Goal: Task Accomplishment & Management: Use online tool/utility

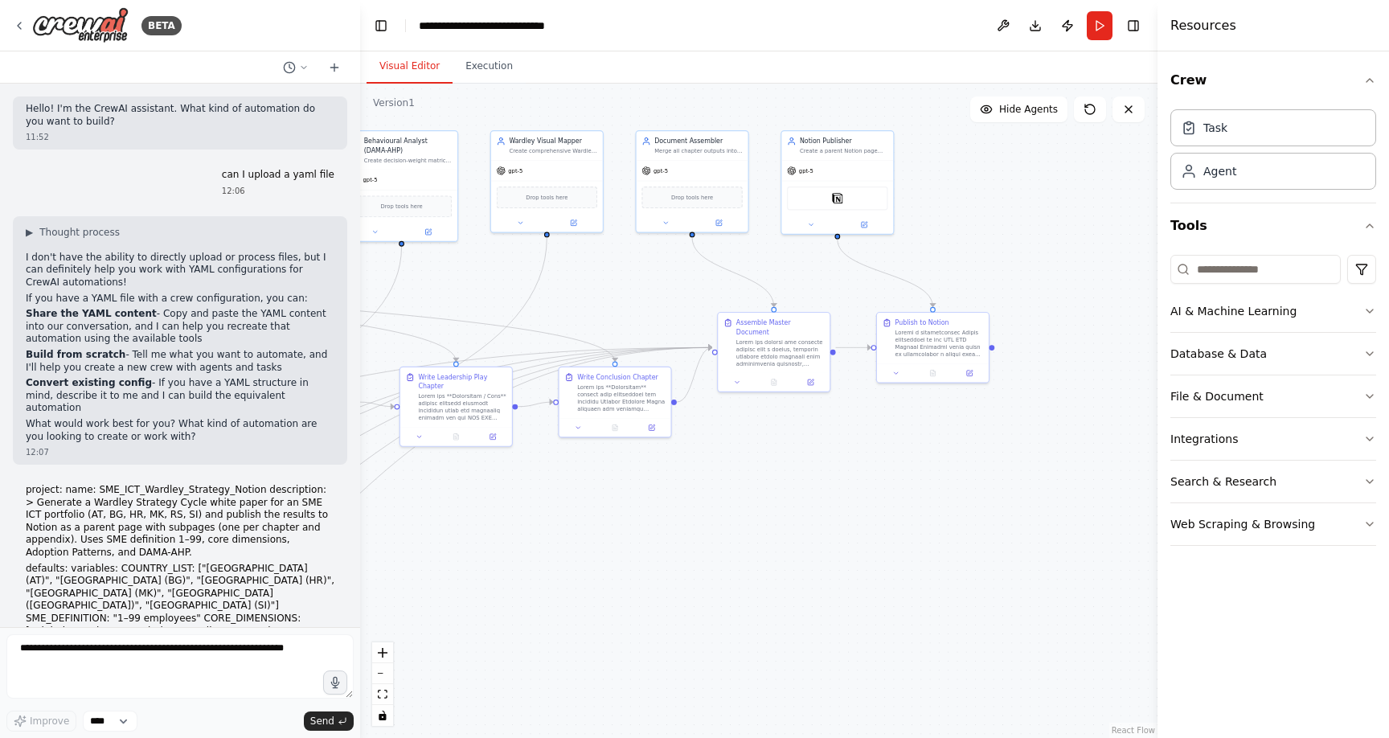
scroll to position [5605, 0]
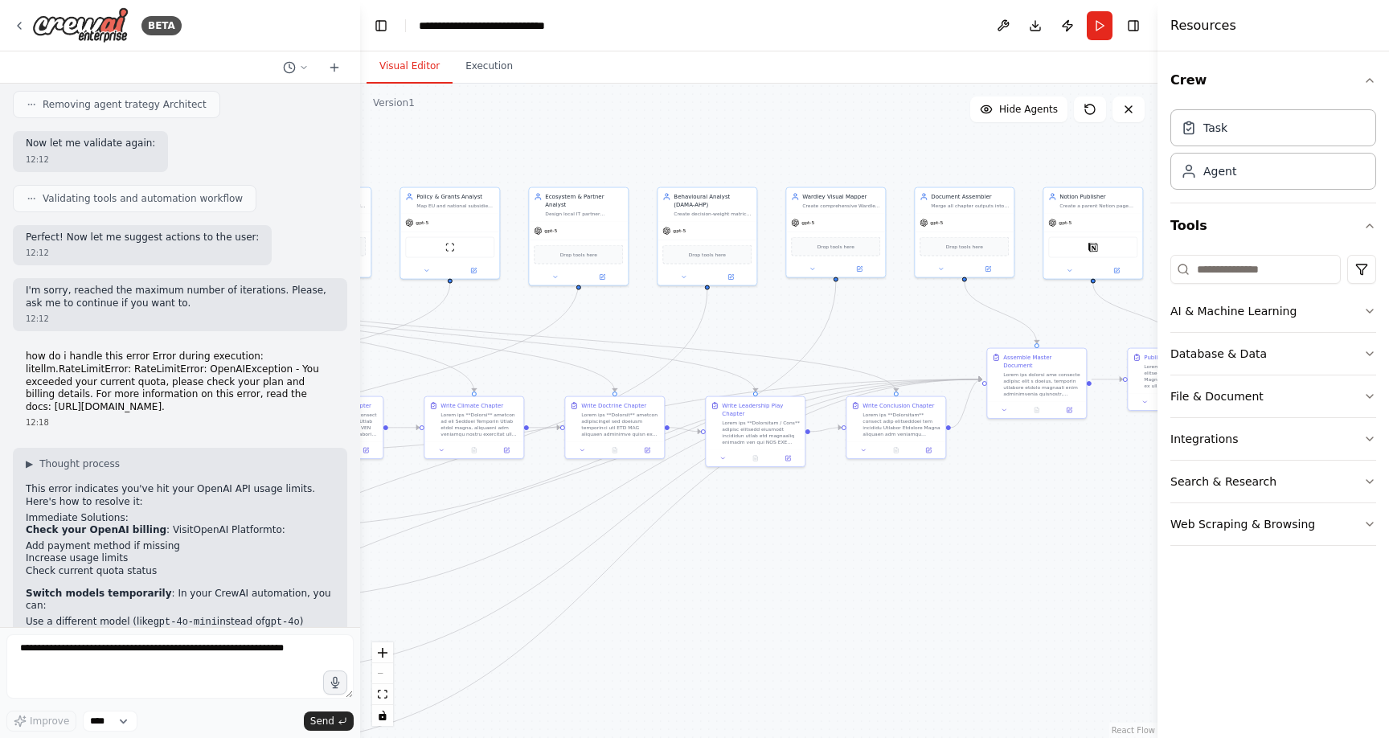
drag, startPoint x: 524, startPoint y: 552, endPoint x: 797, endPoint y: 559, distance: 272.7
click at [797, 559] on div ".deletable-edge-delete-btn { width: 20px; height: 20px; border: 0px solid #ffff…" at bounding box center [759, 411] width 798 height 654
click at [798, 556] on div ".deletable-edge-delete-btn { width: 20px; height: 20px; border: 0px solid #ffff…" at bounding box center [759, 411] width 798 height 654
click at [127, 662] on textarea at bounding box center [179, 666] width 347 height 64
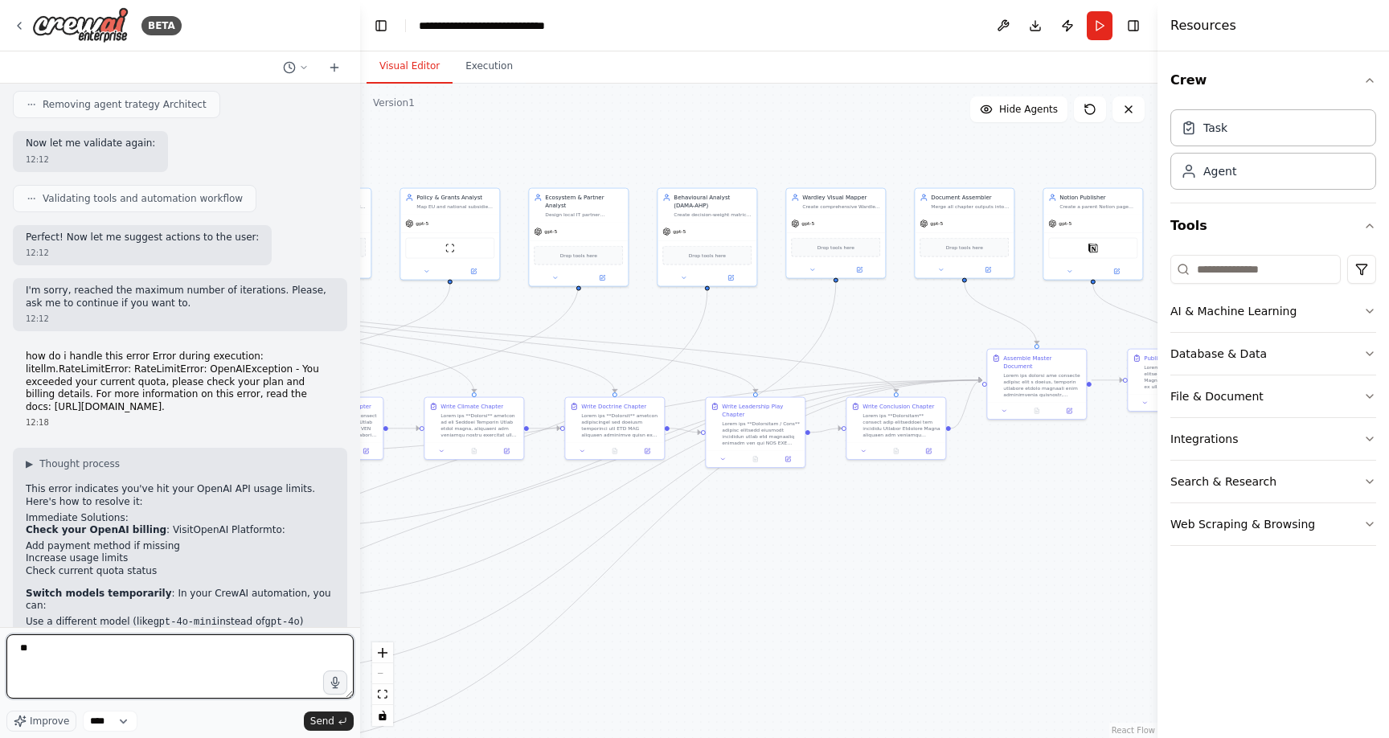
type textarea "***"
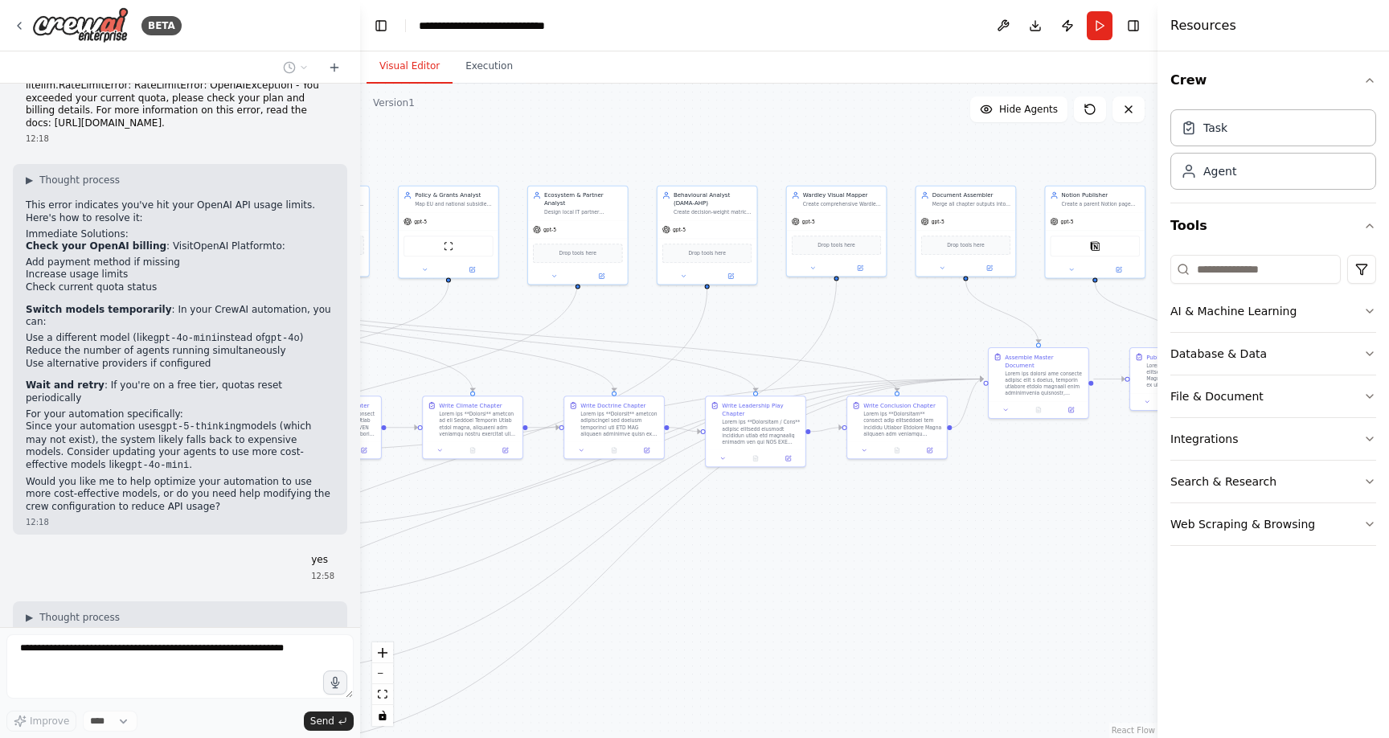
scroll to position [5929, 0]
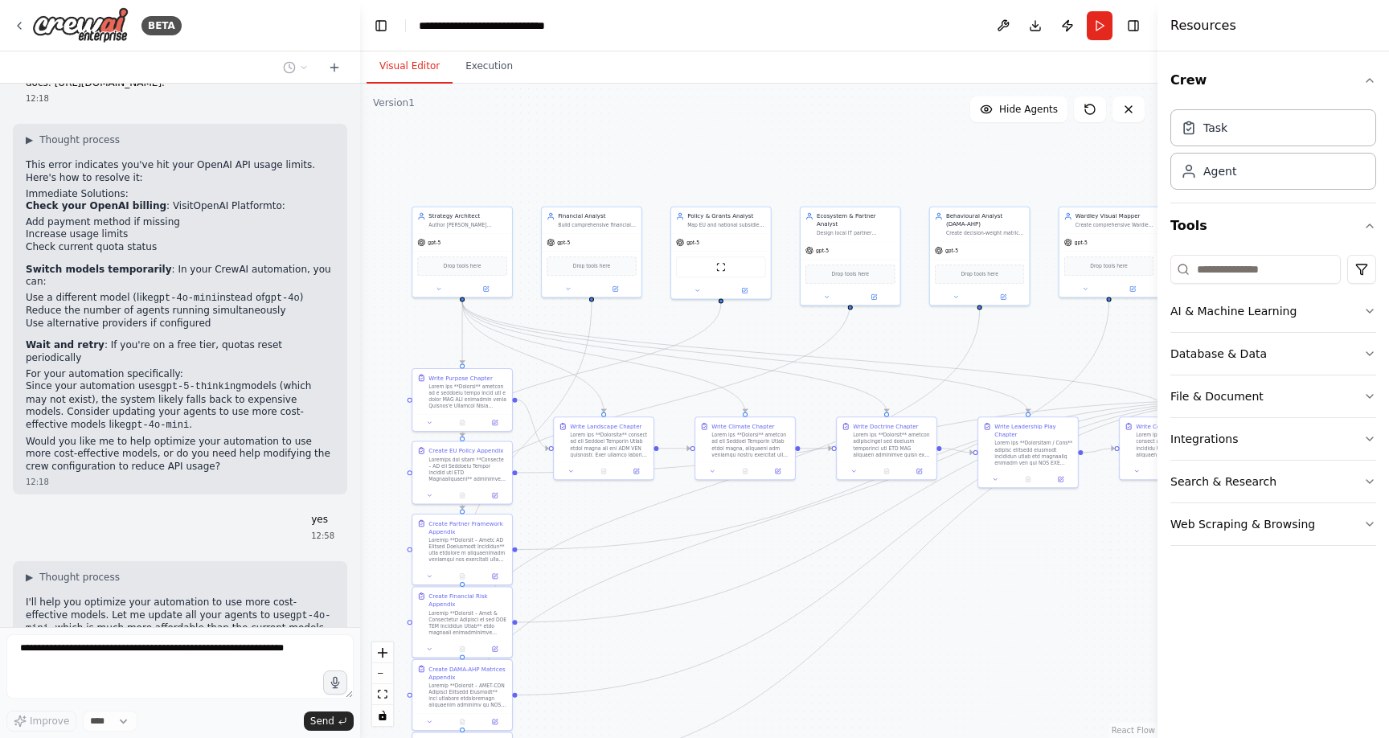
drag, startPoint x: 572, startPoint y: 133, endPoint x: 847, endPoint y: 150, distance: 275.5
click at [847, 150] on div ".deletable-edge-delete-btn { width: 20px; height: 20px; border: 0px solid #ffff…" at bounding box center [759, 411] width 798 height 654
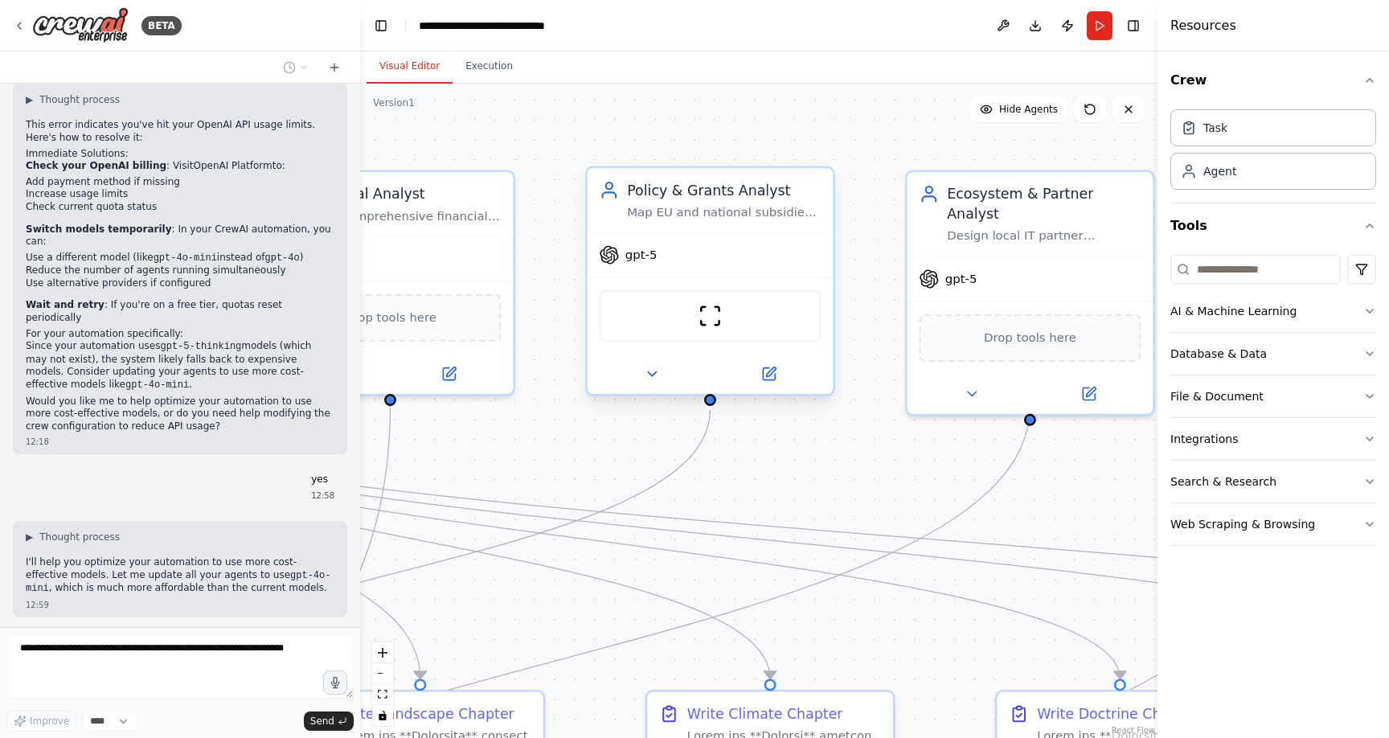
scroll to position [6009, 0]
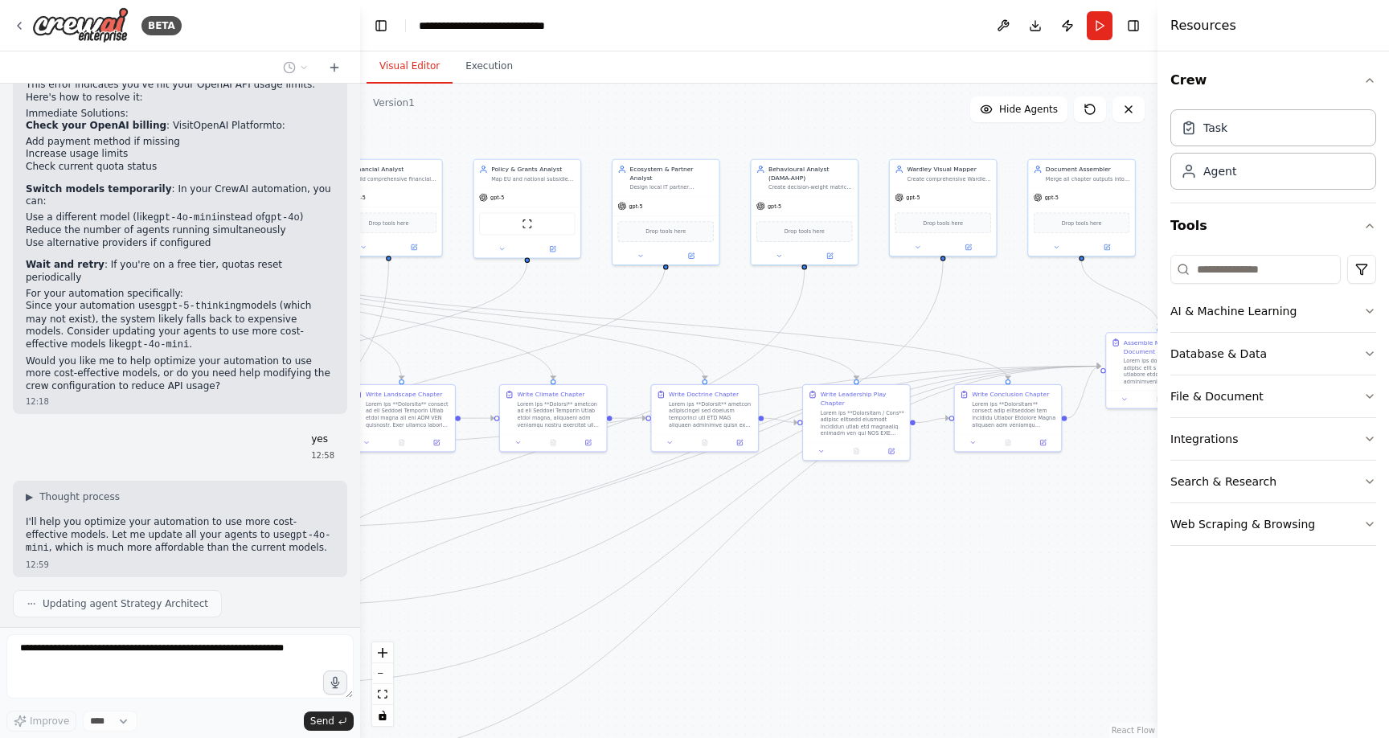
drag, startPoint x: 975, startPoint y: 324, endPoint x: 1110, endPoint y: 293, distance: 138.7
click at [1110, 293] on div ".deletable-edge-delete-btn { width: 20px; height: 20px; border: 0px solid #ffff…" at bounding box center [759, 411] width 798 height 654
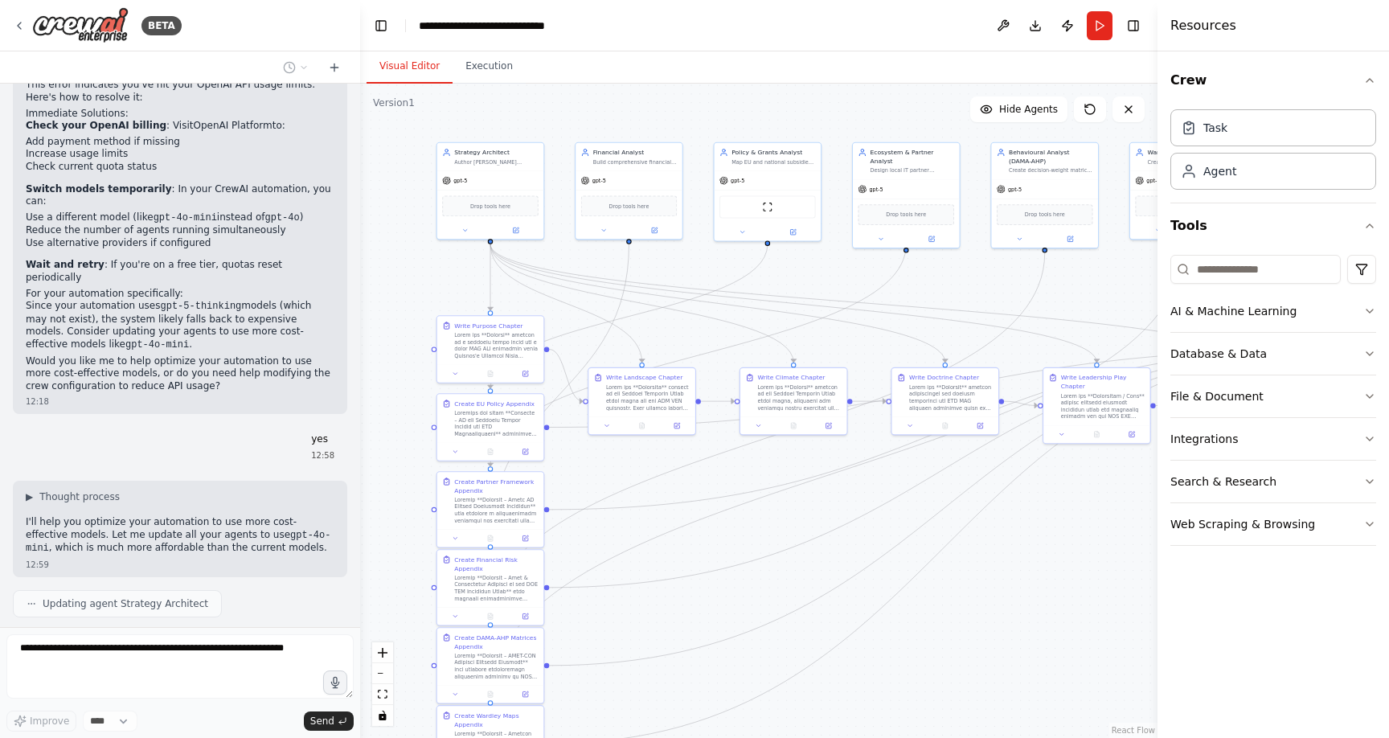
scroll to position [6049, 0]
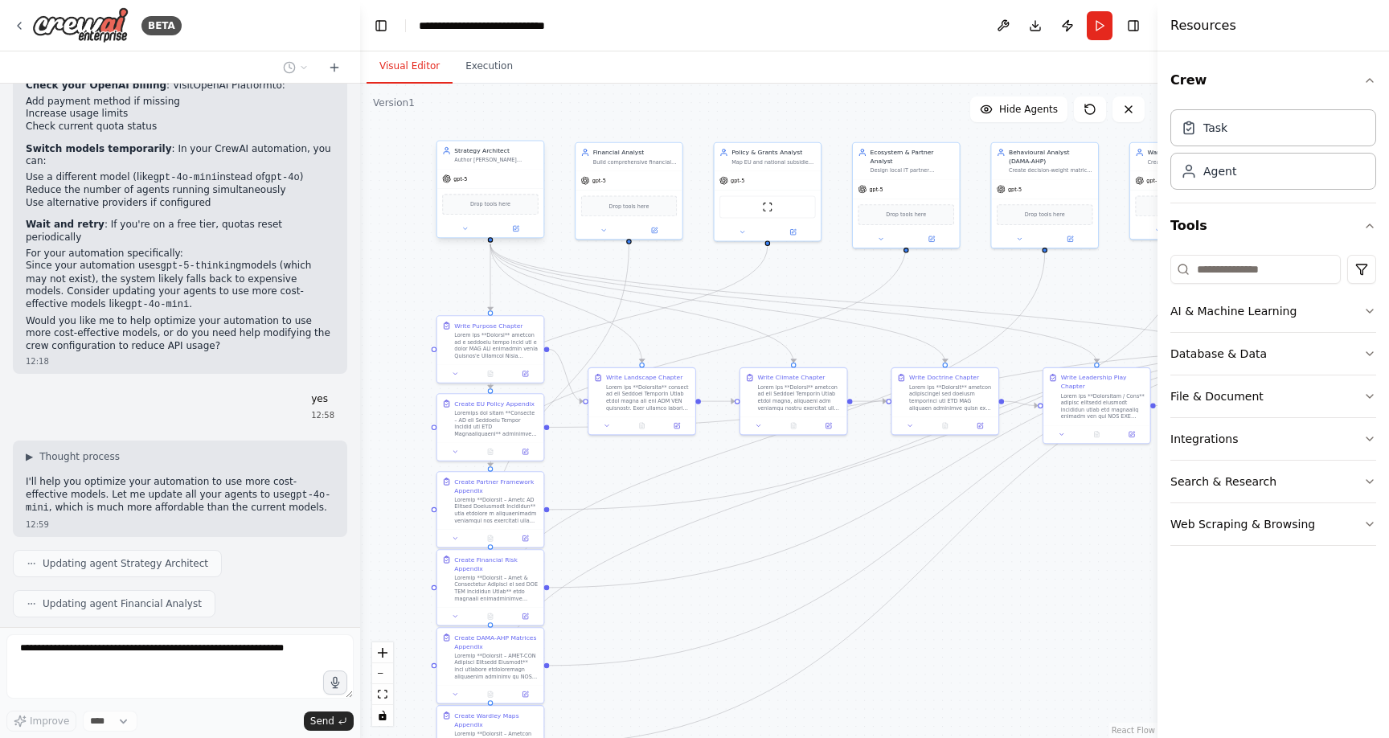
click at [508, 154] on div "Strategy Architect" at bounding box center [496, 150] width 84 height 9
click at [503, 167] on div "Strategy Architect Author Wardley Strategy Cycle chapters (Purpose, Landscape, …" at bounding box center [490, 155] width 107 height 27
click at [511, 229] on button at bounding box center [515, 229] width 49 height 10
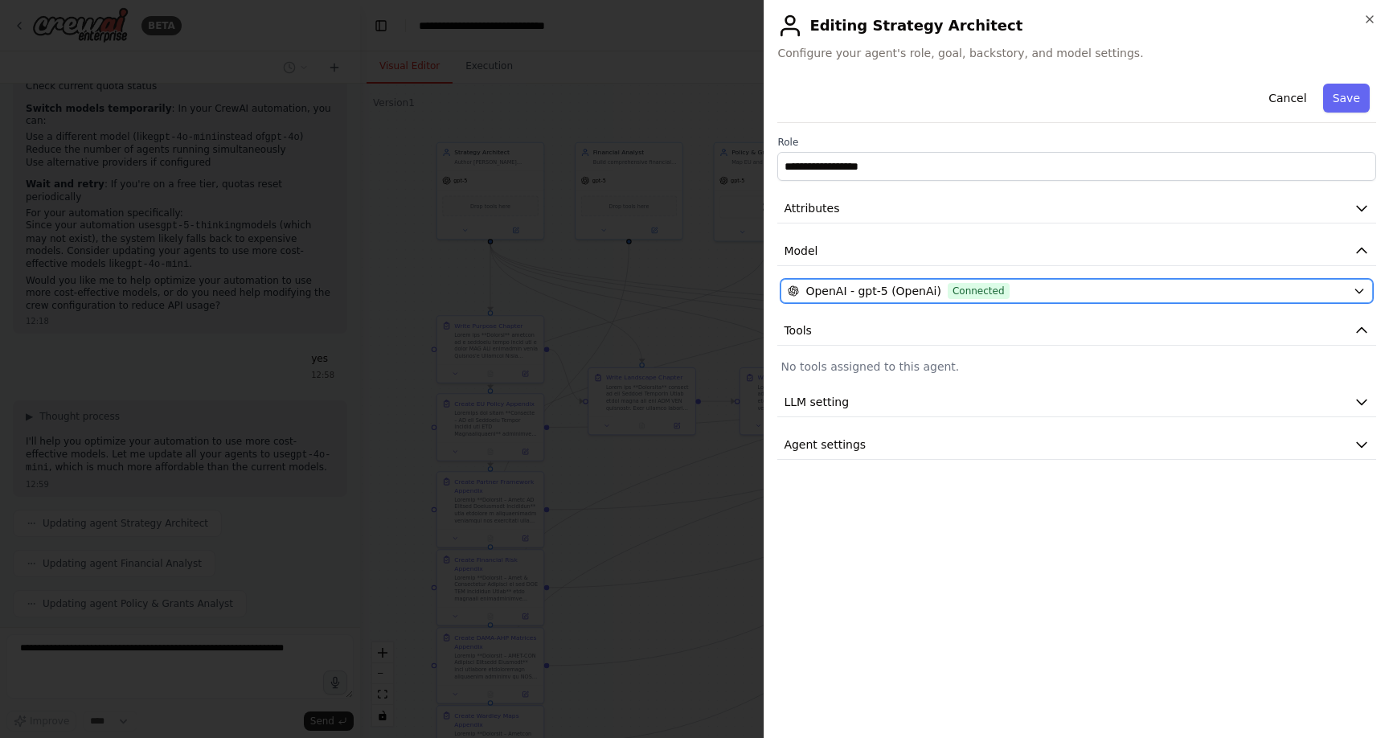
click at [1033, 293] on div "OpenAI - gpt-5 (OpenAi) Connected" at bounding box center [1067, 291] width 559 height 16
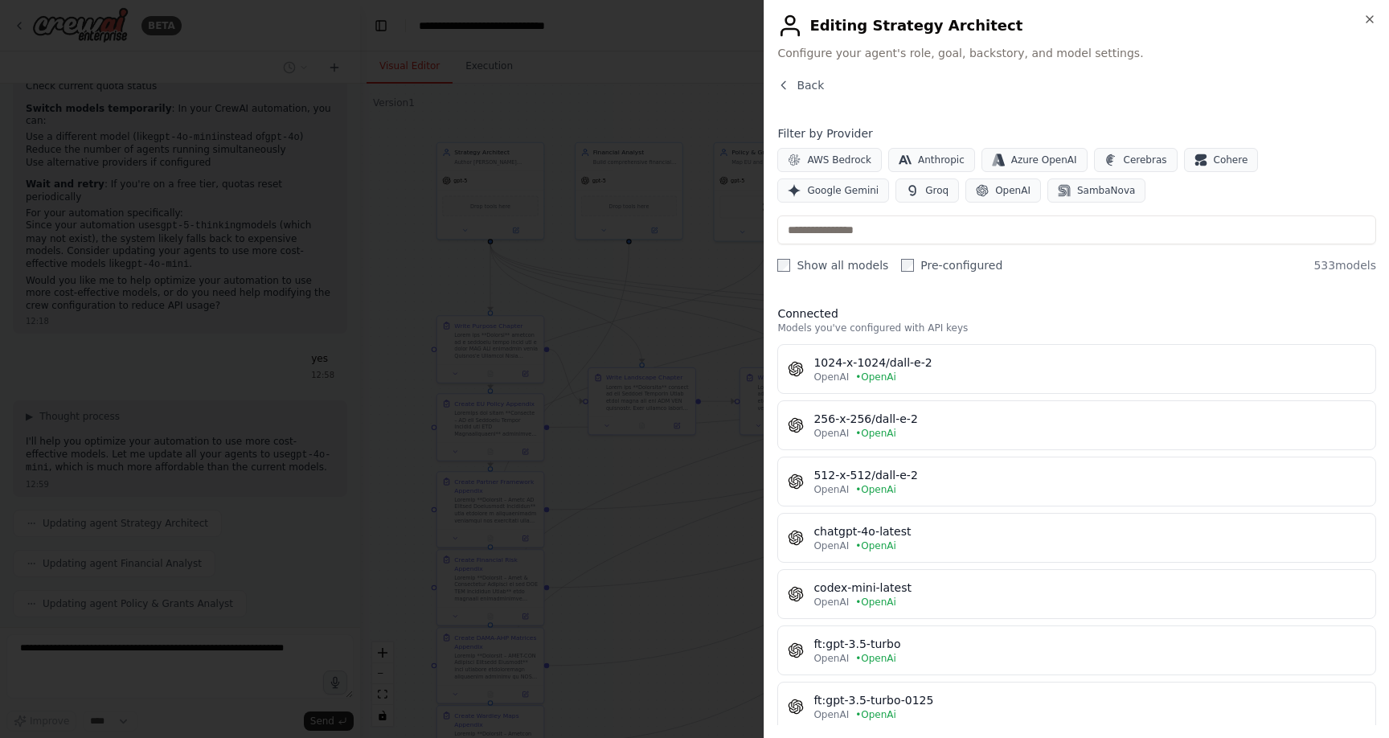
click at [1377, 21] on div "Close Editing Strategy Architect Configure your agent's role, goal, backstory, …" at bounding box center [1077, 369] width 626 height 738
click at [1369, 19] on icon "button" at bounding box center [1370, 19] width 6 height 6
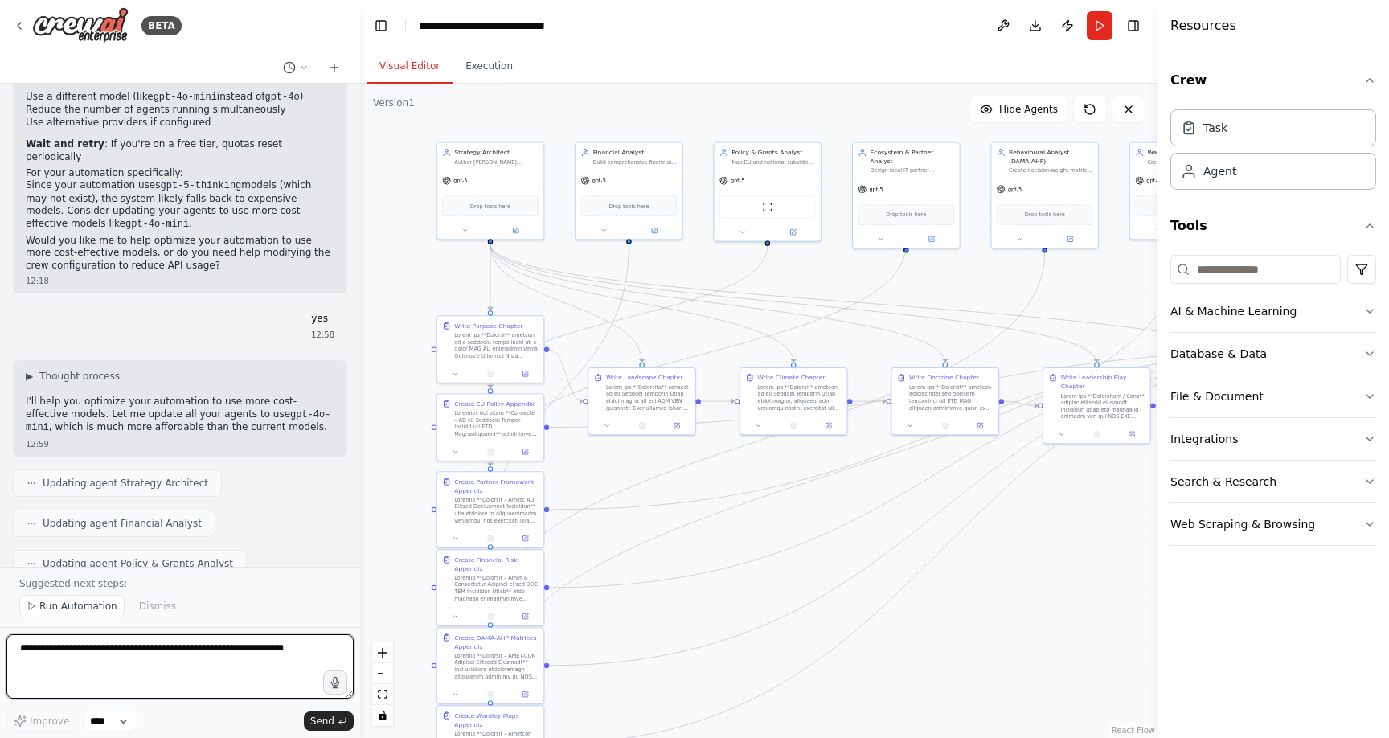
scroll to position [6540, 0]
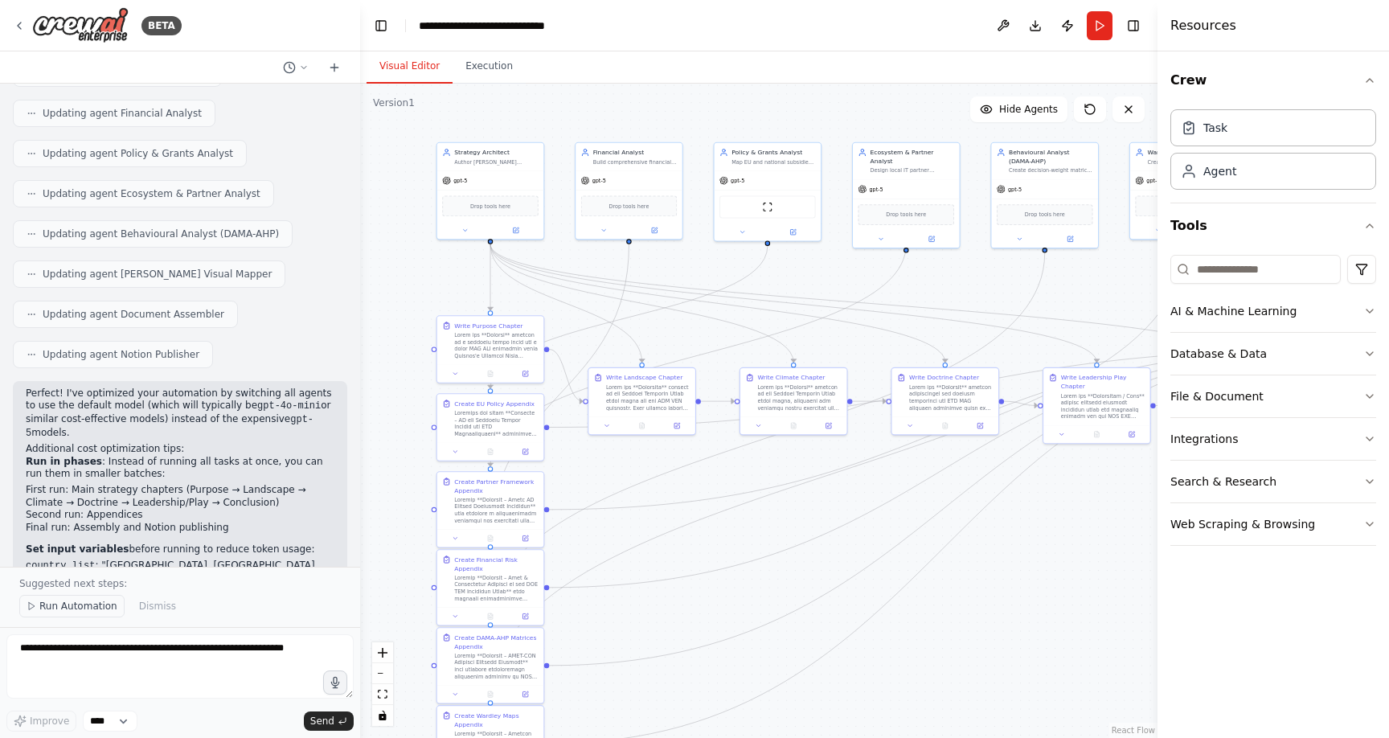
click at [77, 609] on span "Run Automation" at bounding box center [78, 606] width 78 height 13
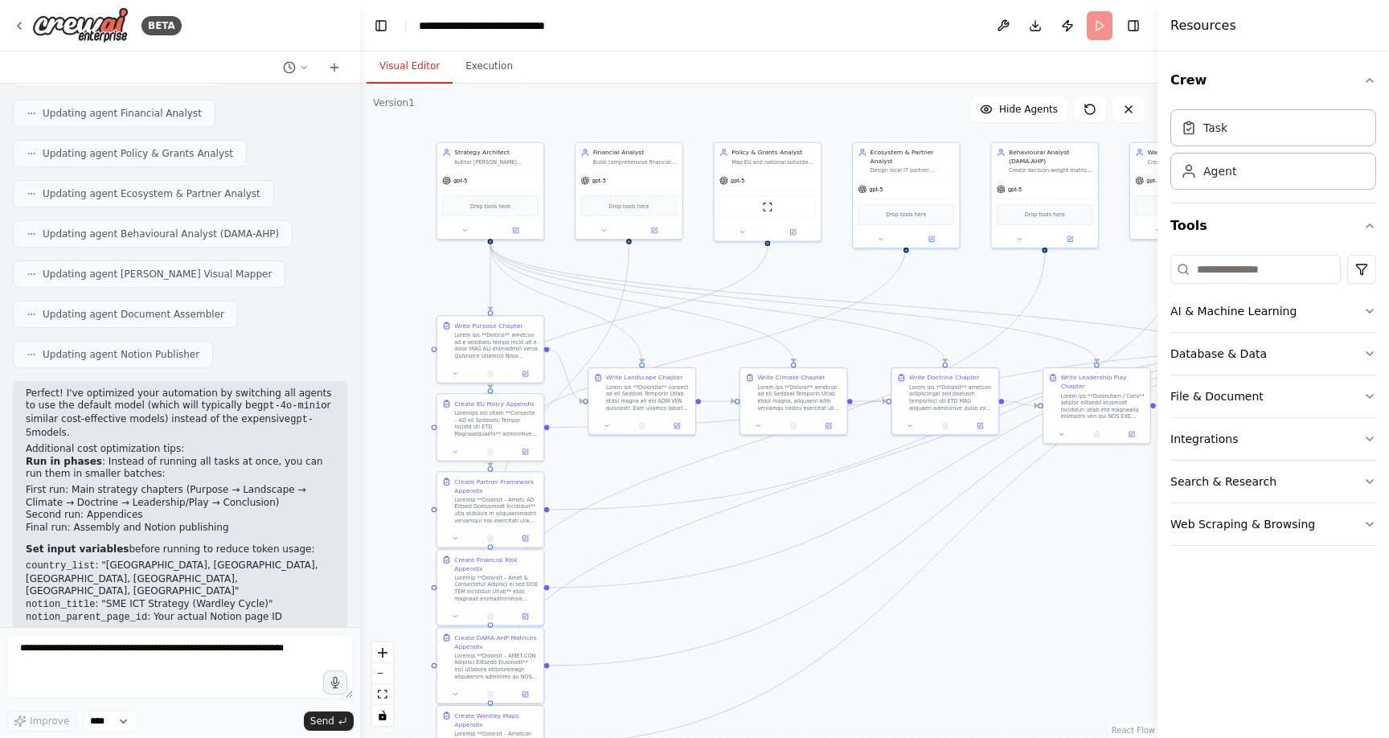
scroll to position [6480, 0]
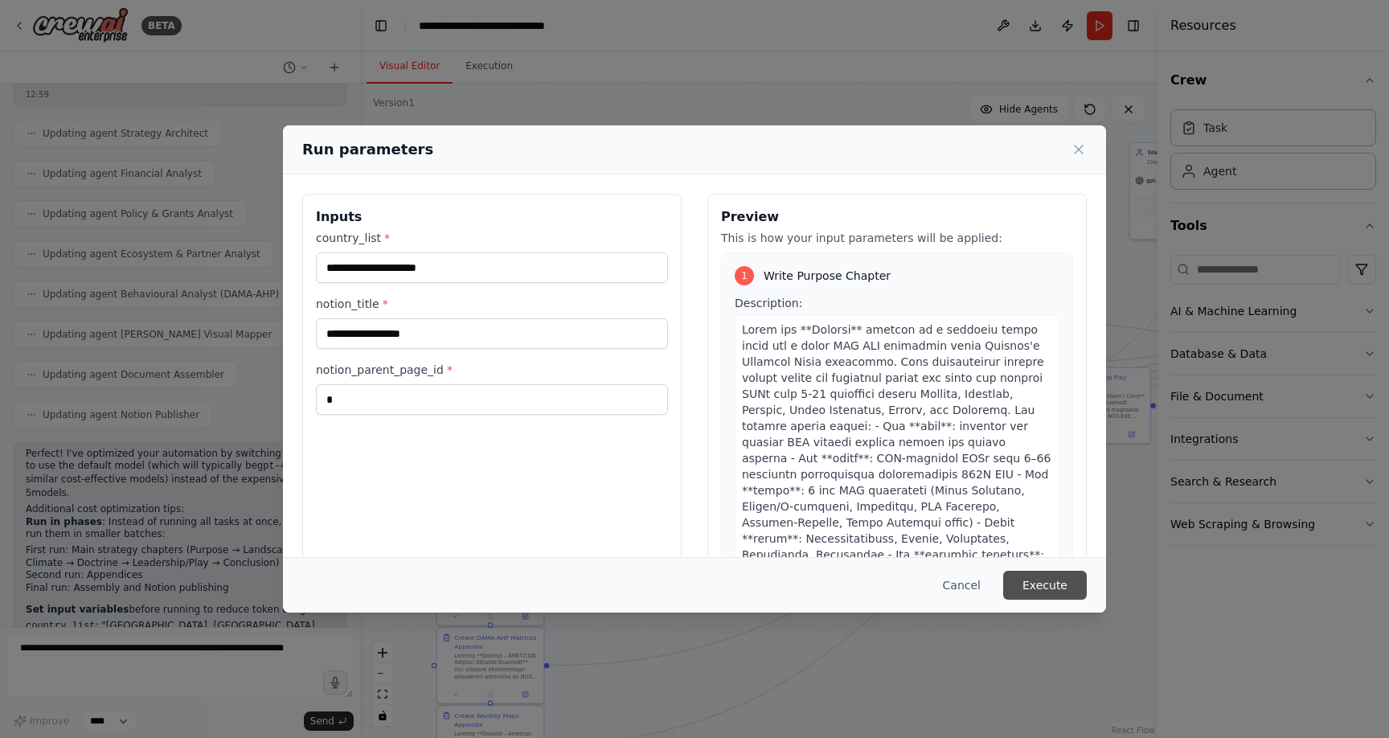
click at [1041, 583] on button "Execute" at bounding box center [1045, 585] width 84 height 29
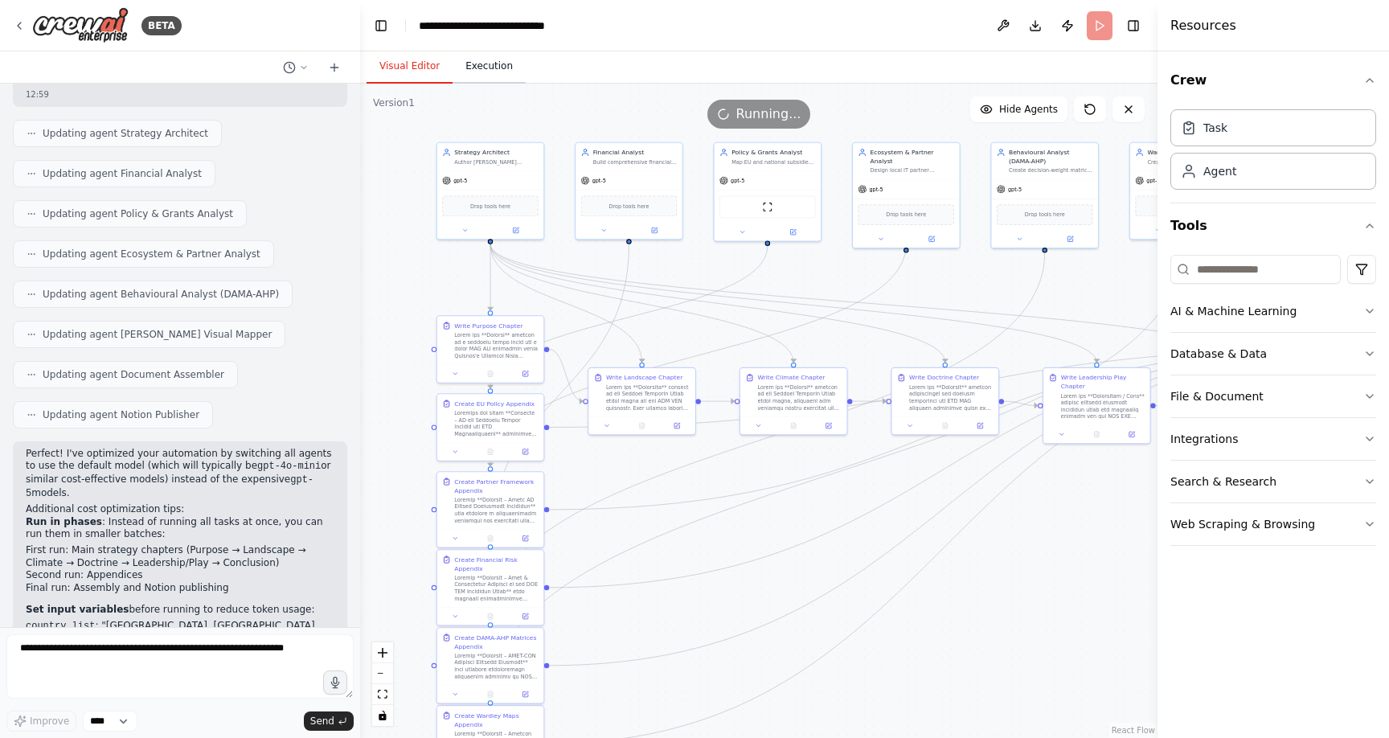
click at [482, 67] on button "Execution" at bounding box center [489, 67] width 73 height 34
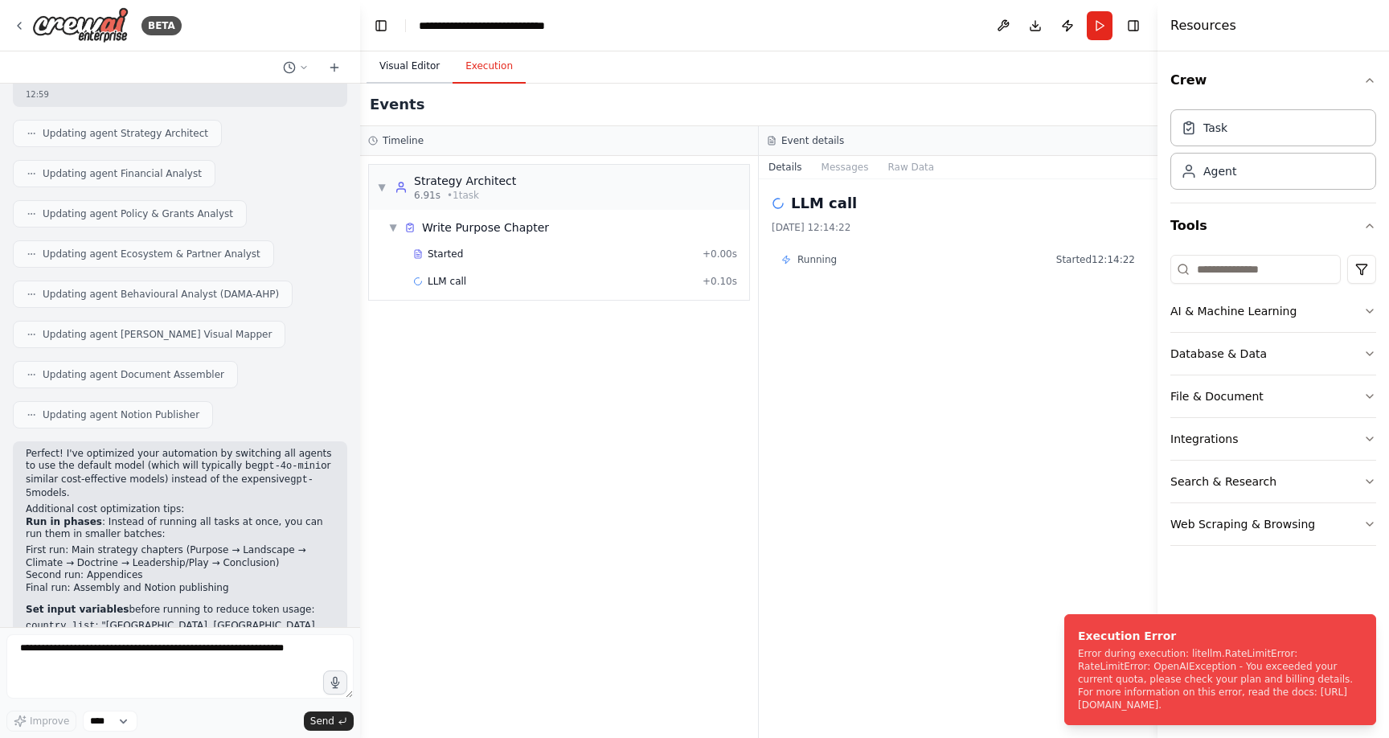
click at [401, 64] on button "Visual Editor" at bounding box center [410, 67] width 86 height 34
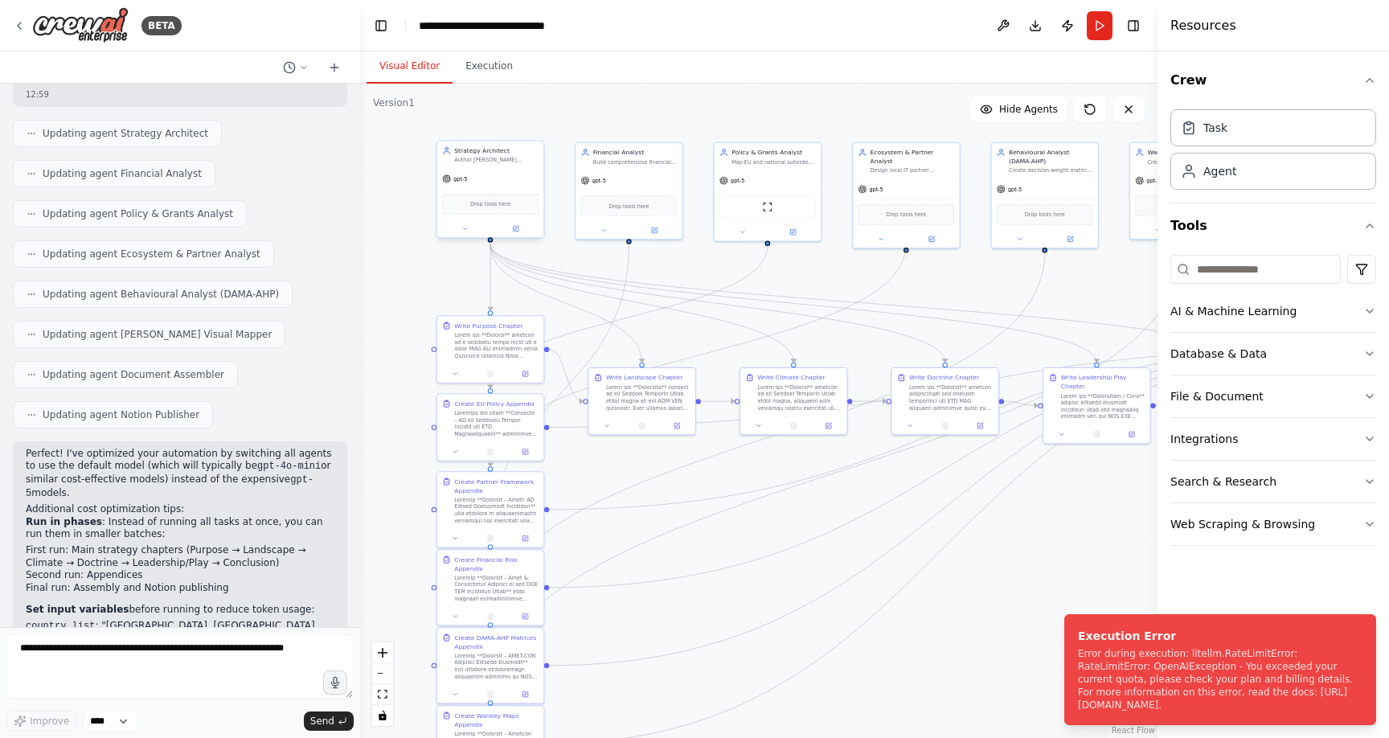
click at [486, 171] on div "gpt-5" at bounding box center [490, 179] width 107 height 19
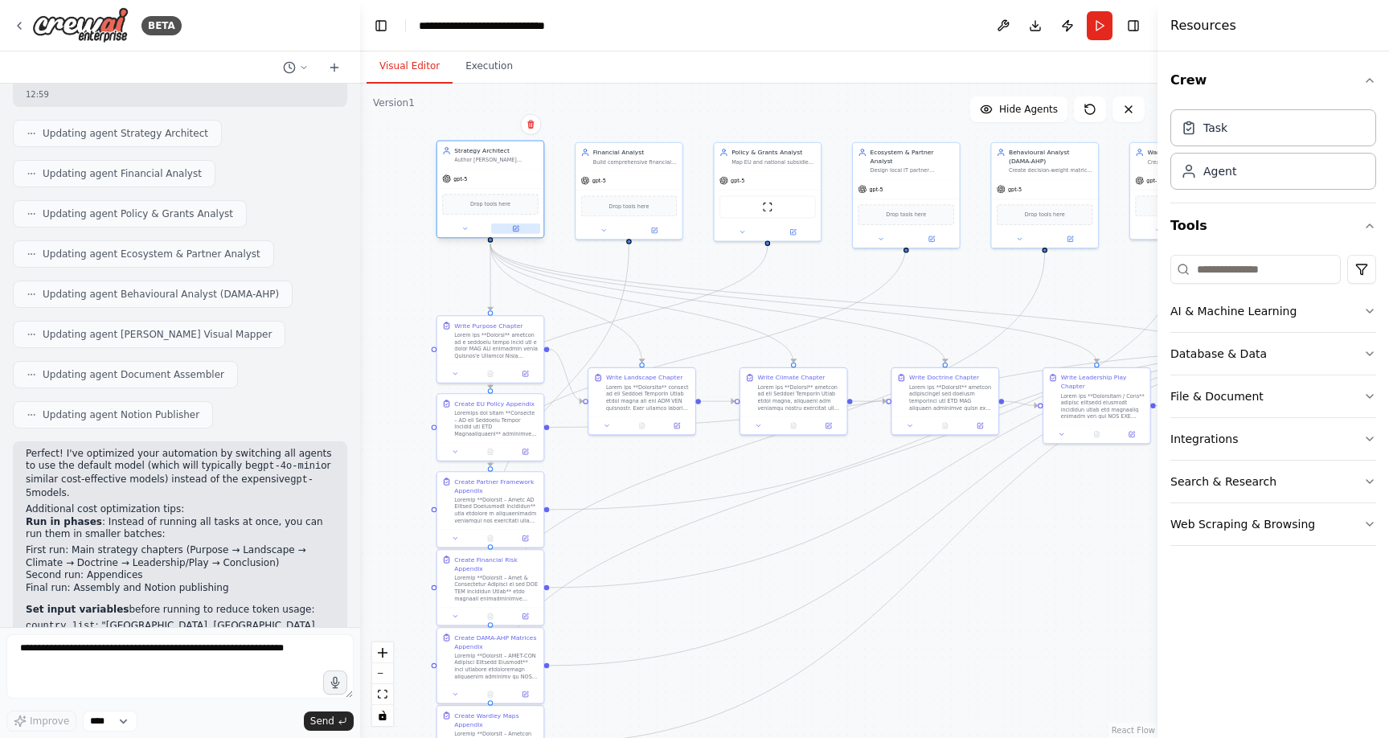
click at [515, 232] on button at bounding box center [515, 229] width 49 height 10
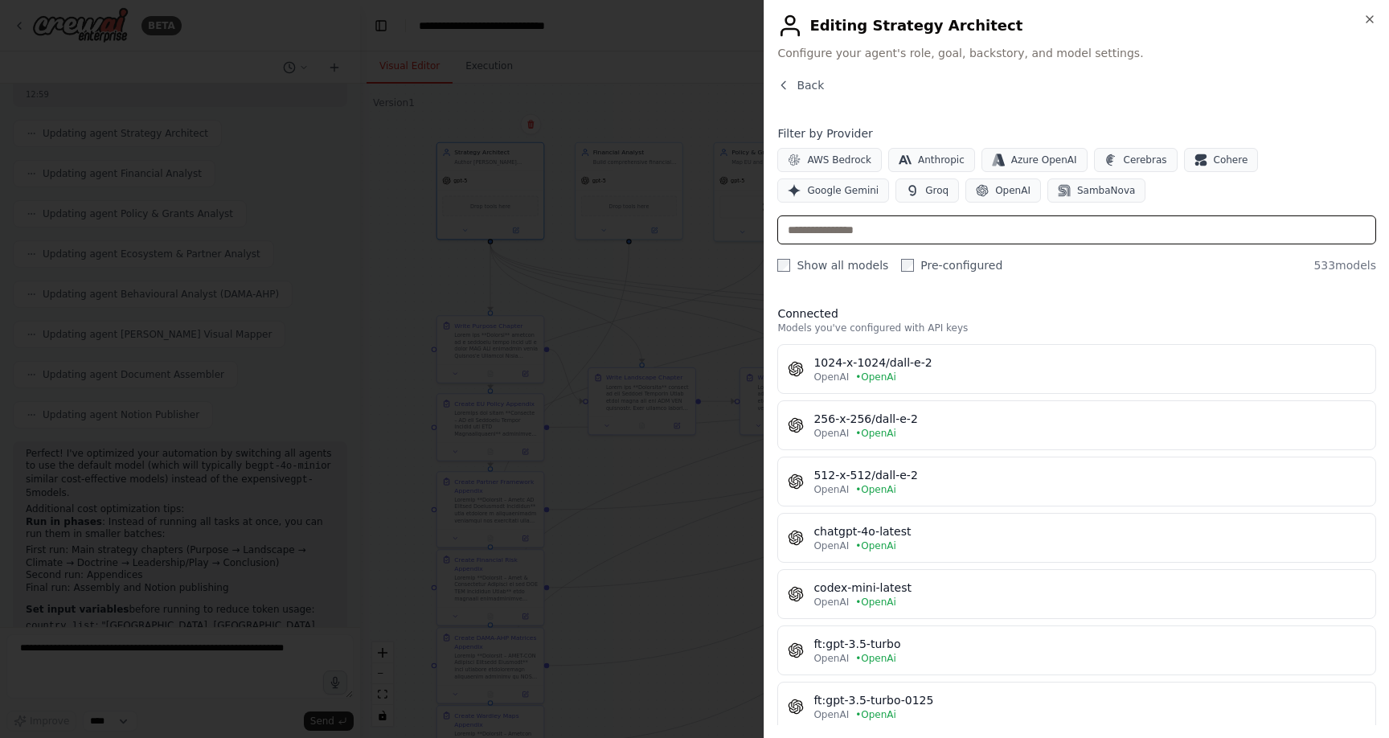
click at [897, 235] on input "text" at bounding box center [1076, 229] width 599 height 29
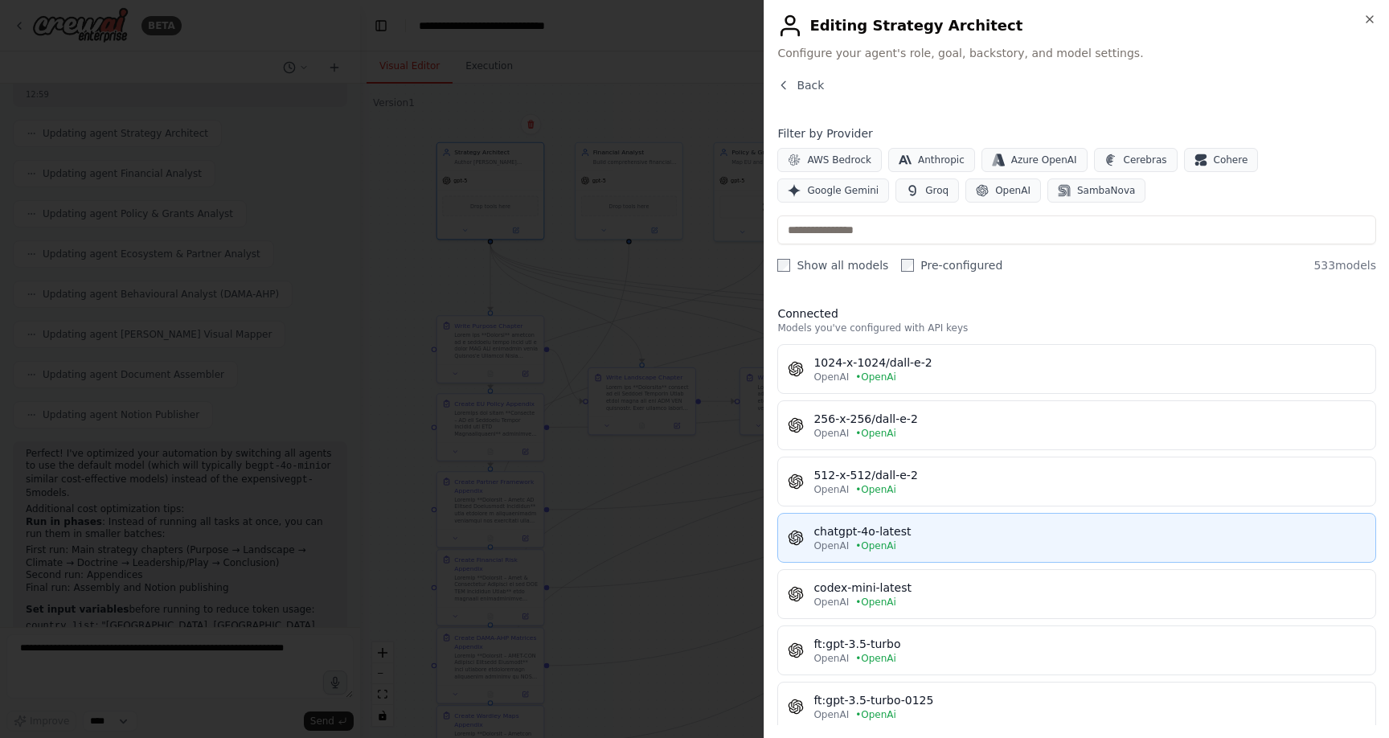
click at [921, 539] on div "OpenAI • OpenAi" at bounding box center [1090, 545] width 552 height 13
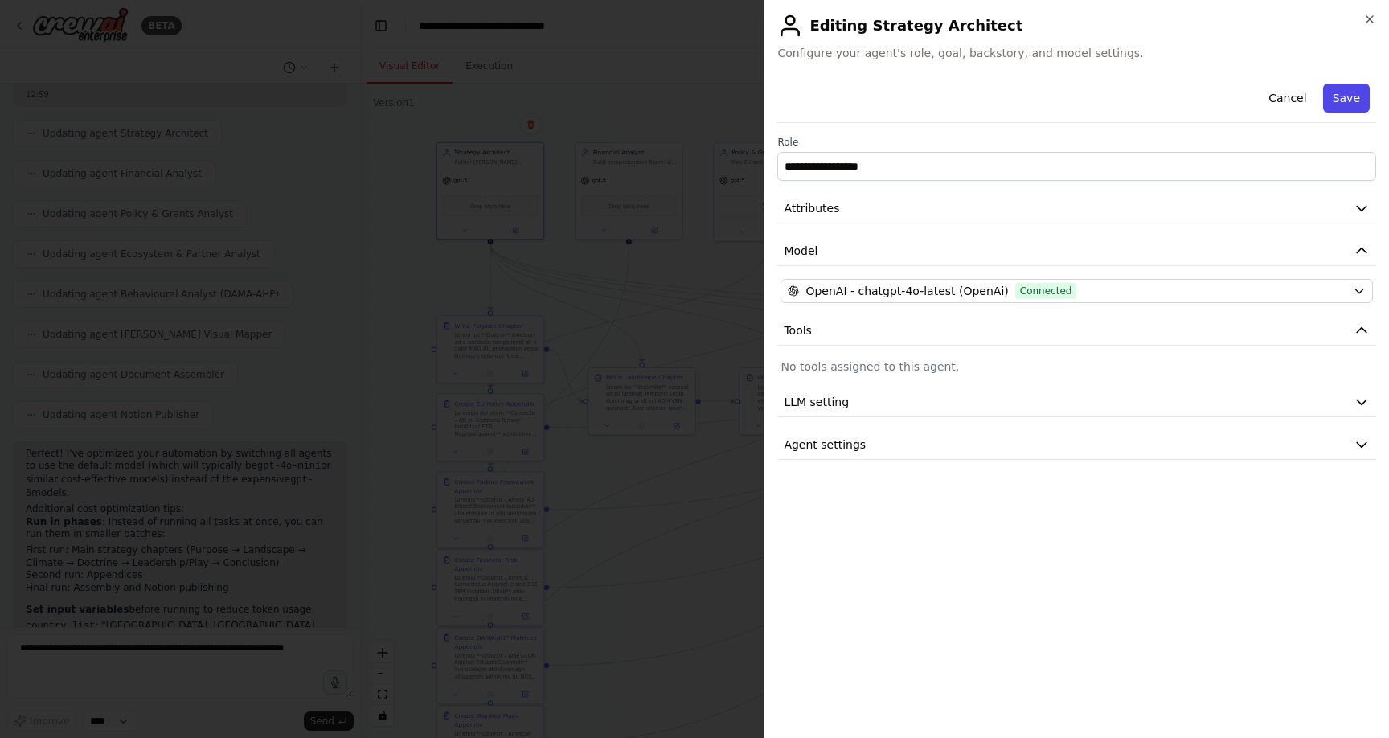
click at [1356, 96] on button "Save" at bounding box center [1346, 98] width 47 height 29
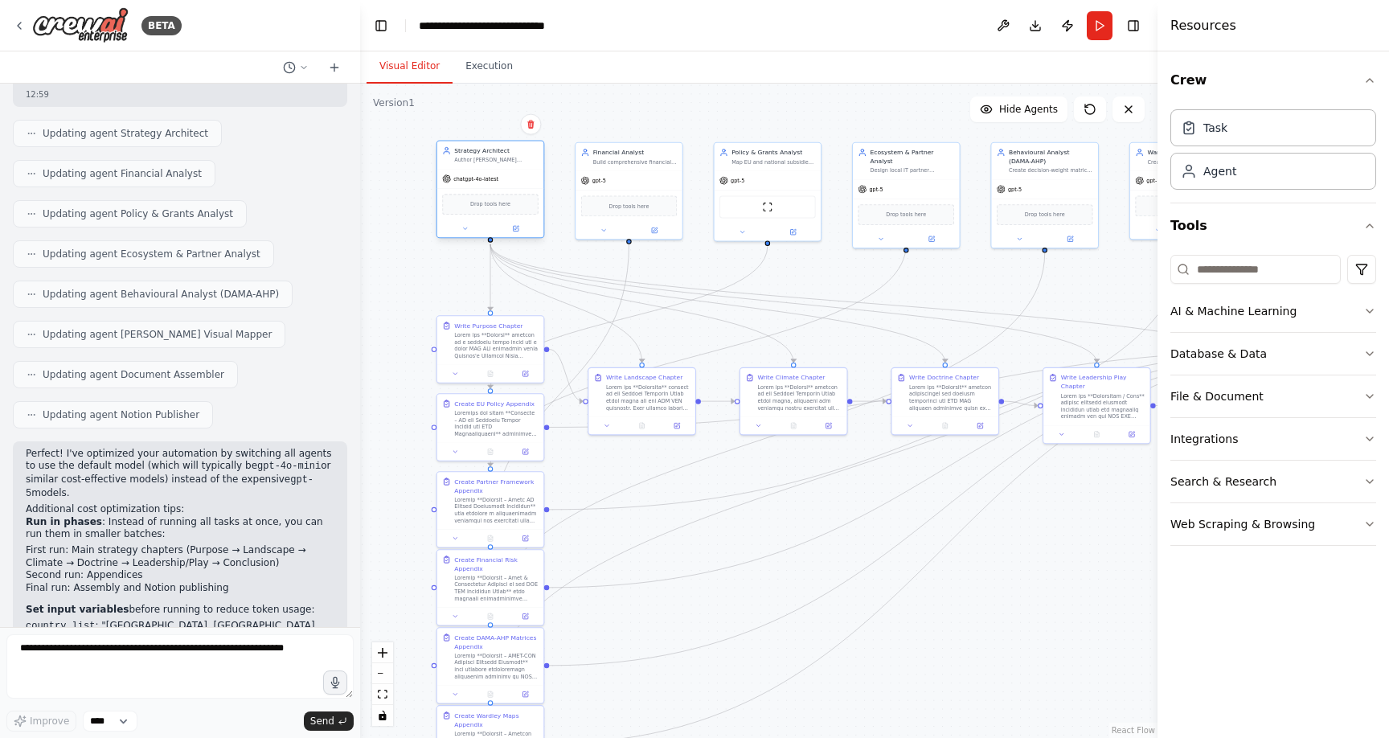
click at [510, 189] on div "Drop tools here" at bounding box center [490, 203] width 107 height 31
click at [515, 229] on icon at bounding box center [517, 228] width 4 height 4
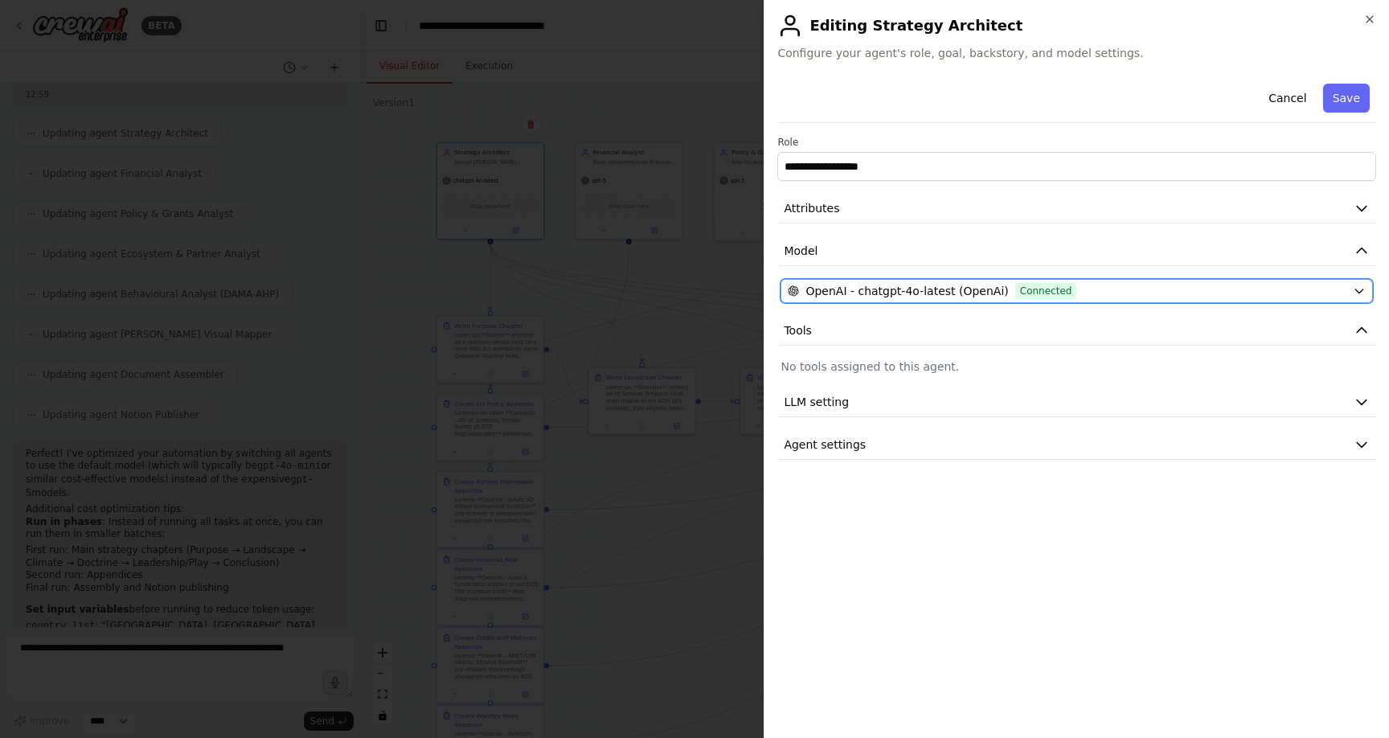
click at [868, 286] on span "OpenAI - chatgpt-4o-latest (OpenAi)" at bounding box center [907, 291] width 203 height 16
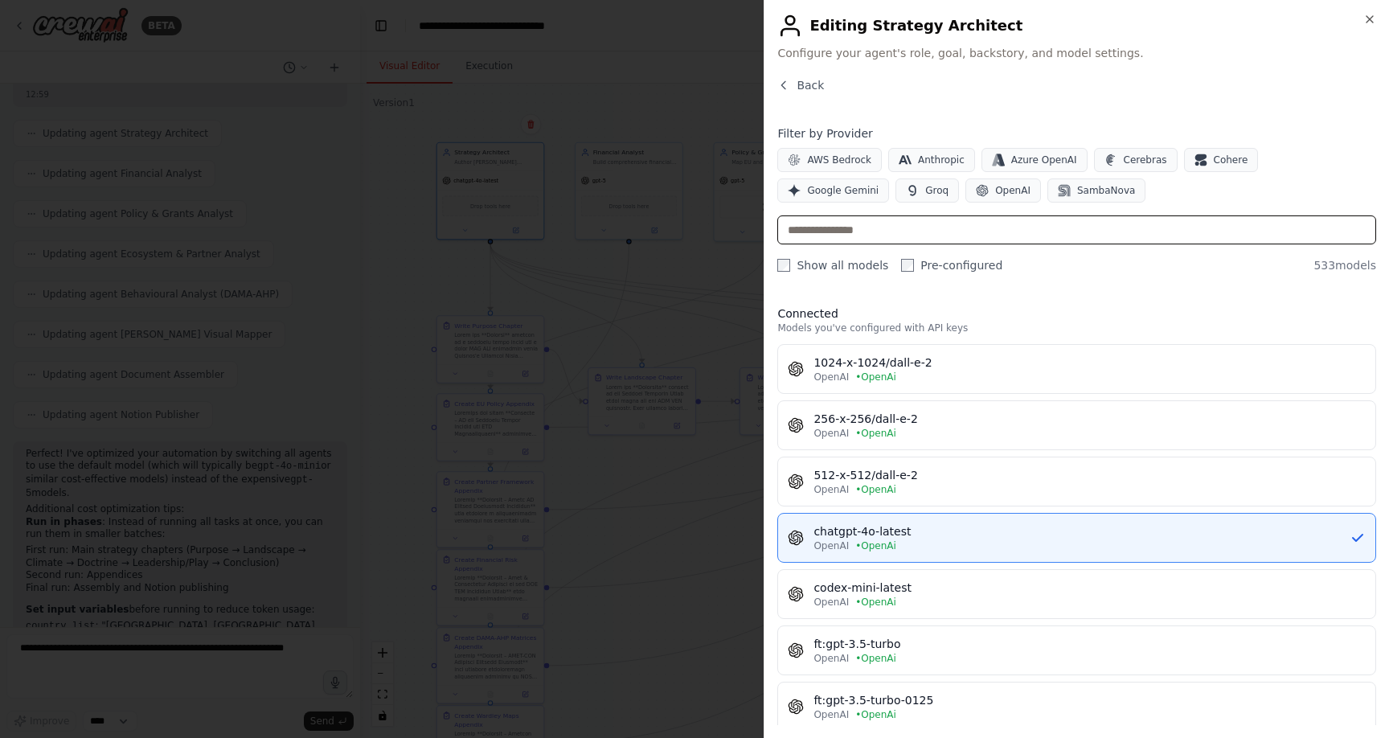
click at [893, 230] on input "text" at bounding box center [1076, 229] width 599 height 29
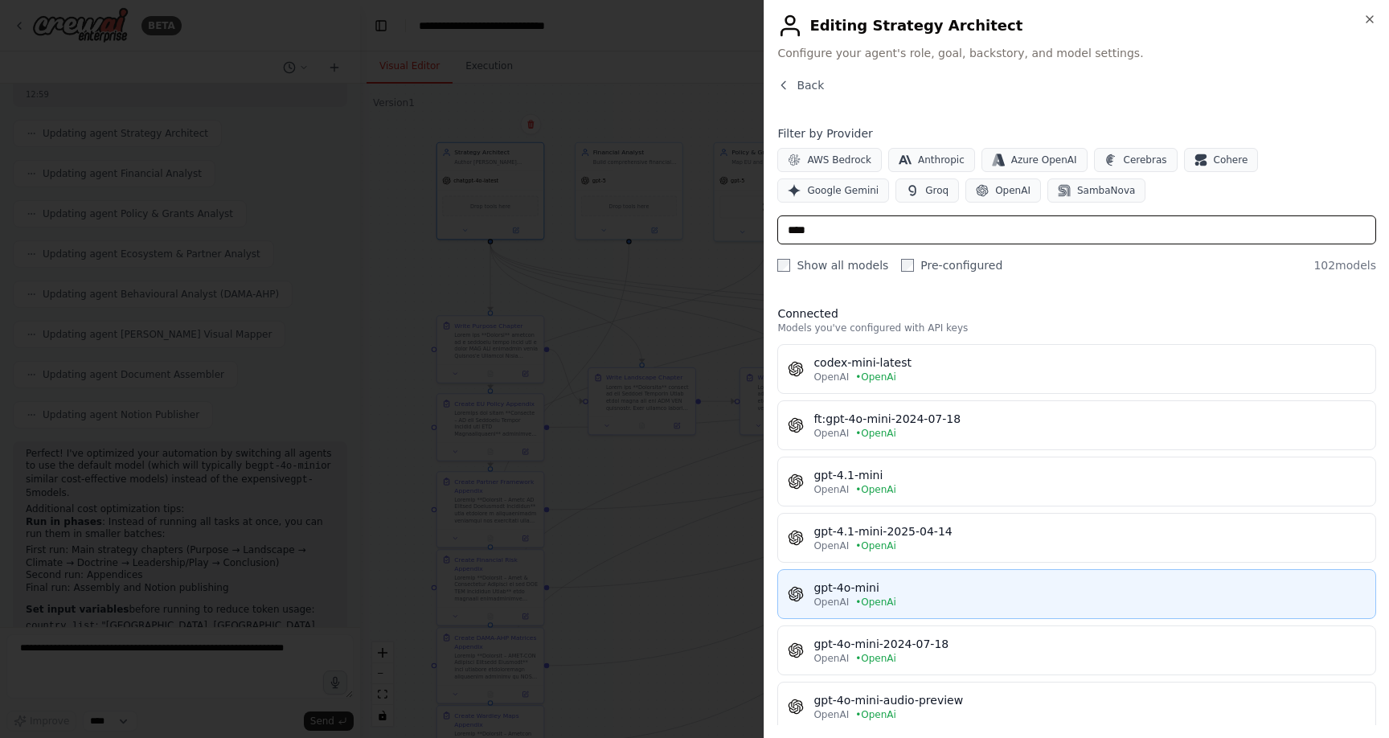
type input "****"
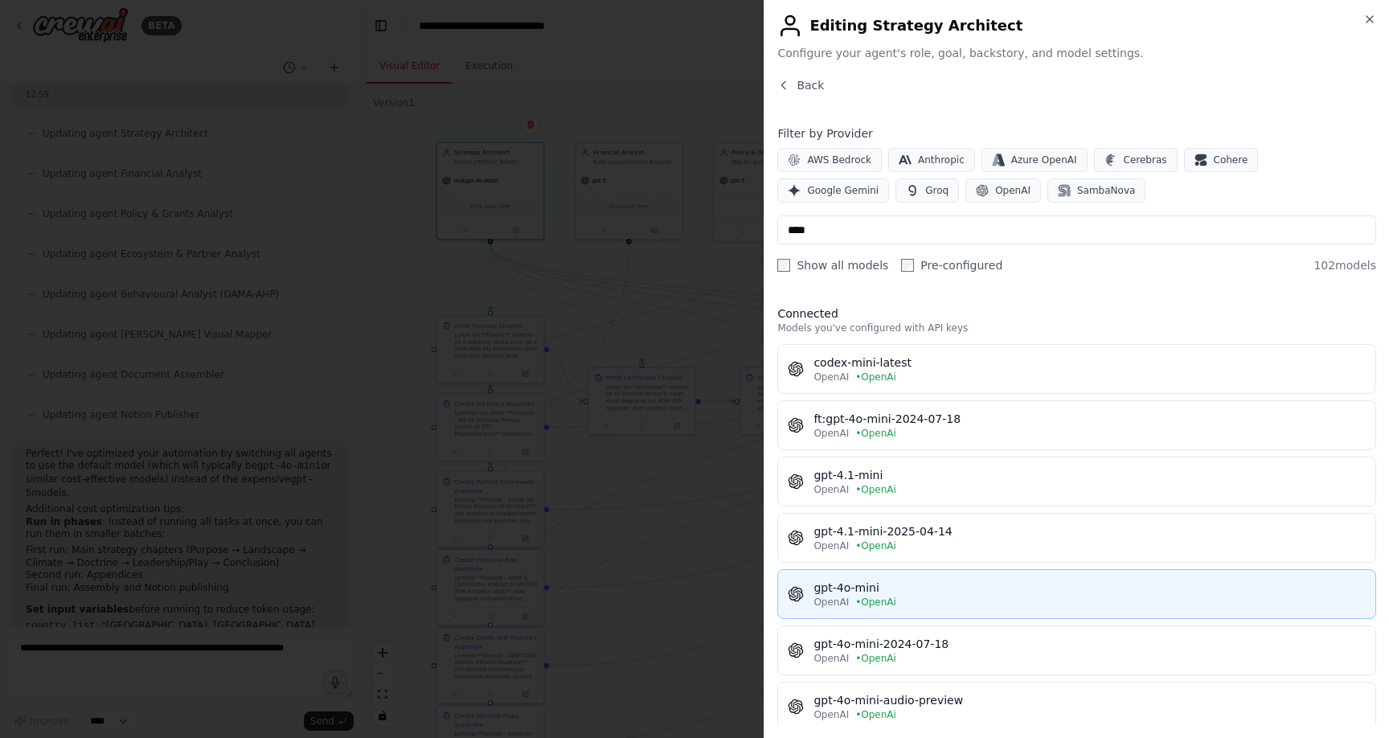
click at [880, 591] on div "gpt-4o-mini" at bounding box center [1090, 588] width 552 height 16
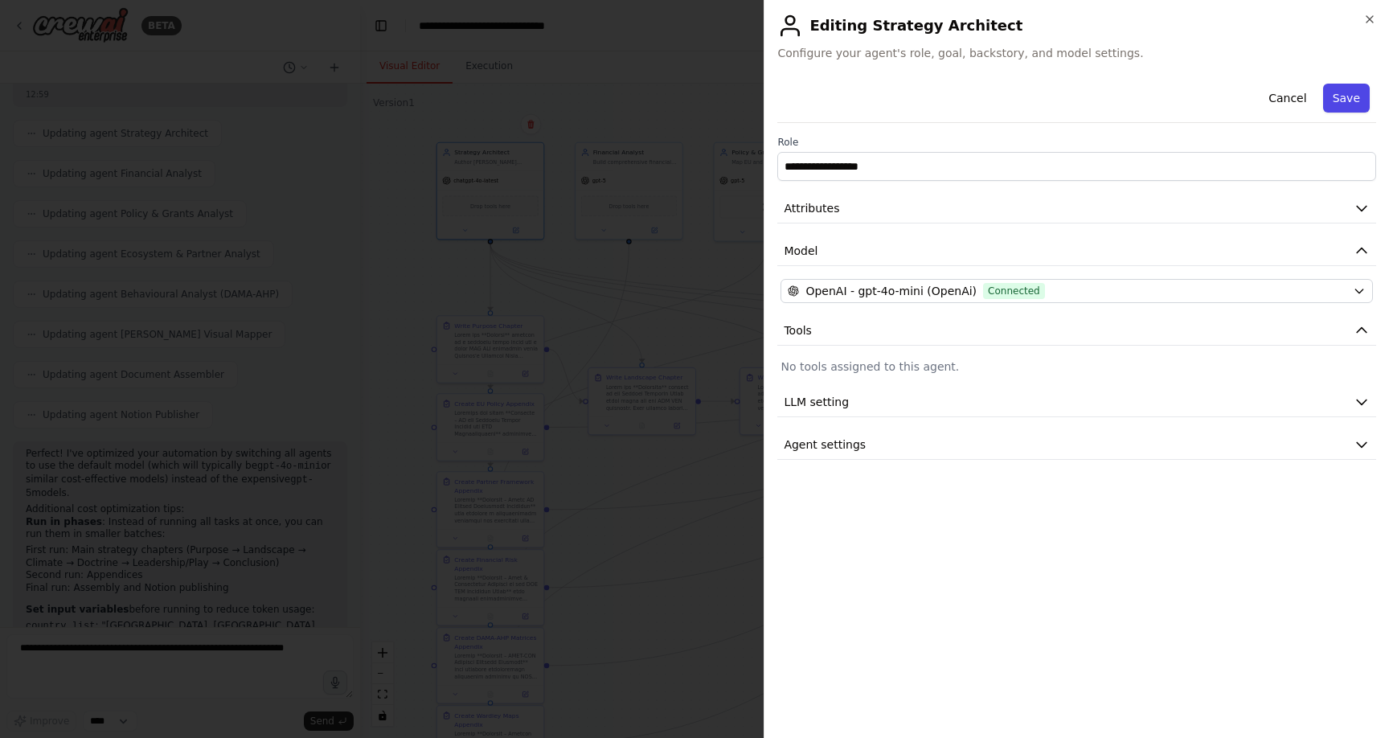
click at [1352, 100] on button "Save" at bounding box center [1346, 98] width 47 height 29
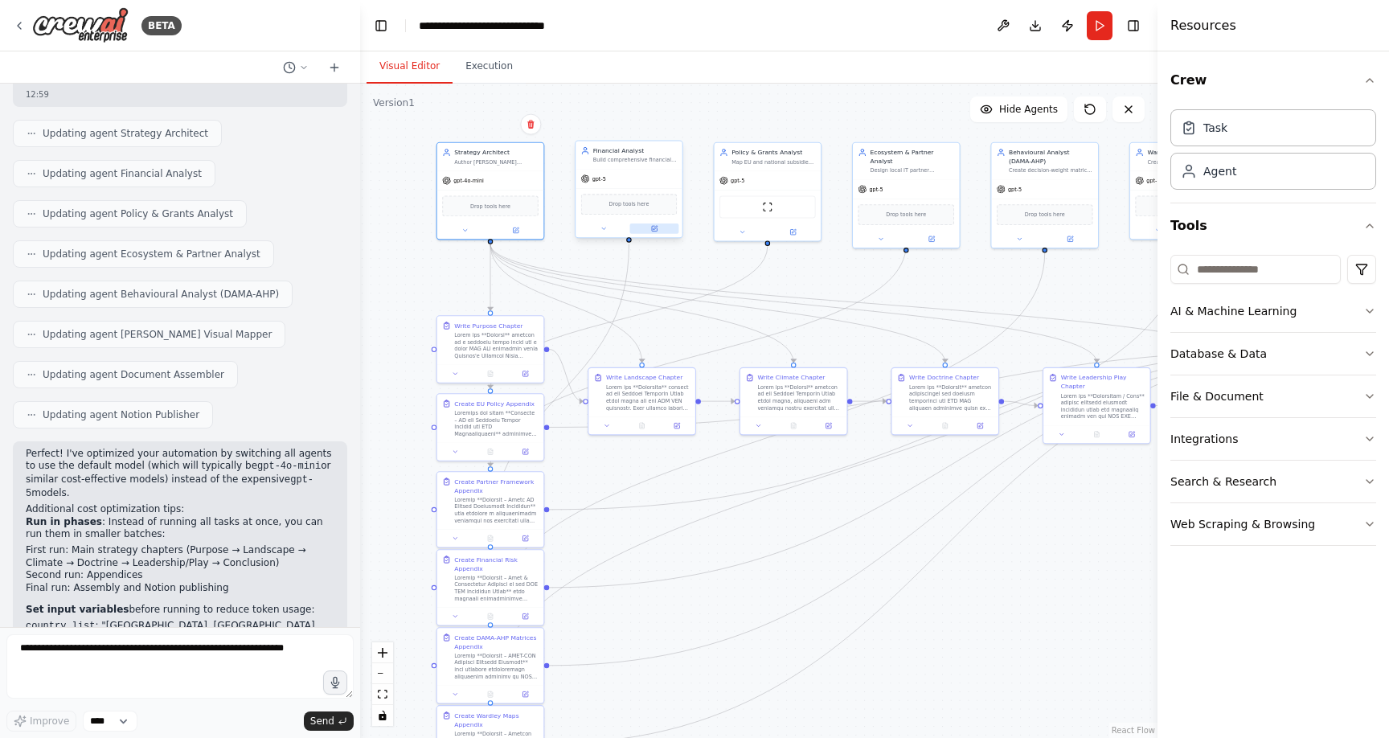
click at [655, 228] on icon at bounding box center [656, 228] width 4 height 4
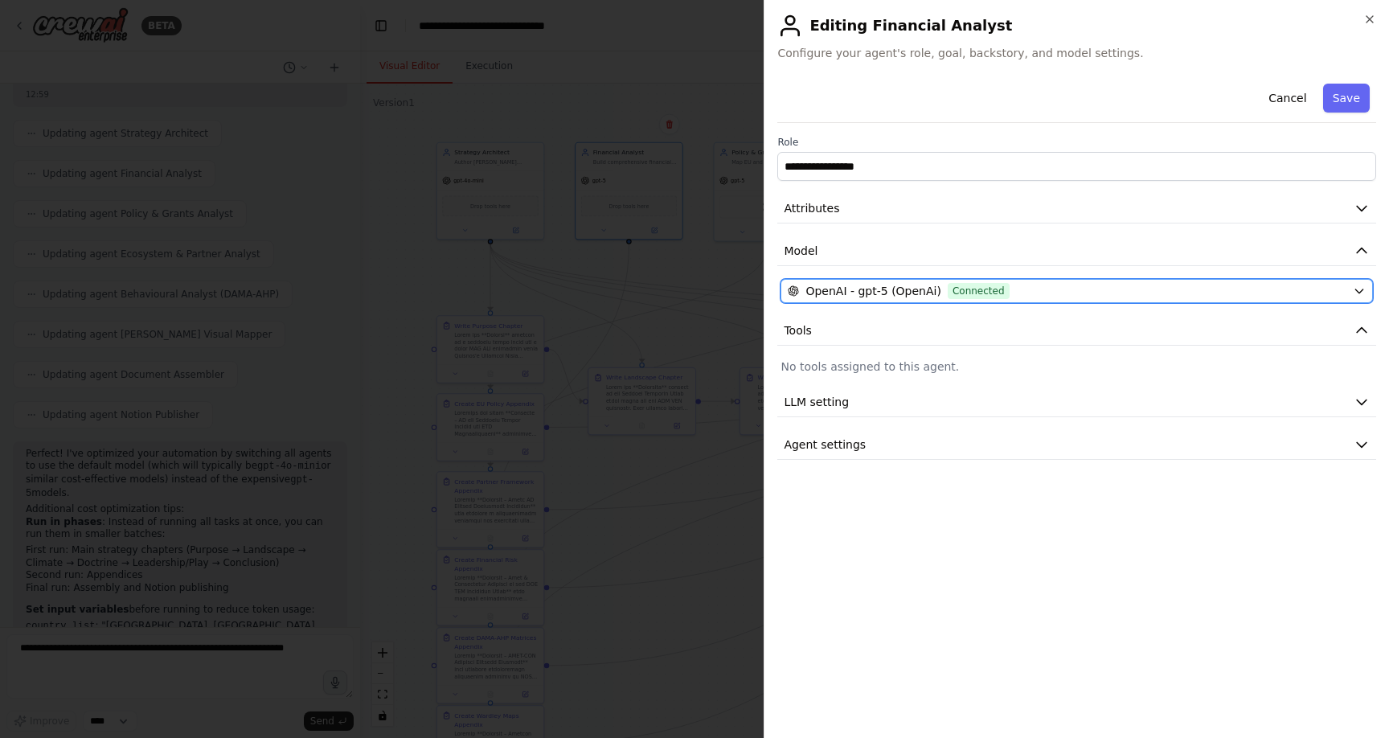
click at [998, 289] on span "Connected" at bounding box center [979, 291] width 62 height 16
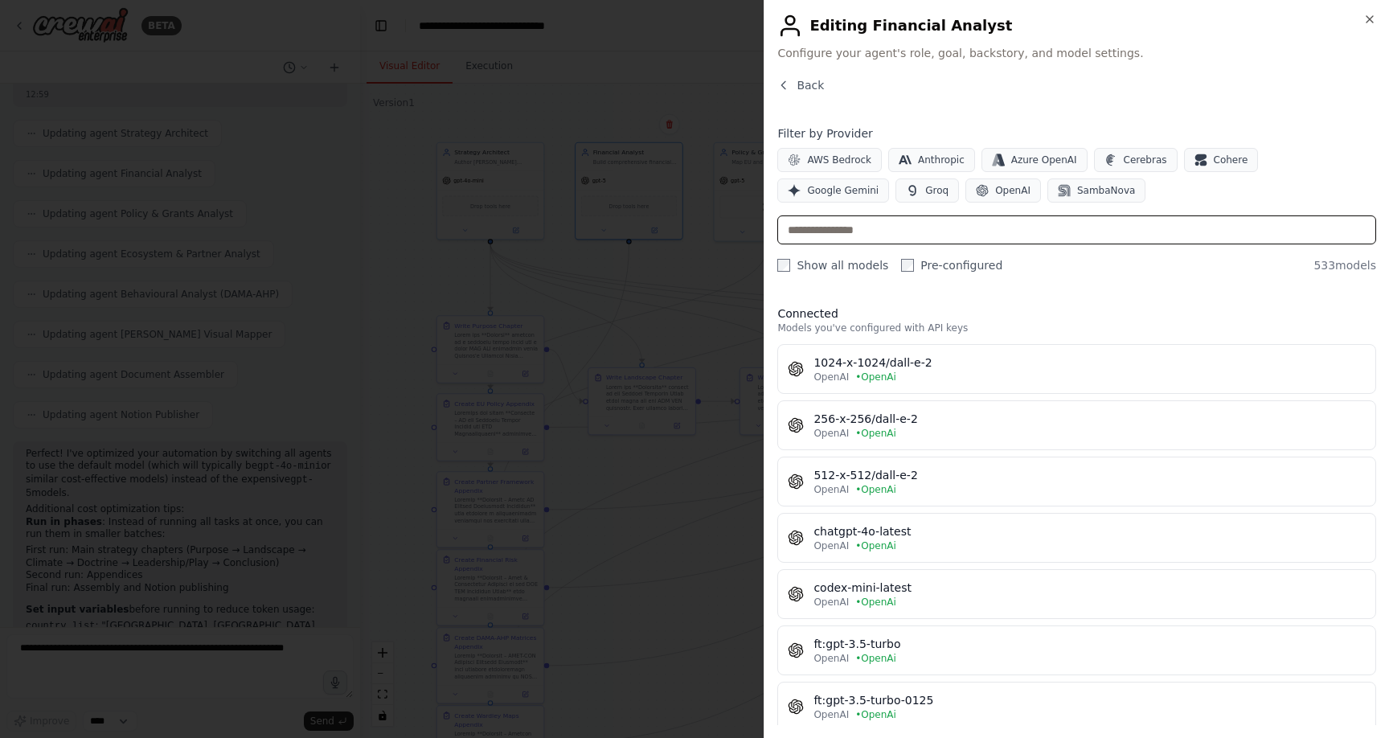
click at [1098, 236] on input "text" at bounding box center [1076, 229] width 599 height 29
type input "****"
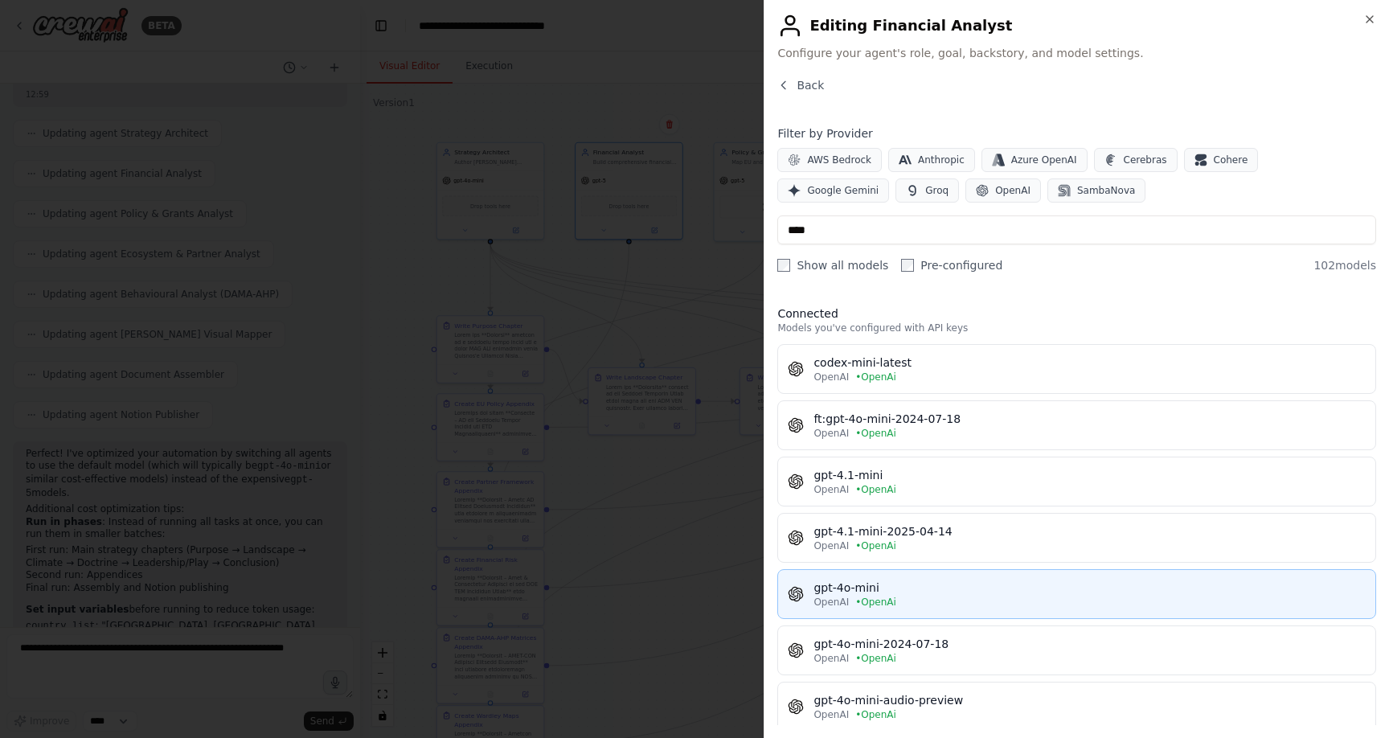
click at [934, 596] on div "OpenAI • OpenAi" at bounding box center [1090, 602] width 552 height 13
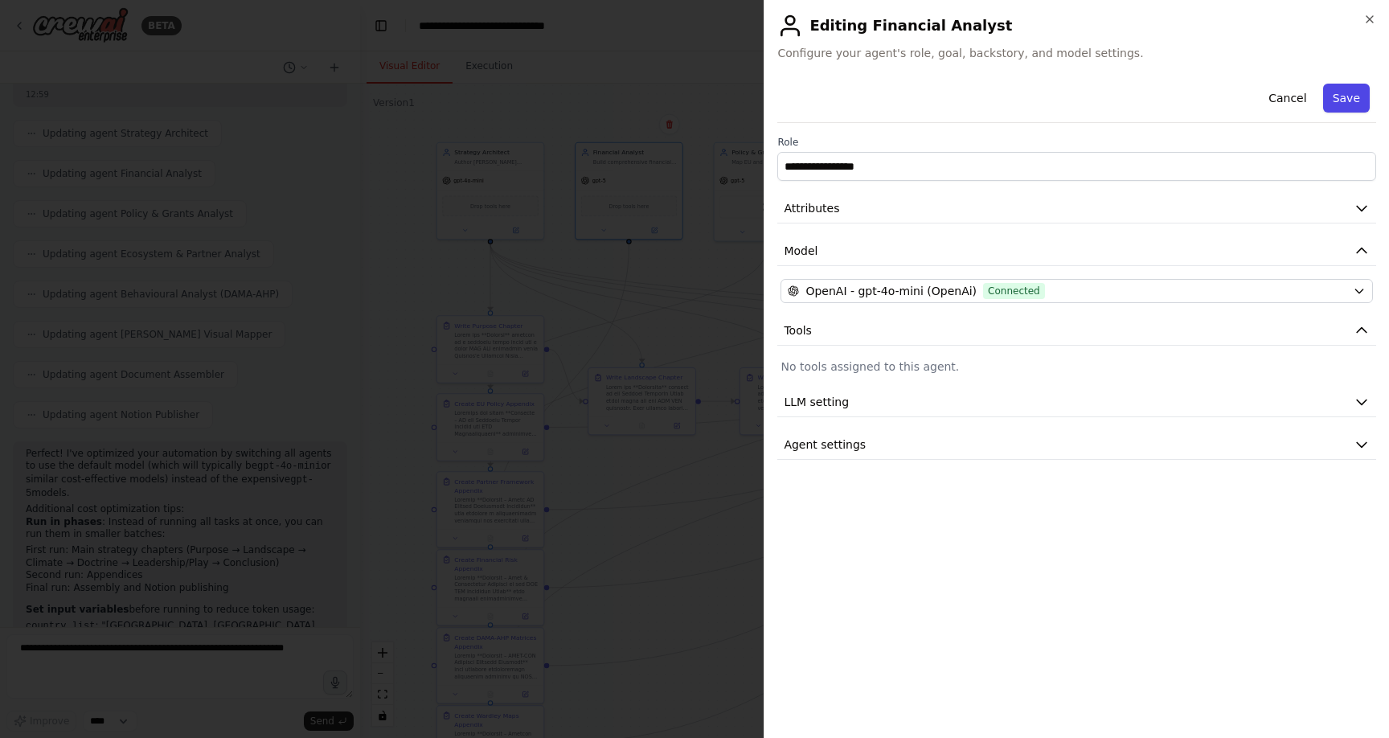
click at [1360, 98] on button "Save" at bounding box center [1346, 98] width 47 height 29
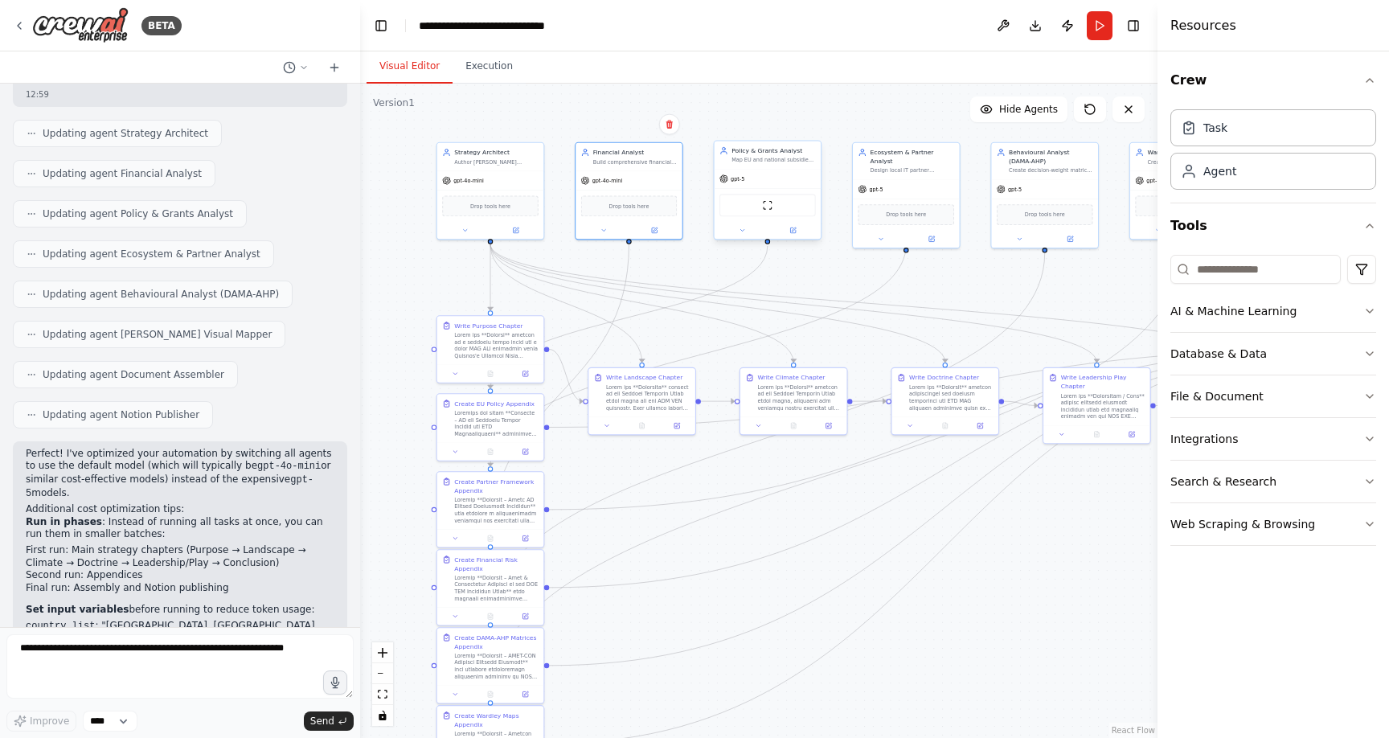
click at [740, 179] on span "gpt-5" at bounding box center [738, 178] width 14 height 7
click at [797, 230] on button at bounding box center [793, 230] width 49 height 10
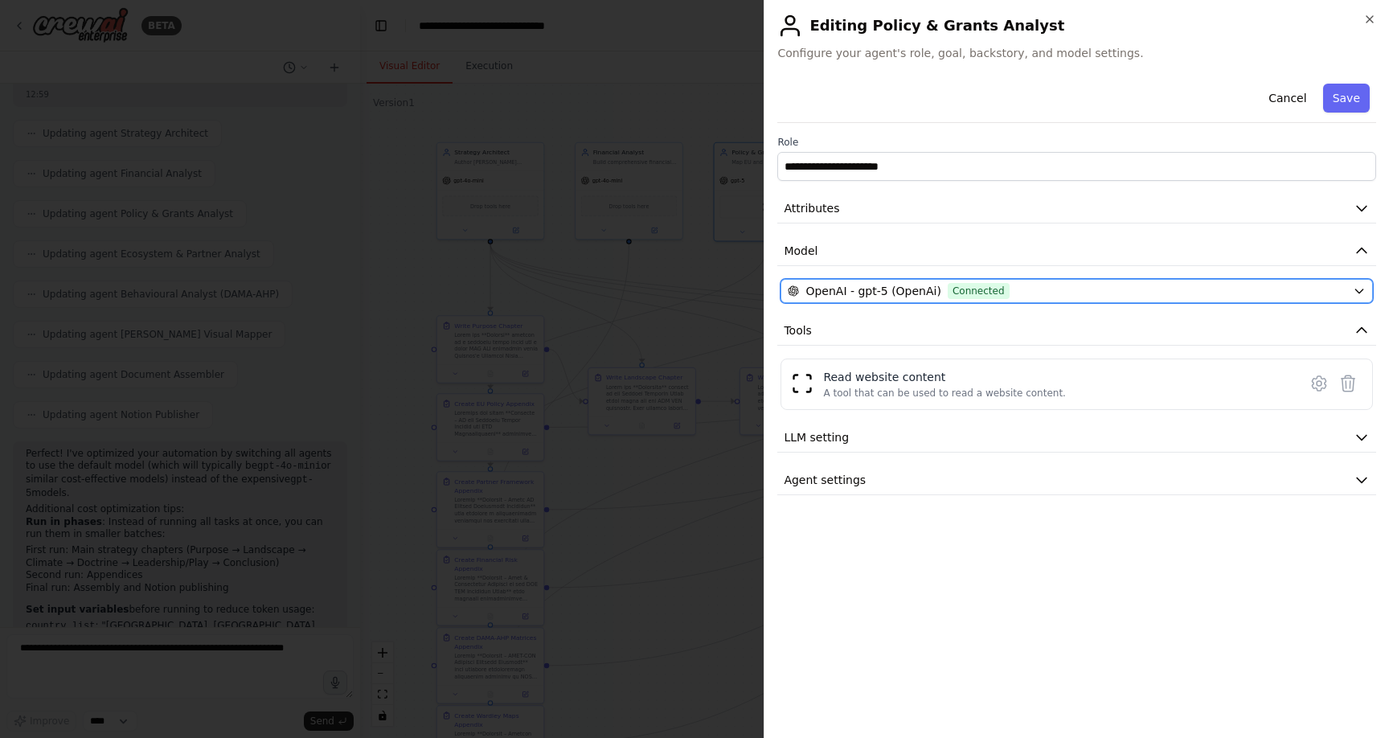
click at [979, 287] on span "Connected" at bounding box center [979, 291] width 62 height 16
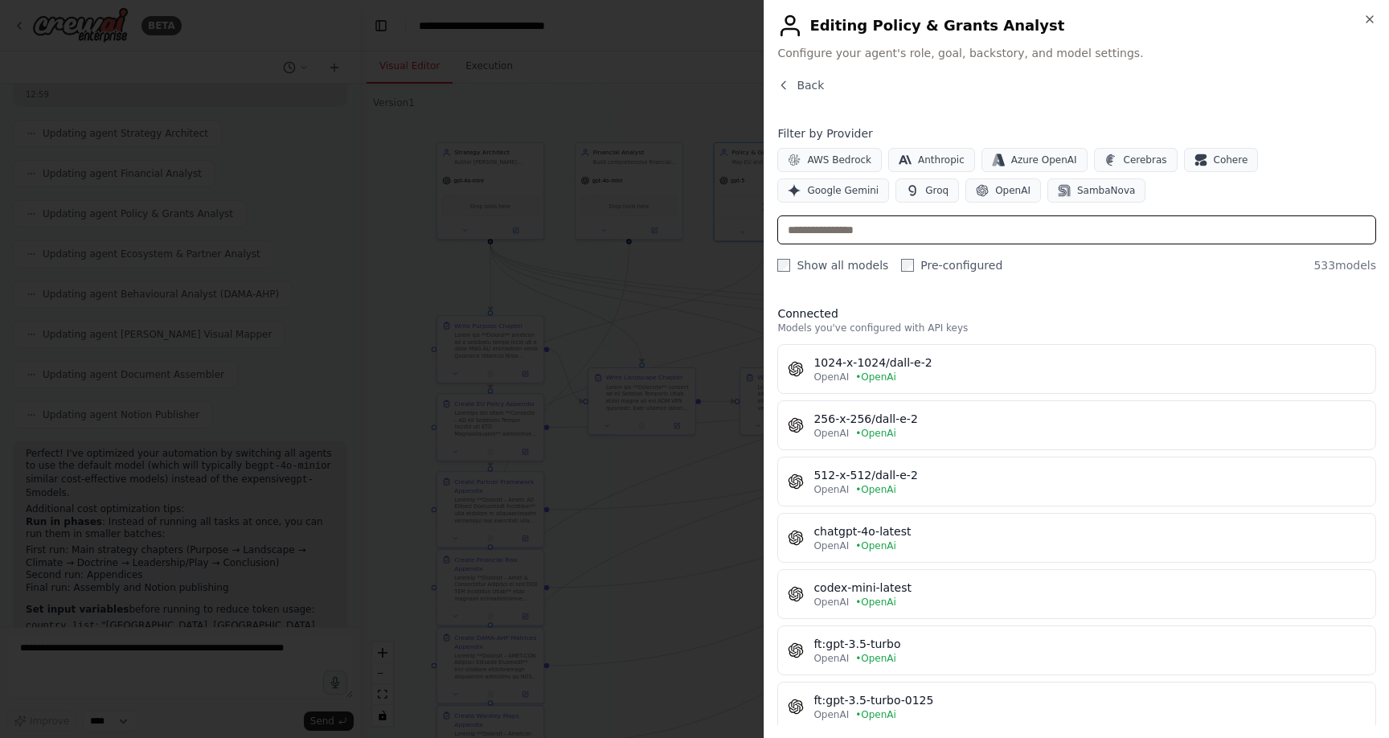
click at [910, 242] on input "text" at bounding box center [1076, 229] width 599 height 29
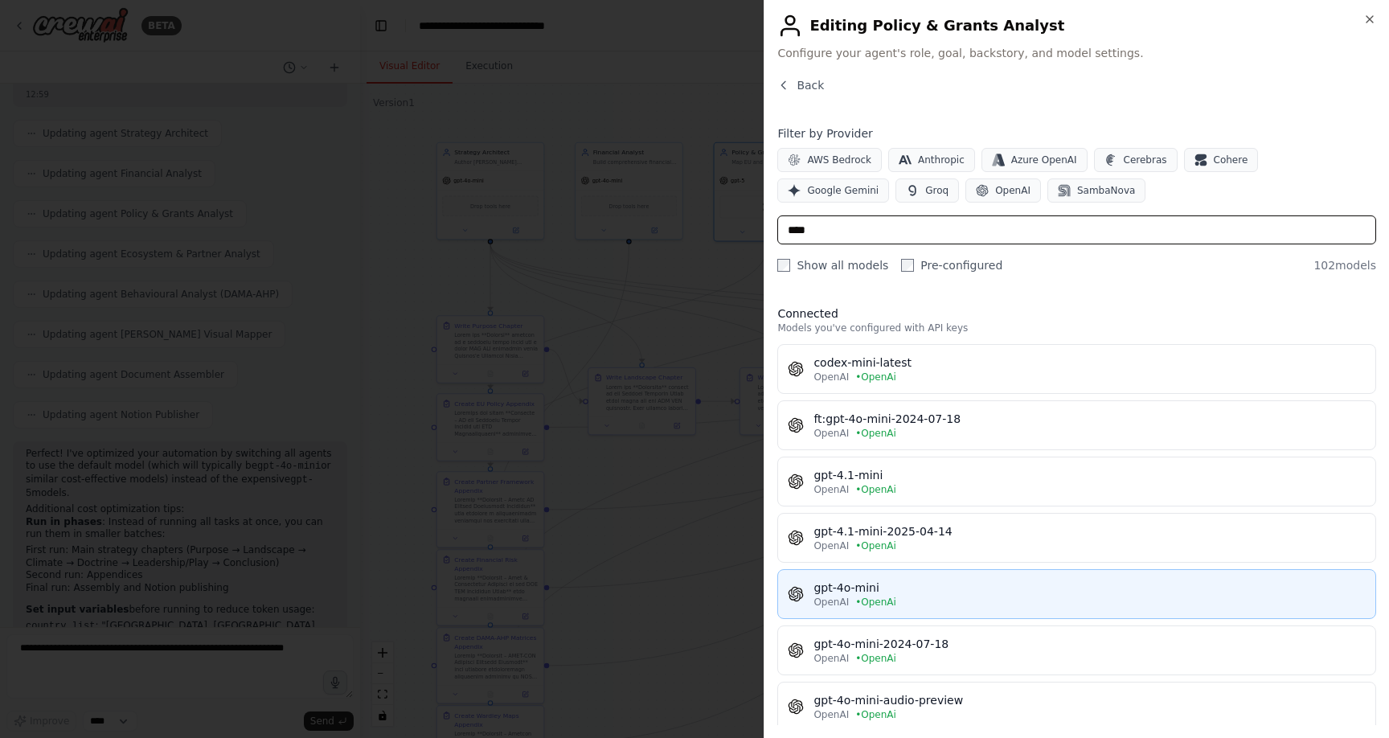
type input "****"
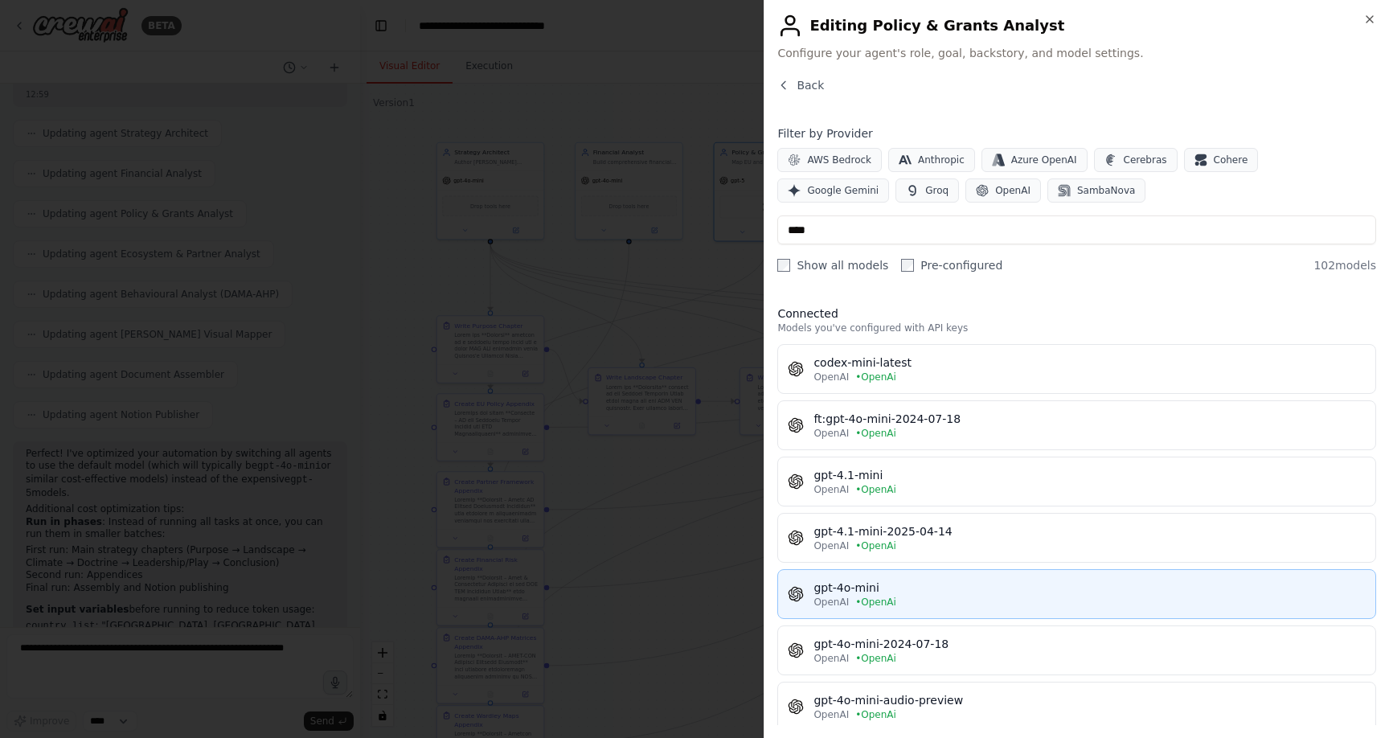
click at [883, 591] on div "gpt-4o-mini" at bounding box center [1090, 588] width 552 height 16
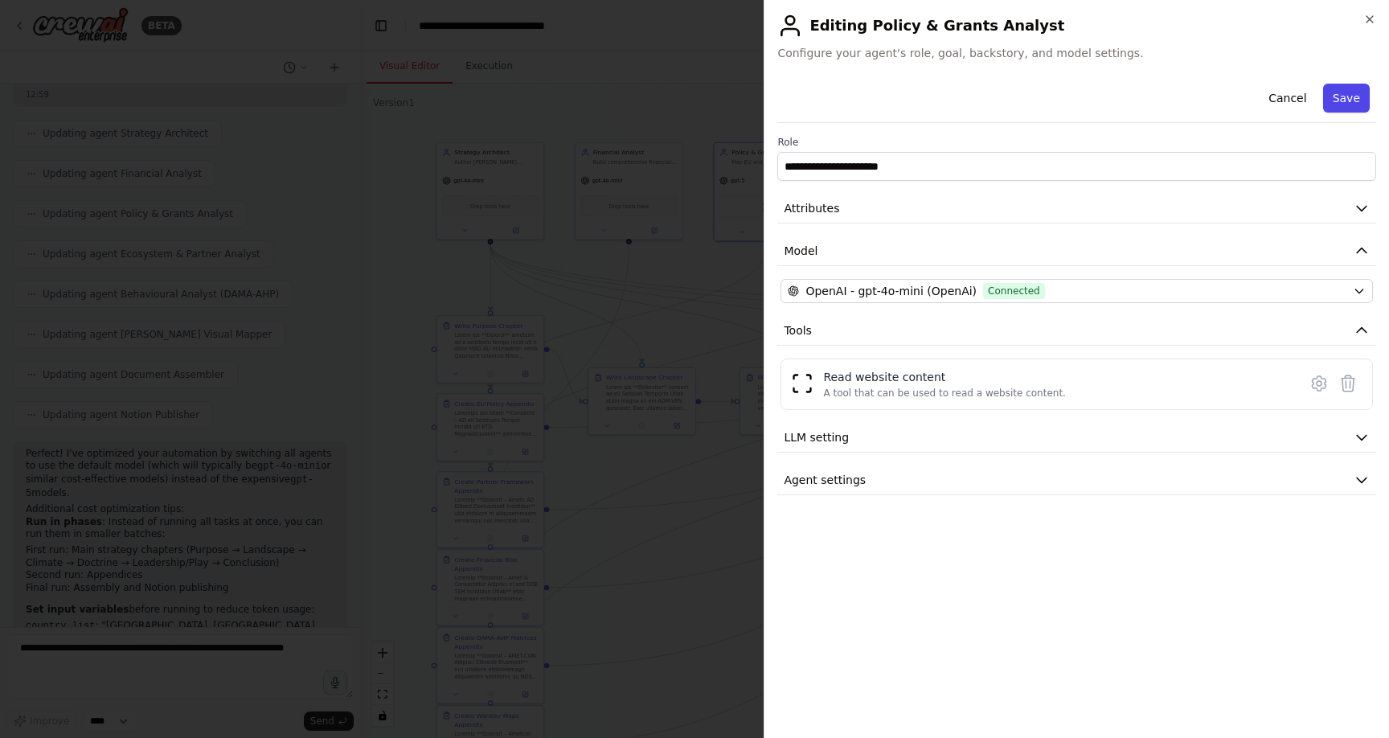
click at [1345, 98] on button "Save" at bounding box center [1346, 98] width 47 height 29
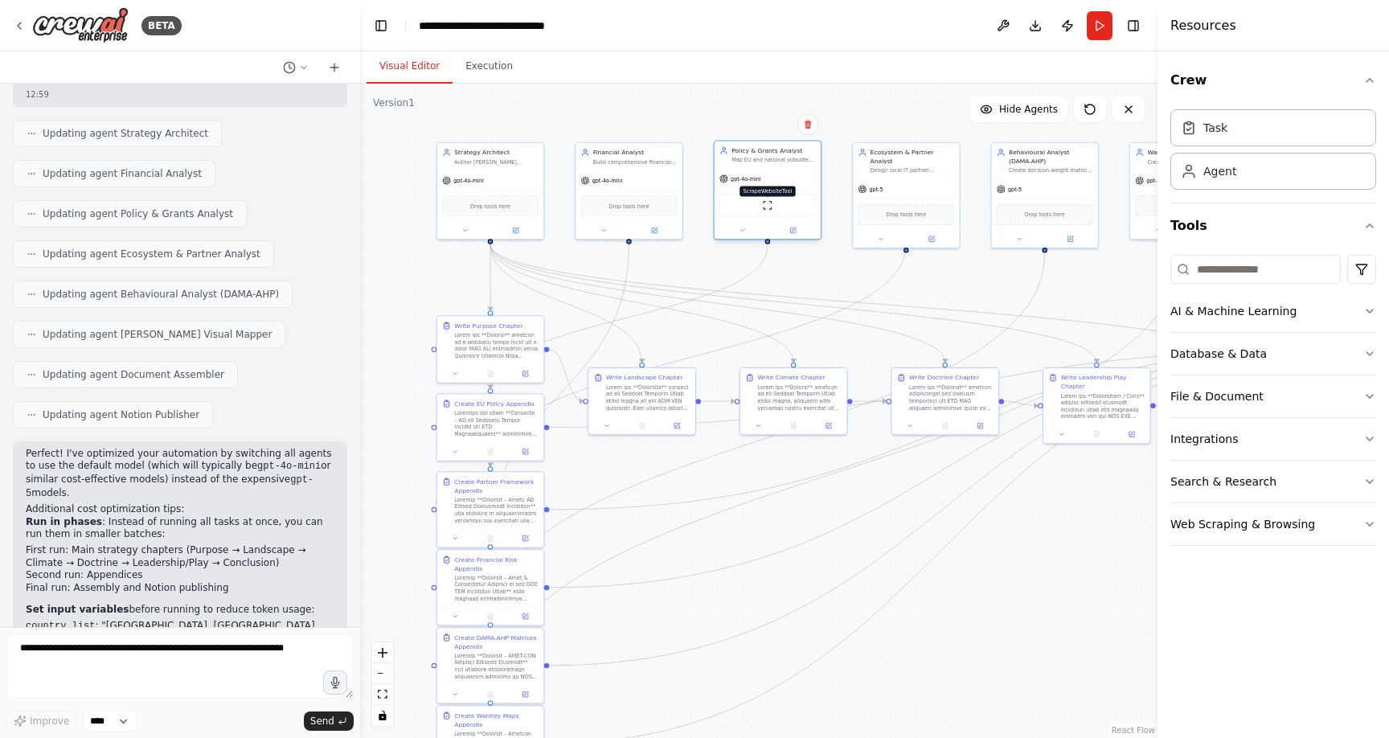
click at [766, 206] on img at bounding box center [767, 205] width 10 height 10
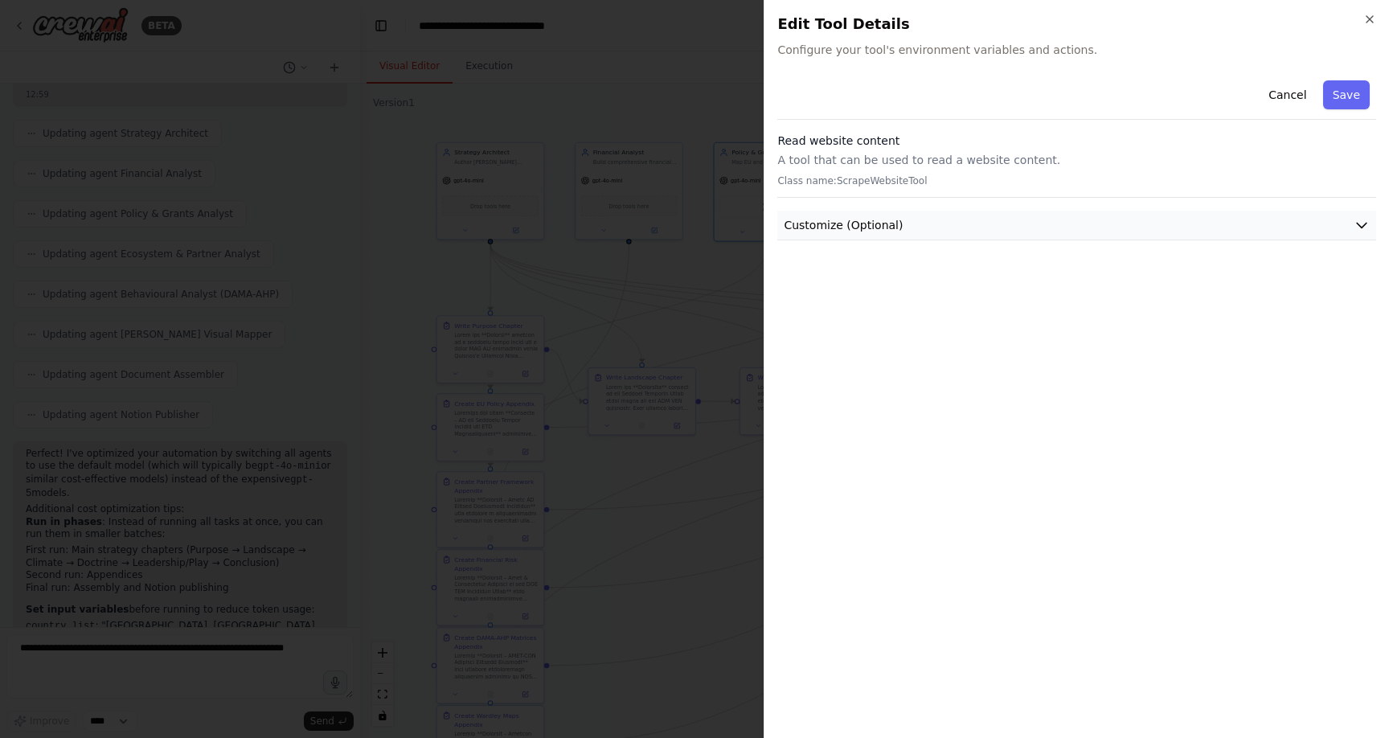
click at [910, 228] on button "Customize (Optional)" at bounding box center [1076, 226] width 599 height 30
click at [1290, 90] on button "Cancel" at bounding box center [1287, 94] width 57 height 29
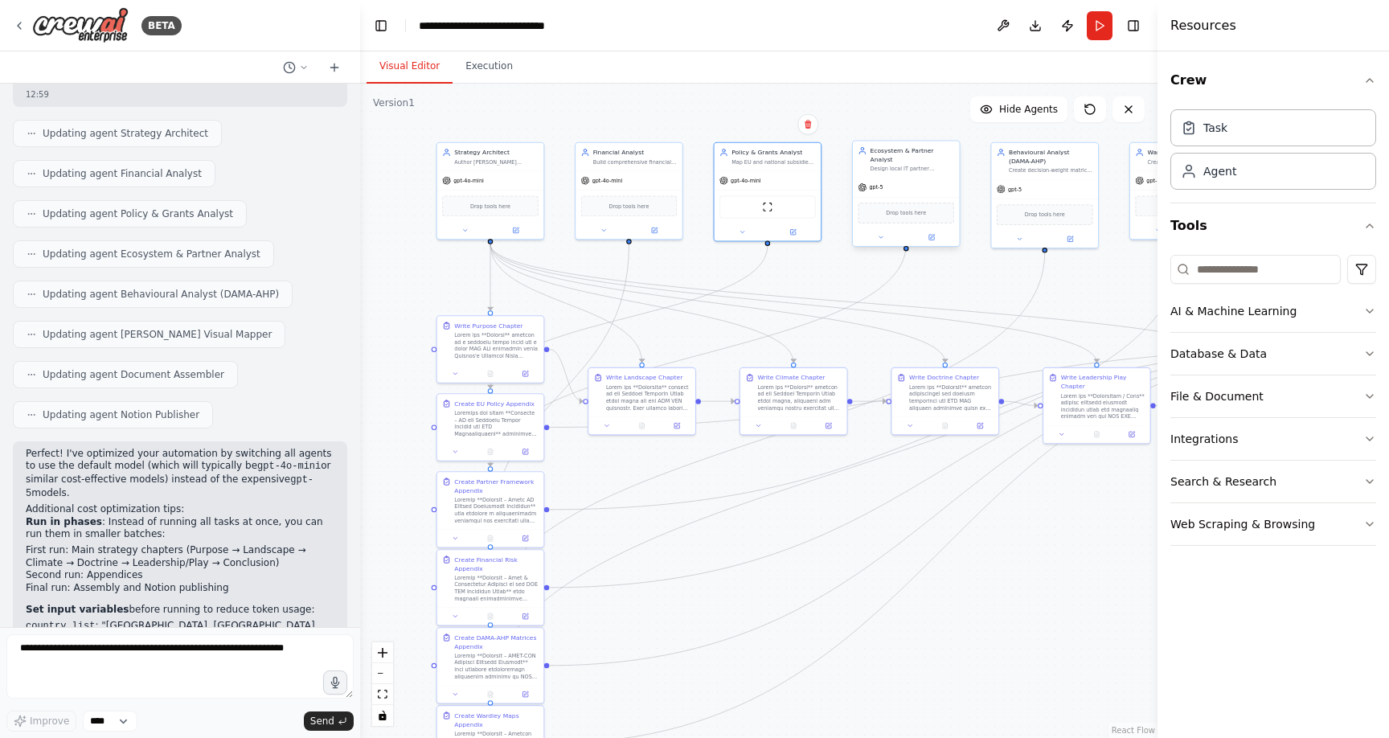
click at [881, 184] on div "gpt-5" at bounding box center [906, 187] width 107 height 19
click at [929, 234] on icon at bounding box center [932, 237] width 7 height 7
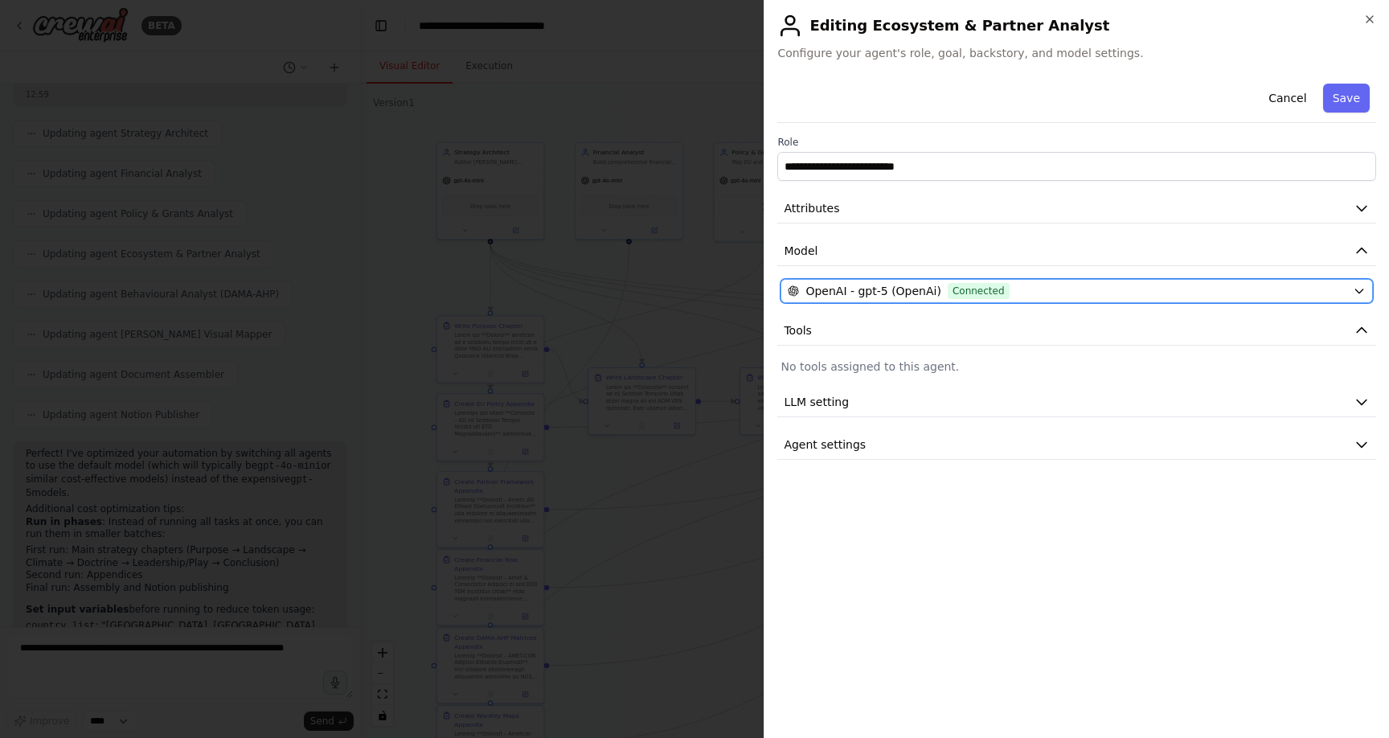
click at [900, 293] on span "OpenAI - gpt-5 (OpenAi)" at bounding box center [874, 291] width 136 height 16
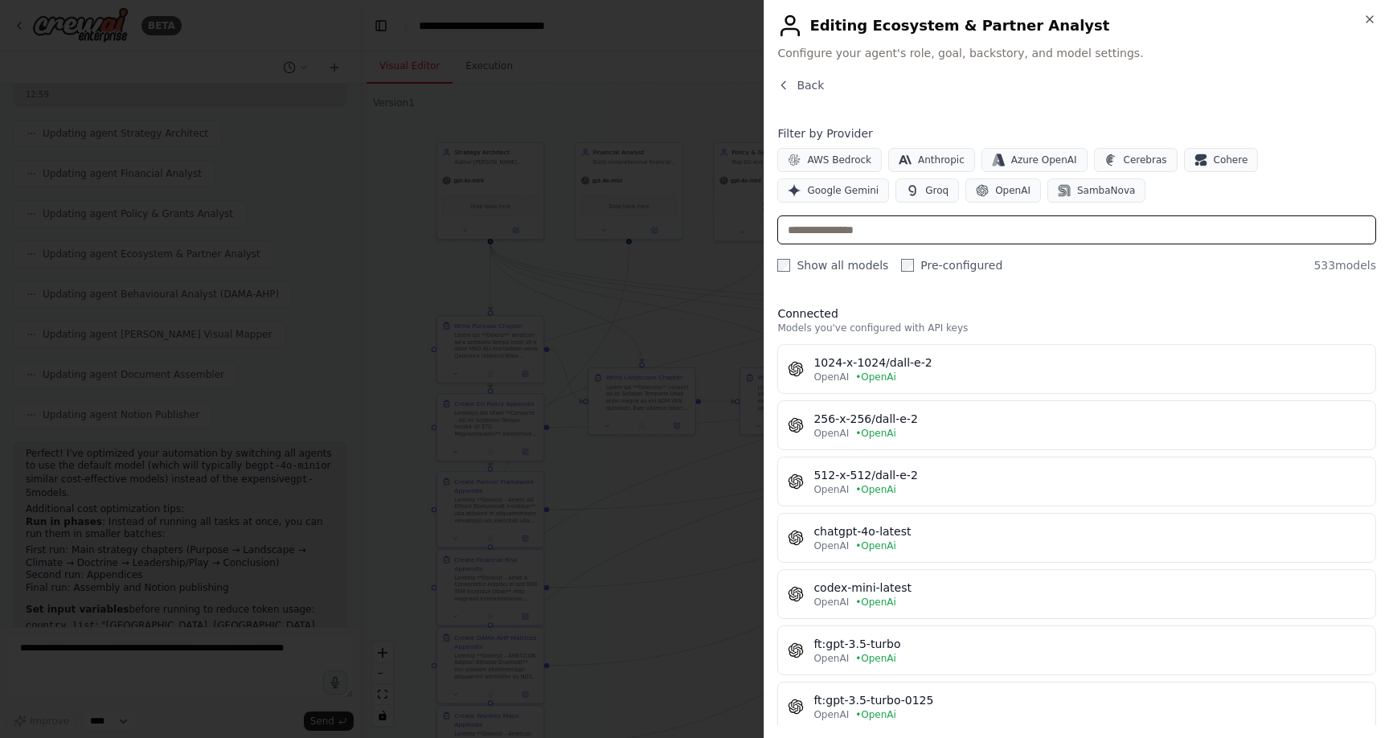
click at [883, 236] on input "text" at bounding box center [1076, 229] width 599 height 29
type input "****"
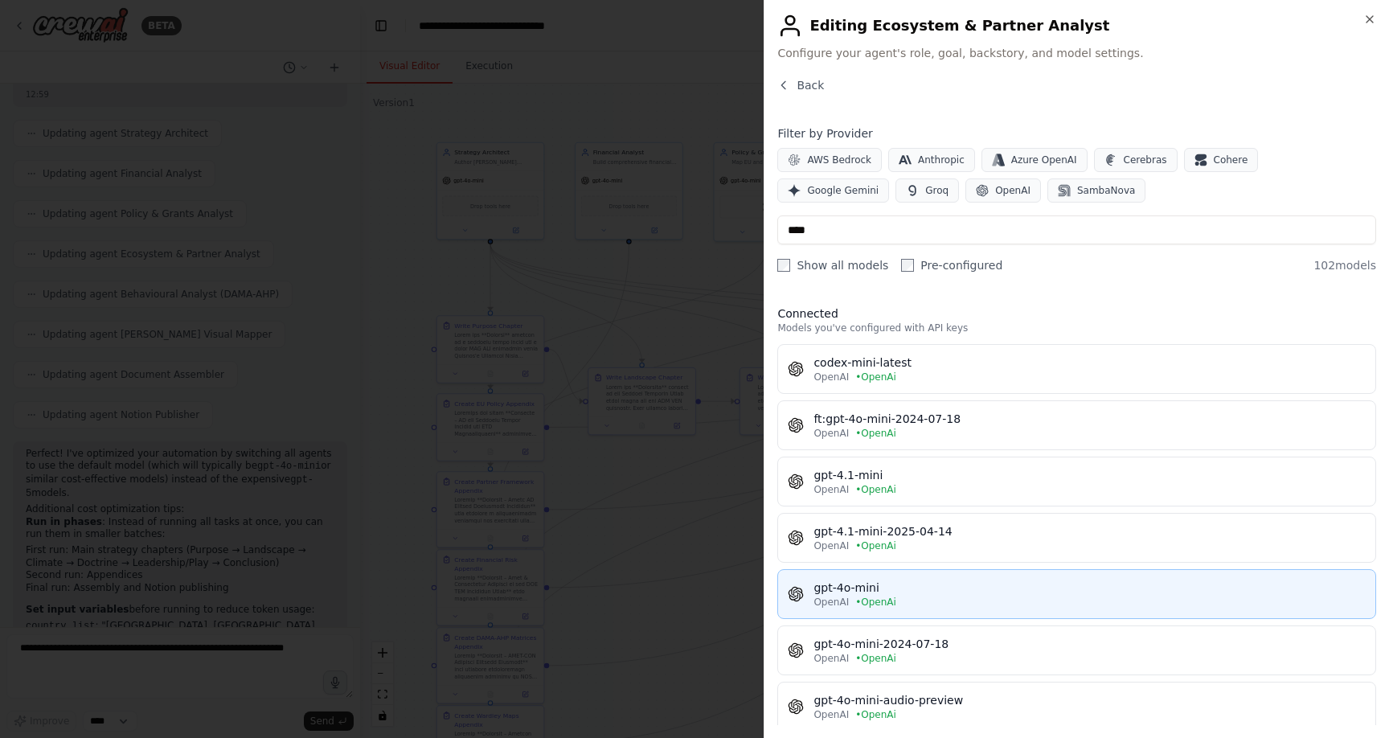
click at [904, 601] on div "OpenAI • OpenAi" at bounding box center [1090, 602] width 552 height 13
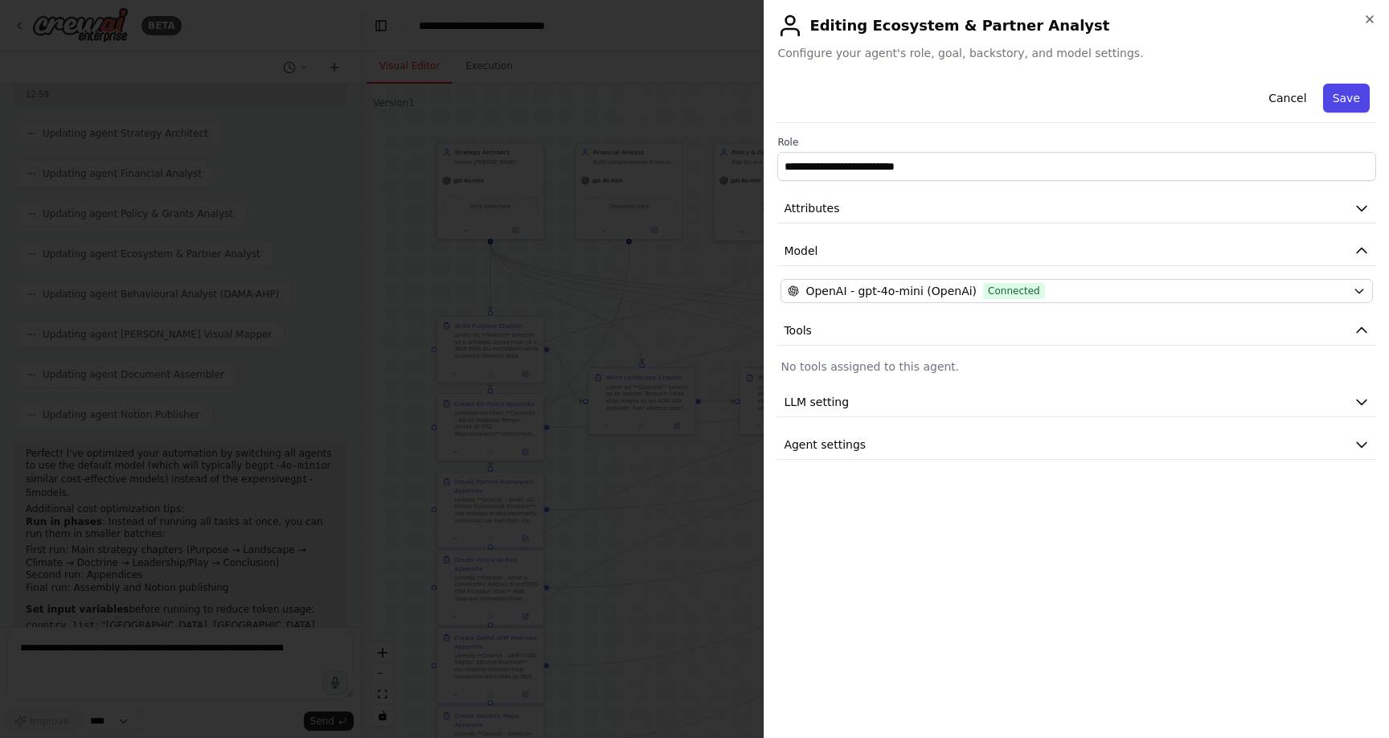
click at [1354, 96] on button "Save" at bounding box center [1346, 98] width 47 height 29
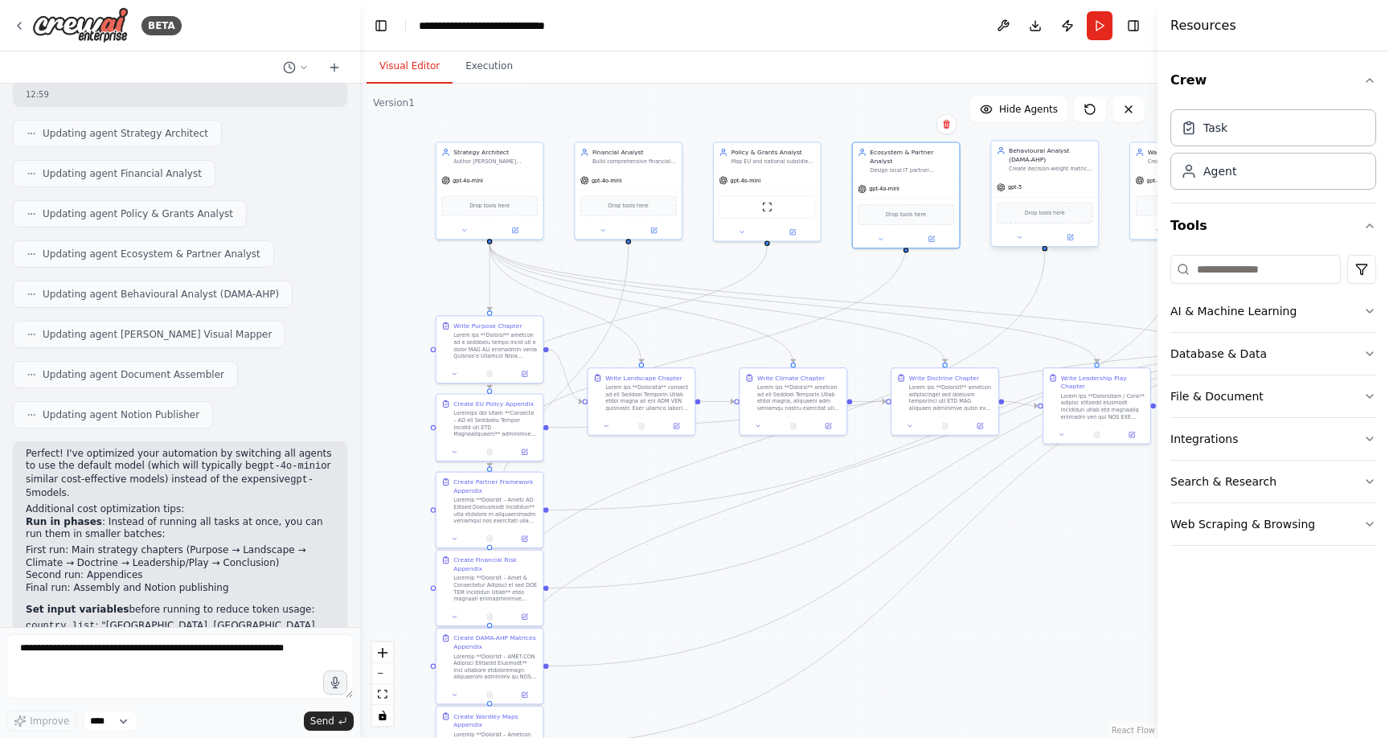
click at [1021, 186] on span "gpt-5" at bounding box center [1015, 187] width 14 height 7
click at [1021, 189] on span "gpt-5" at bounding box center [1015, 187] width 14 height 7
click at [1076, 243] on div at bounding box center [1044, 237] width 107 height 18
click at [1071, 237] on icon at bounding box center [1071, 237] width 4 height 4
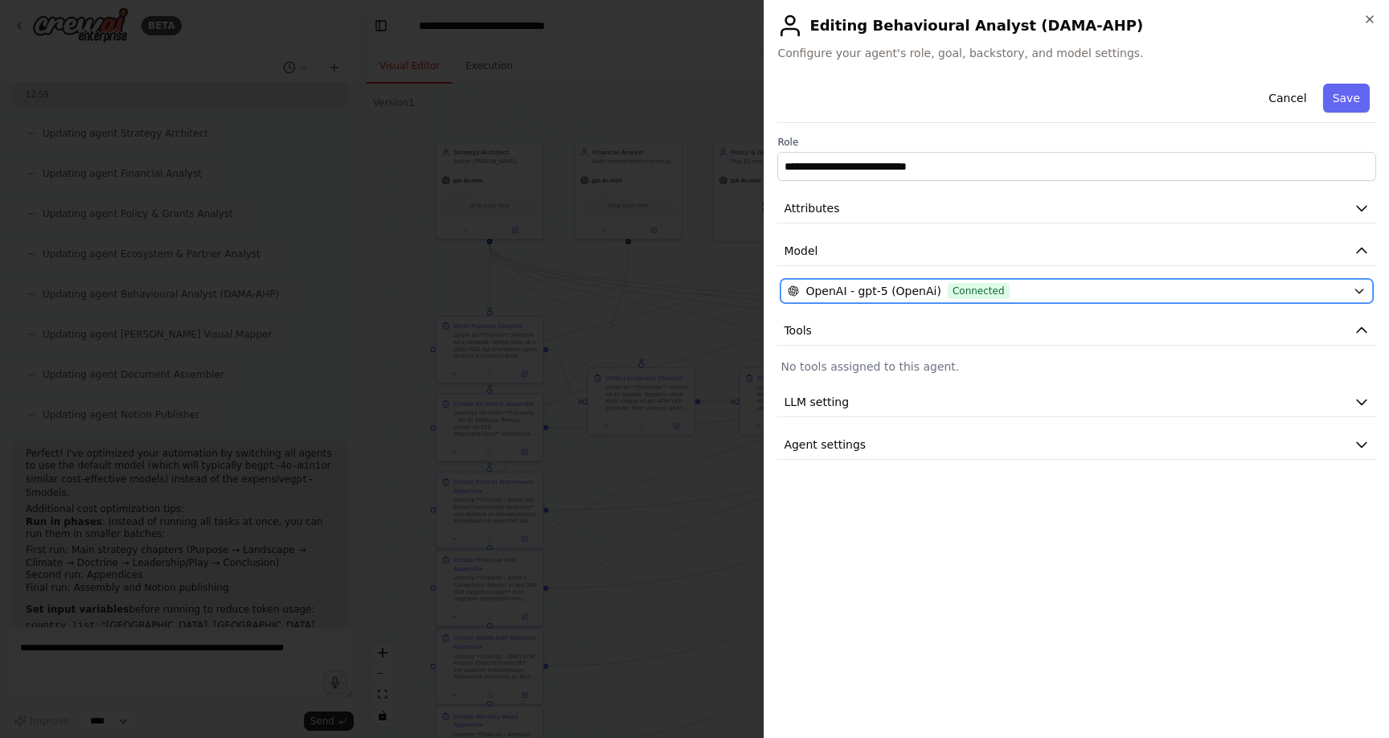
click at [909, 290] on span "OpenAI - gpt-5 (OpenAi)" at bounding box center [874, 291] width 136 height 16
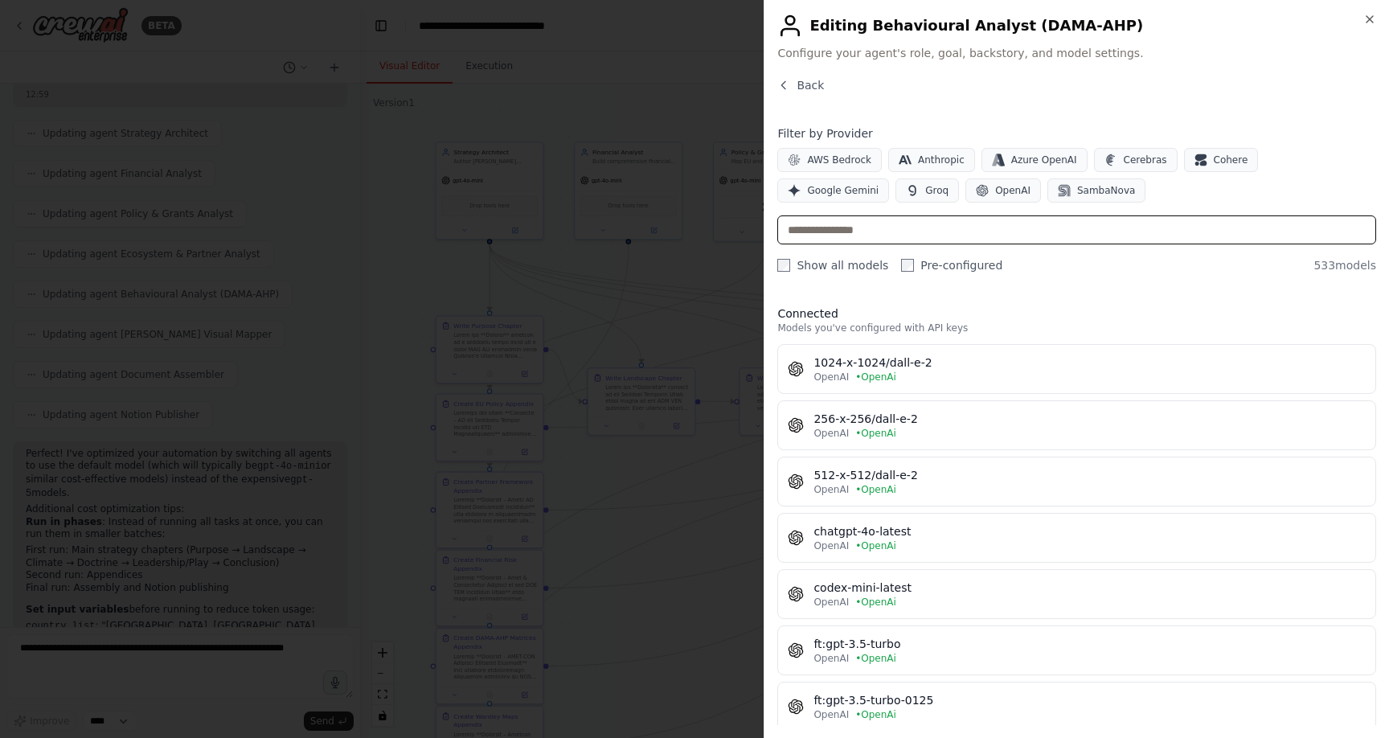
click at [885, 235] on input "text" at bounding box center [1076, 229] width 599 height 29
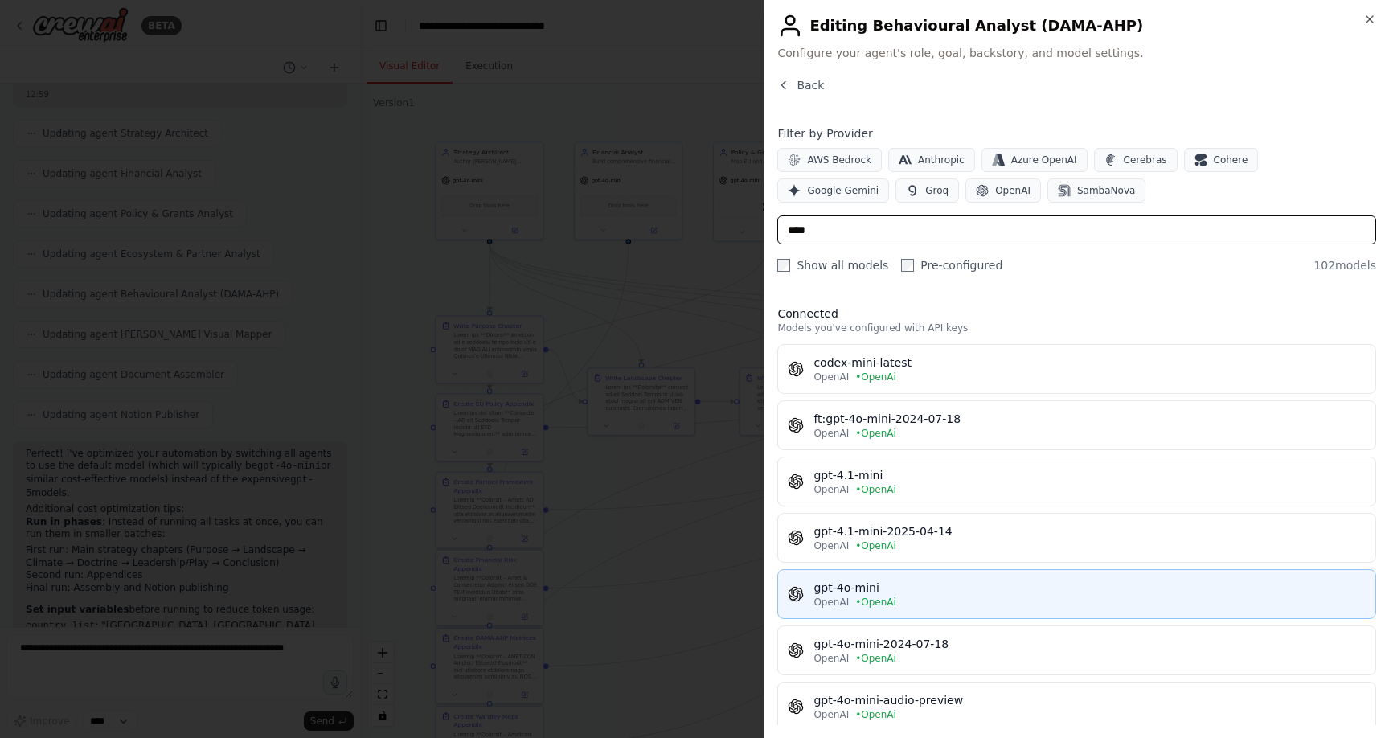
type input "****"
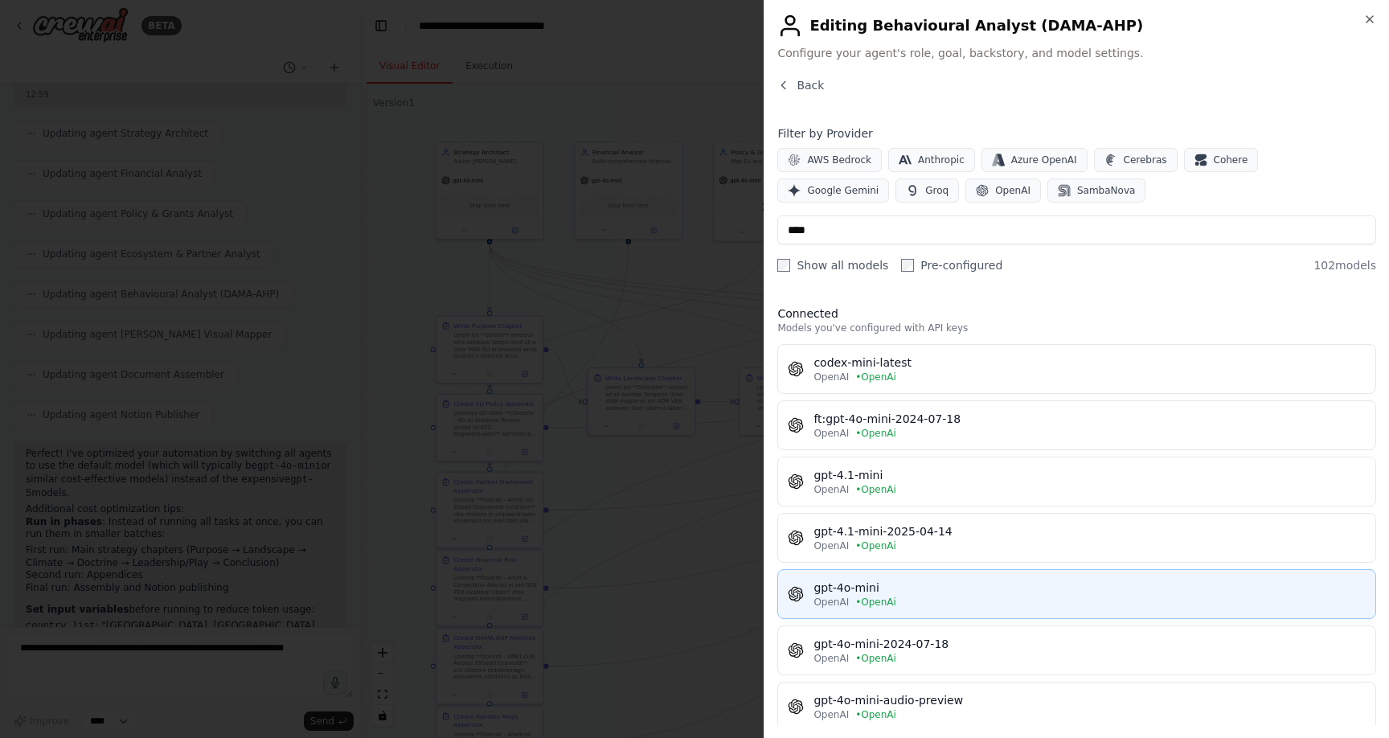
click at [950, 587] on div "gpt-4o-mini" at bounding box center [1090, 588] width 552 height 16
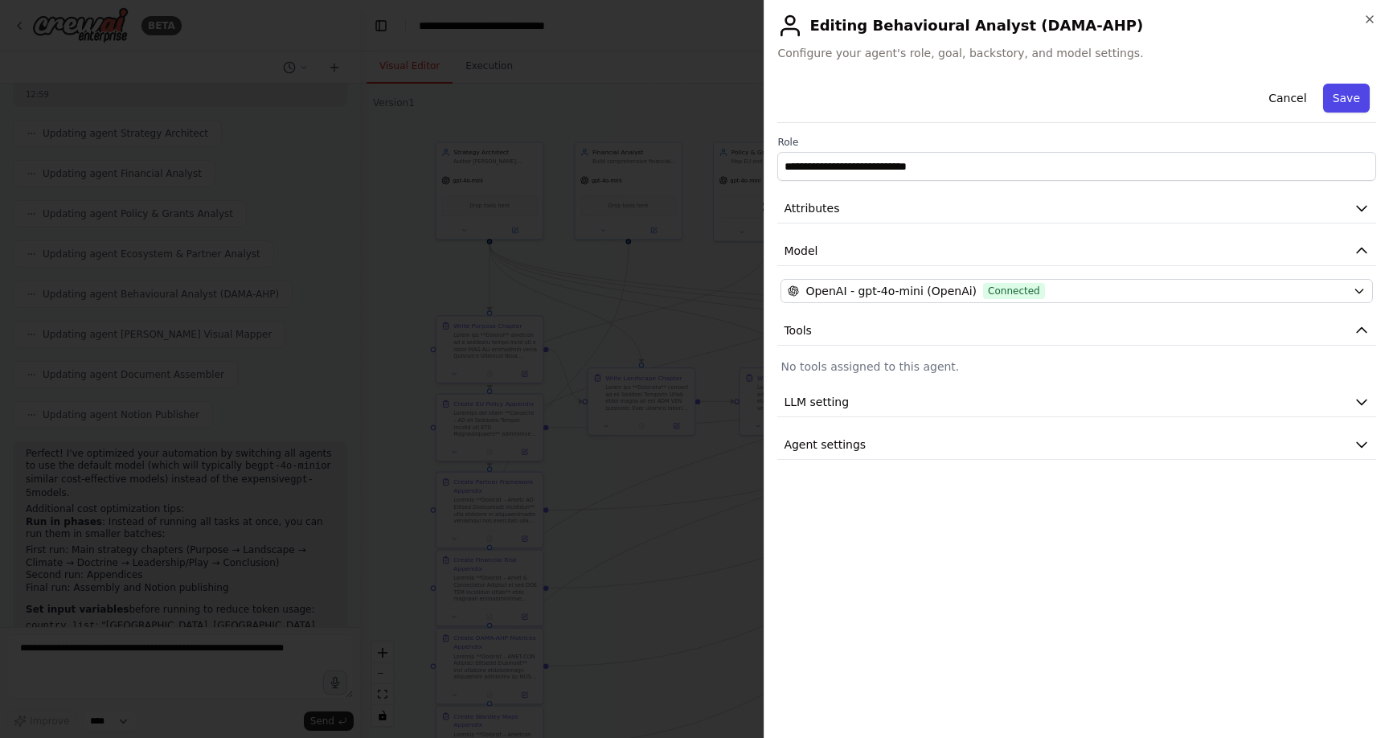
click at [1347, 102] on button "Save" at bounding box center [1346, 98] width 47 height 29
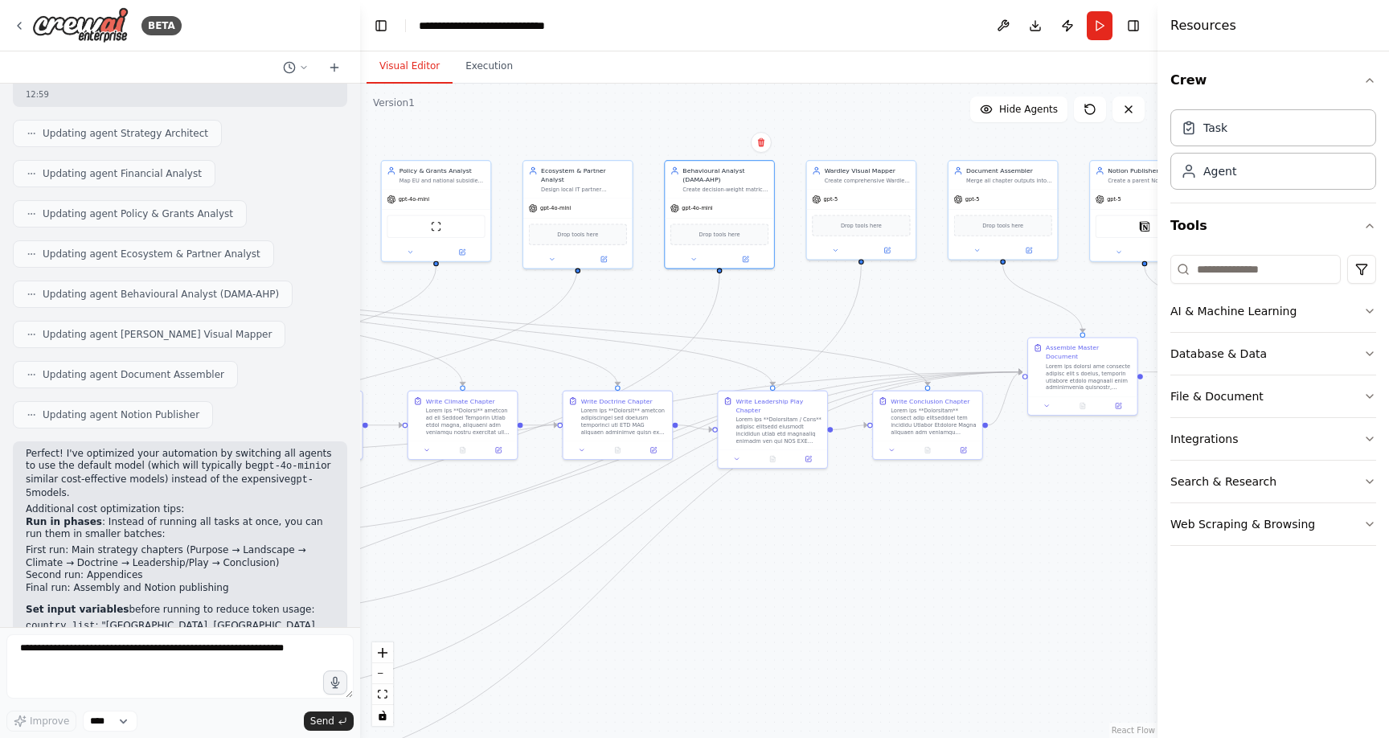
drag, startPoint x: 1127, startPoint y: 287, endPoint x: 802, endPoint y: 307, distance: 325.4
click at [803, 308] on div ".deletable-edge-delete-btn { width: 20px; height: 20px; border: 0px solid #ffff…" at bounding box center [759, 411] width 798 height 654
click at [851, 206] on div "gpt-5" at bounding box center [861, 197] width 109 height 19
click at [843, 193] on div "gpt-5" at bounding box center [861, 197] width 109 height 19
click at [884, 246] on icon at bounding box center [887, 249] width 6 height 6
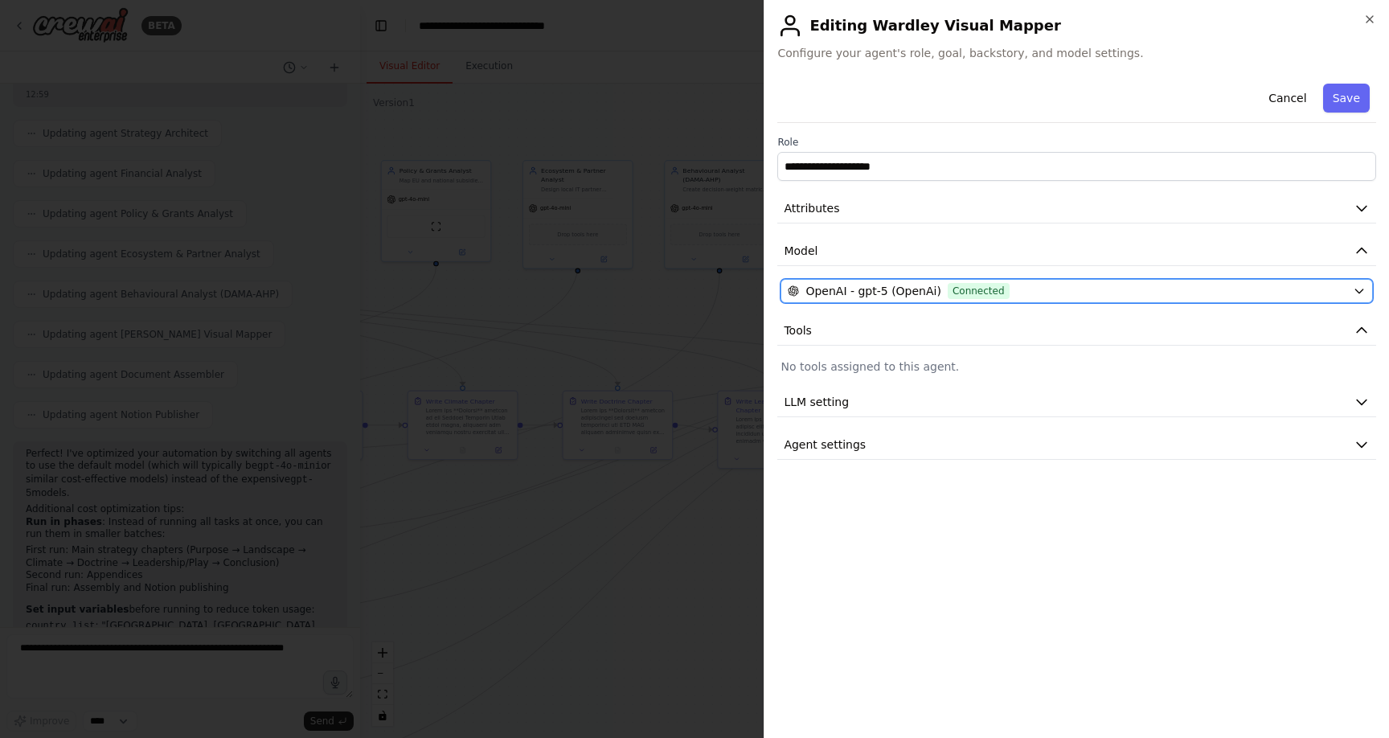
click at [1327, 289] on div "OpenAI - gpt-5 (OpenAi) Connected" at bounding box center [1067, 291] width 559 height 16
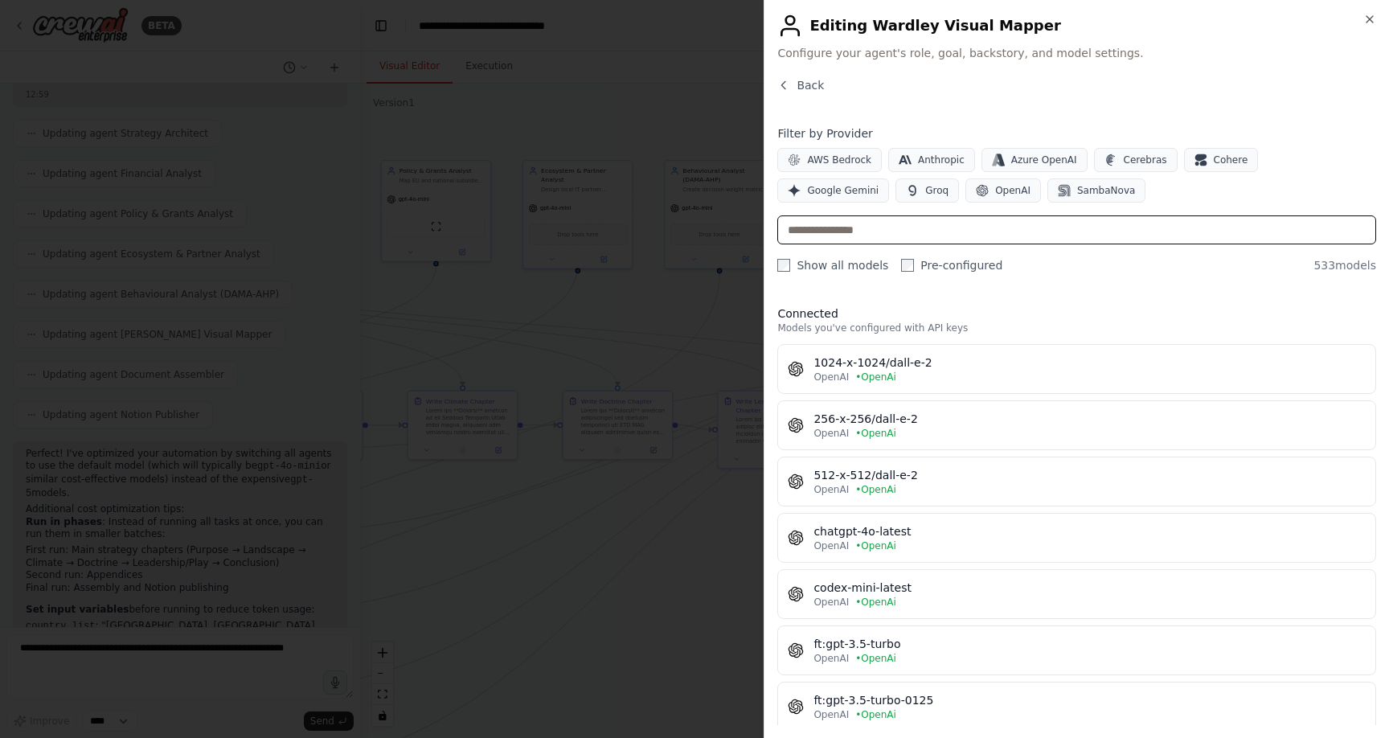
click at [893, 238] on input "text" at bounding box center [1076, 229] width 599 height 29
type input "****"
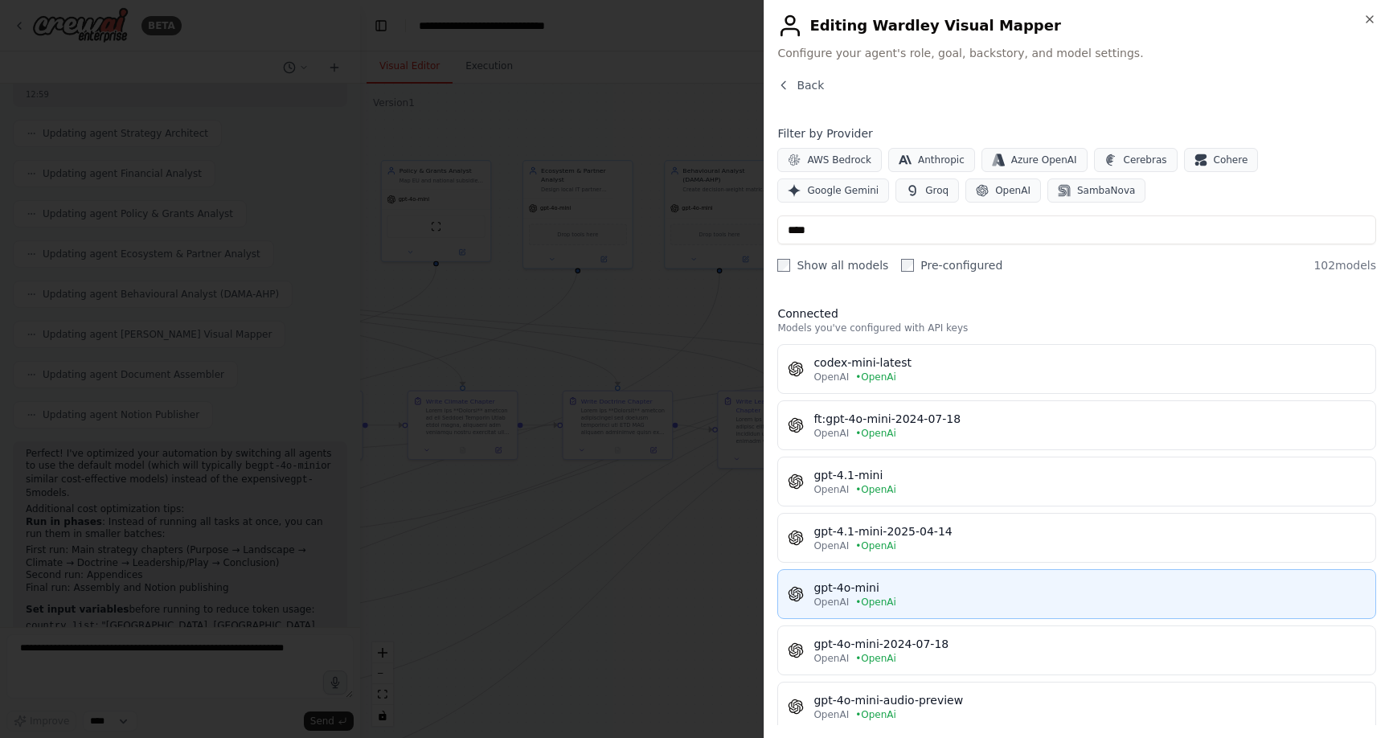
click at [883, 601] on span "• OpenAi" at bounding box center [875, 602] width 41 height 13
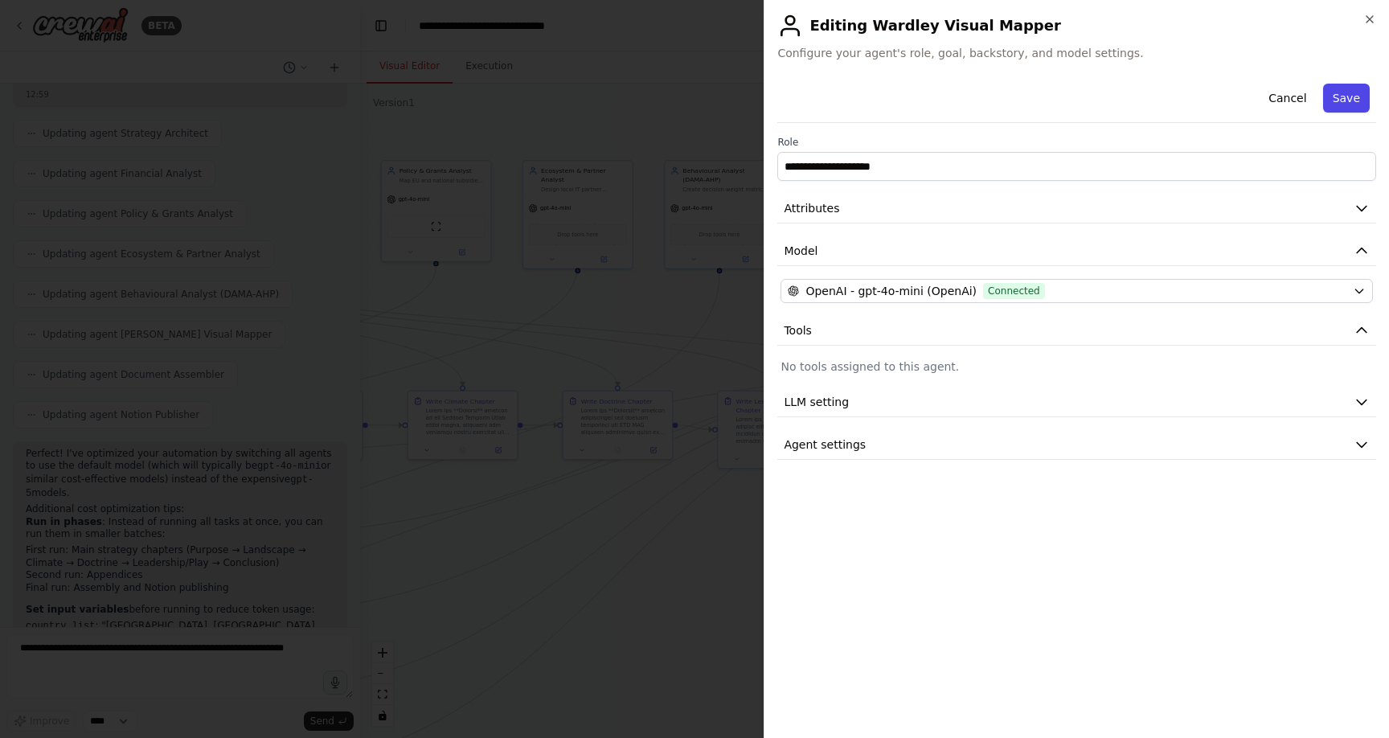
click at [1348, 95] on button "Save" at bounding box center [1346, 98] width 47 height 29
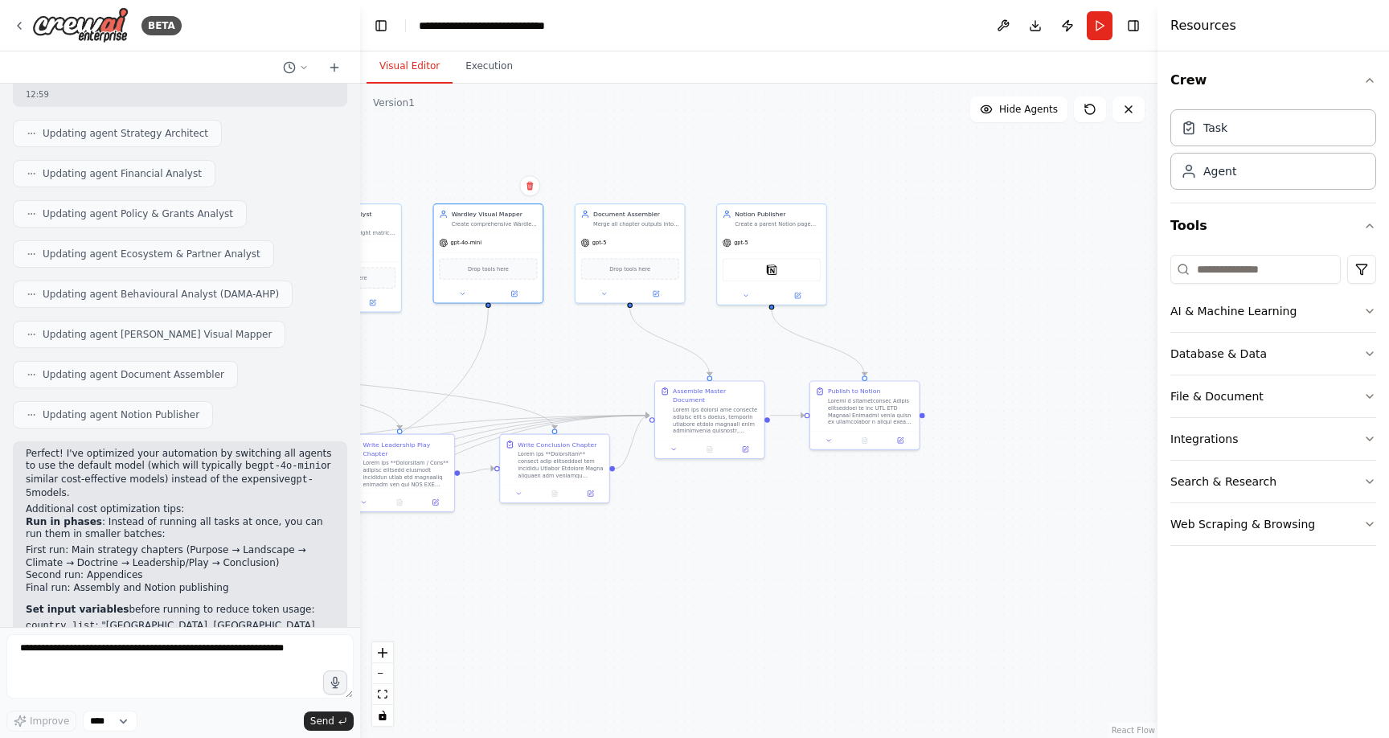
drag, startPoint x: 966, startPoint y: 304, endPoint x: 616, endPoint y: 343, distance: 351.9
click at [613, 347] on div ".deletable-edge-delete-btn { width: 20px; height: 20px; border: 0px solid #ffff…" at bounding box center [759, 411] width 798 height 654
click at [619, 245] on div "gpt-5" at bounding box center [631, 241] width 109 height 19
click at [658, 293] on icon at bounding box center [658, 292] width 6 height 6
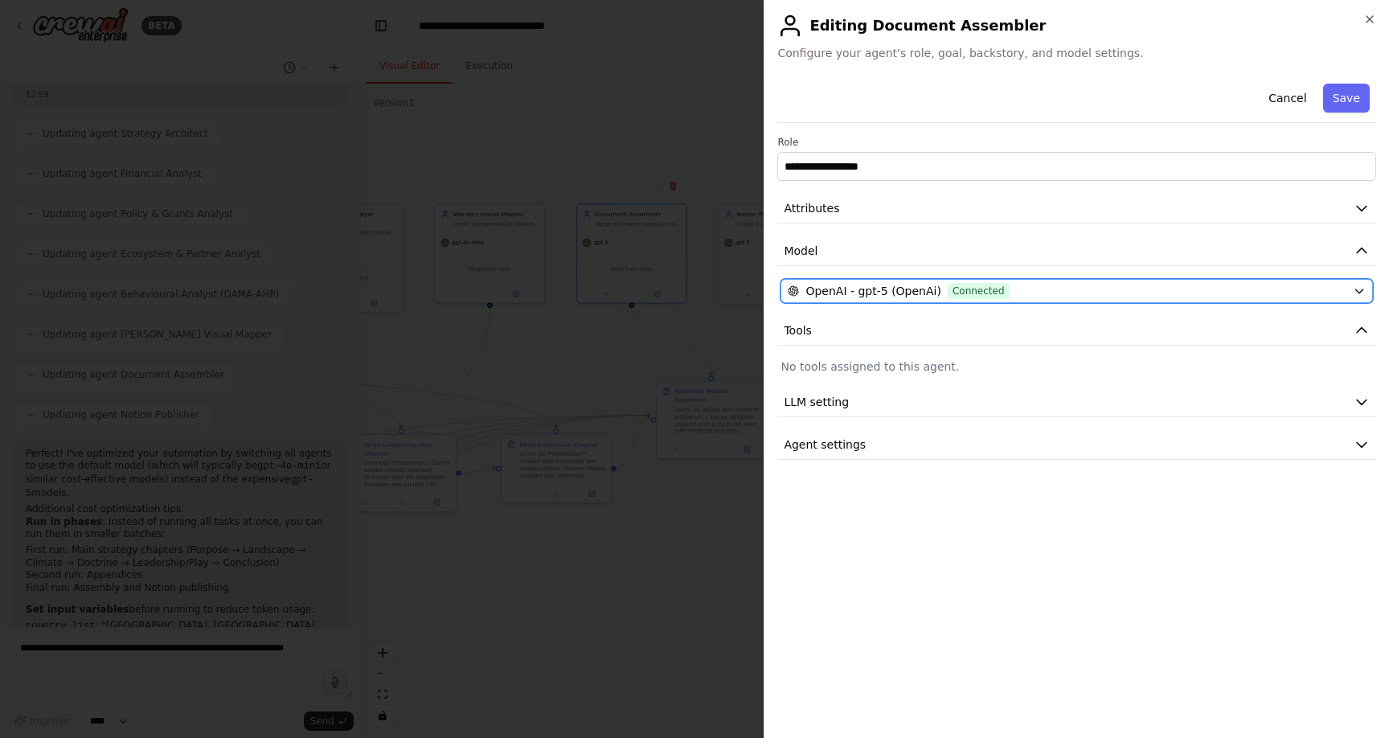
click at [932, 285] on span "OpenAI - gpt-5 (OpenAi)" at bounding box center [874, 291] width 136 height 16
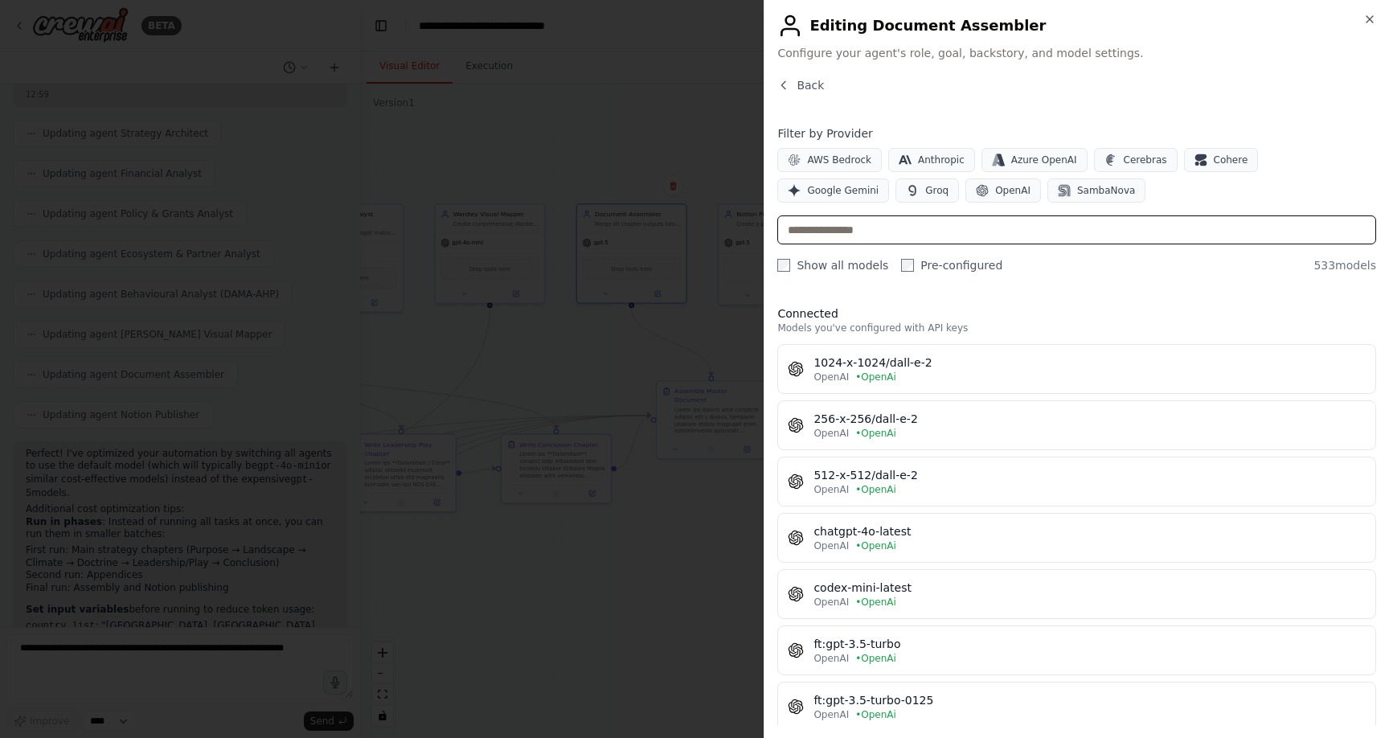
click at [855, 221] on input "text" at bounding box center [1076, 229] width 599 height 29
type input "****"
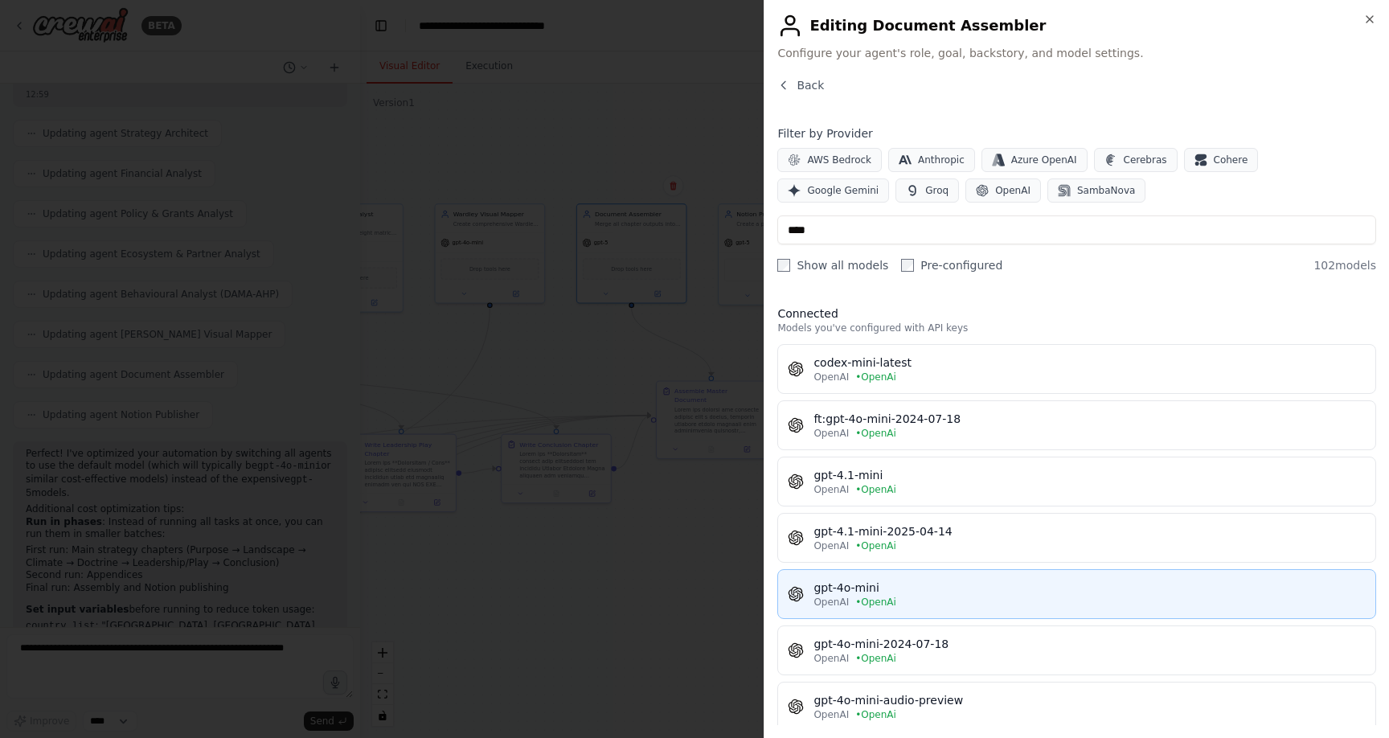
click at [867, 594] on div "gpt-4o-mini" at bounding box center [1090, 588] width 552 height 16
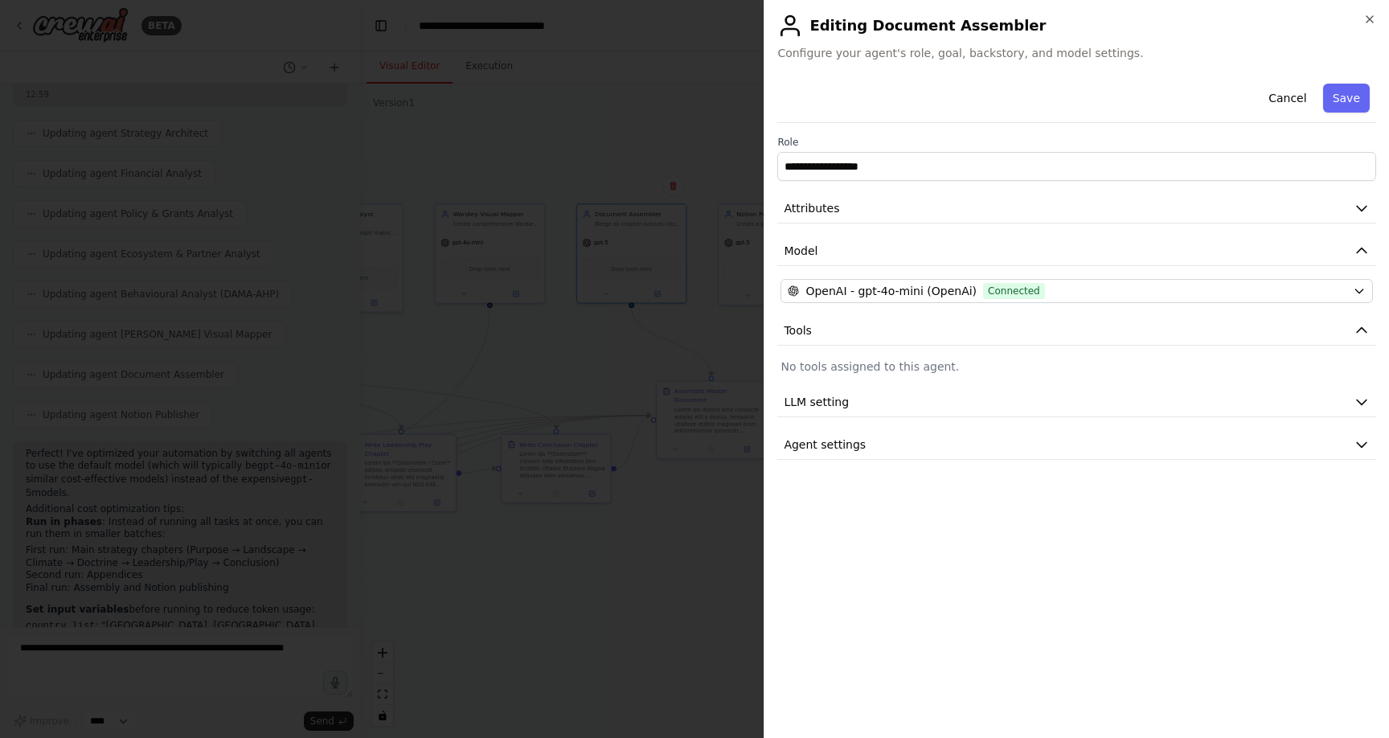
drag, startPoint x: 1344, startPoint y: 101, endPoint x: 1331, endPoint y: 109, distance: 14.5
click at [1344, 101] on button "Save" at bounding box center [1346, 98] width 47 height 29
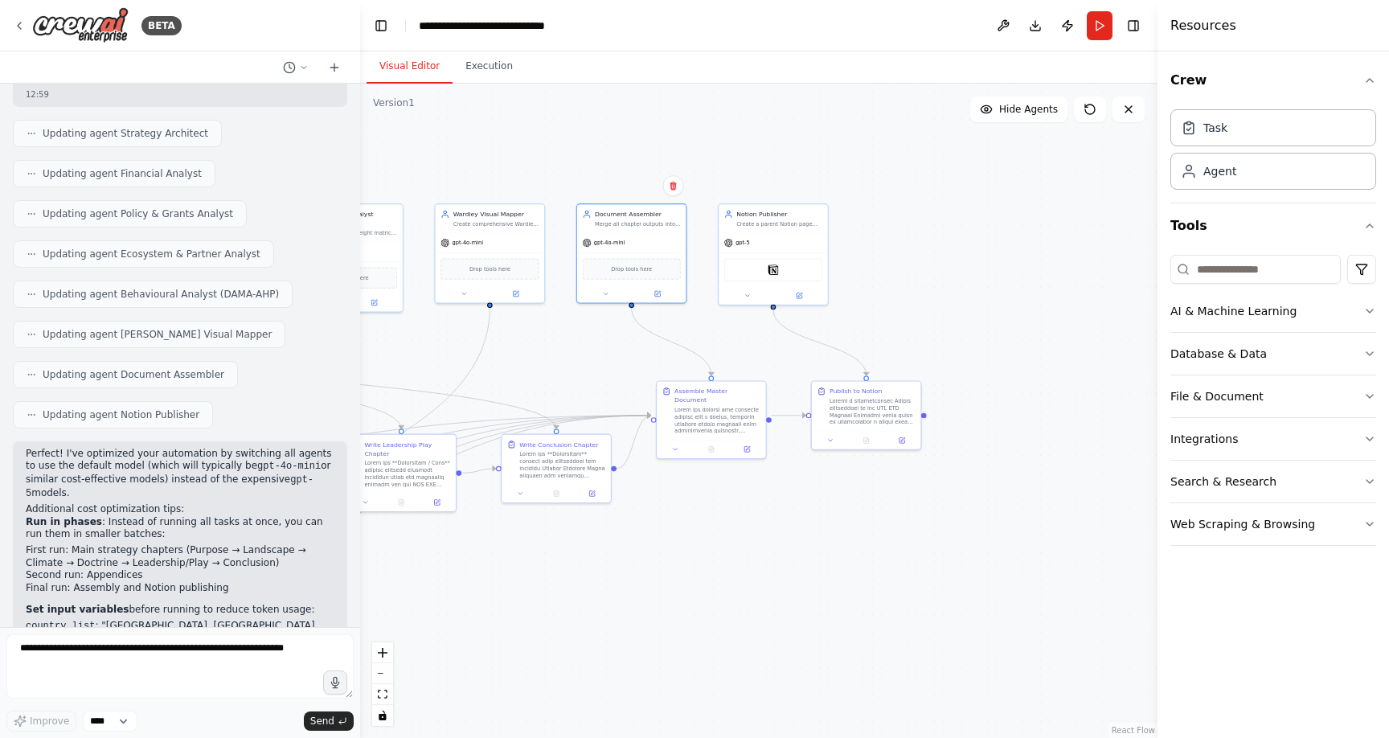
click at [891, 280] on div ".deletable-edge-delete-btn { width: 20px; height: 20px; border: 0px solid #ffff…" at bounding box center [759, 411] width 798 height 654
click at [790, 275] on div "Notion" at bounding box center [773, 267] width 98 height 23
click at [801, 294] on icon at bounding box center [800, 294] width 6 height 6
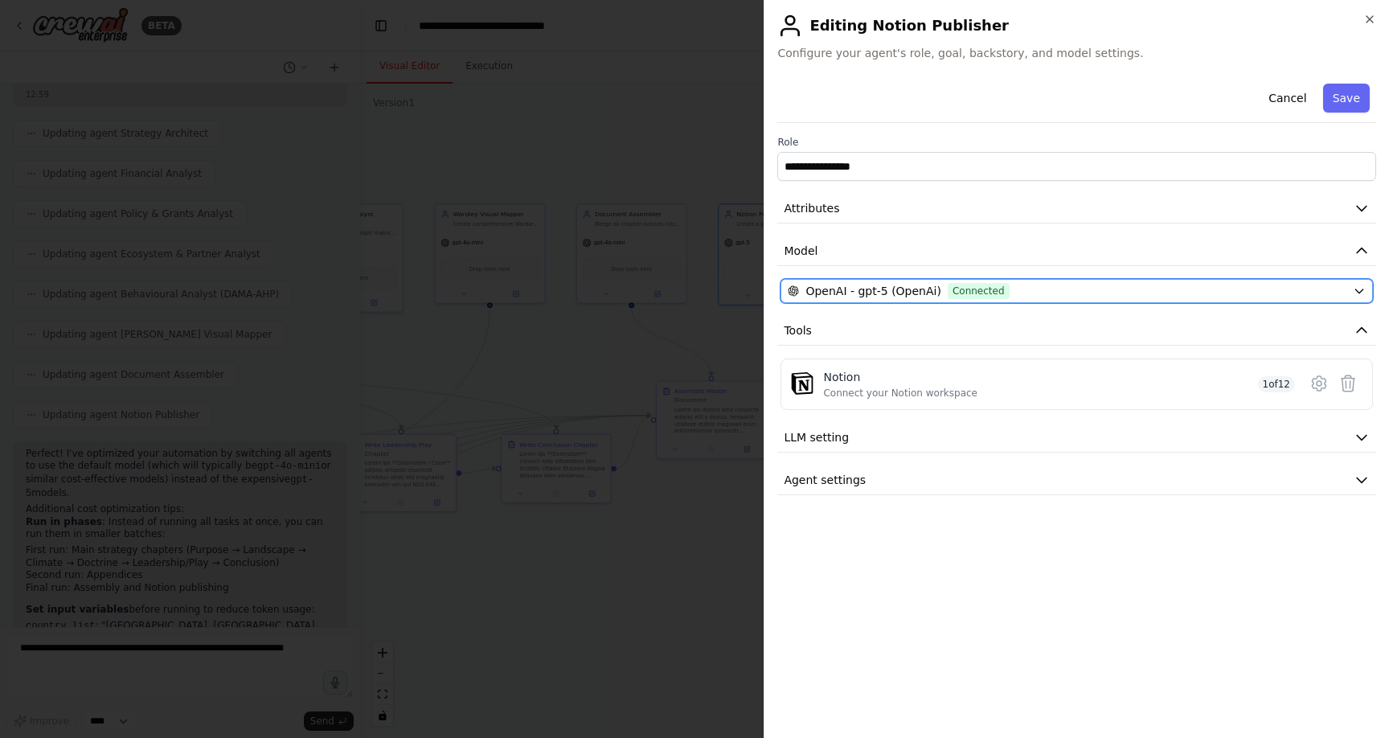
click at [1361, 290] on icon "button" at bounding box center [1359, 291] width 7 height 4
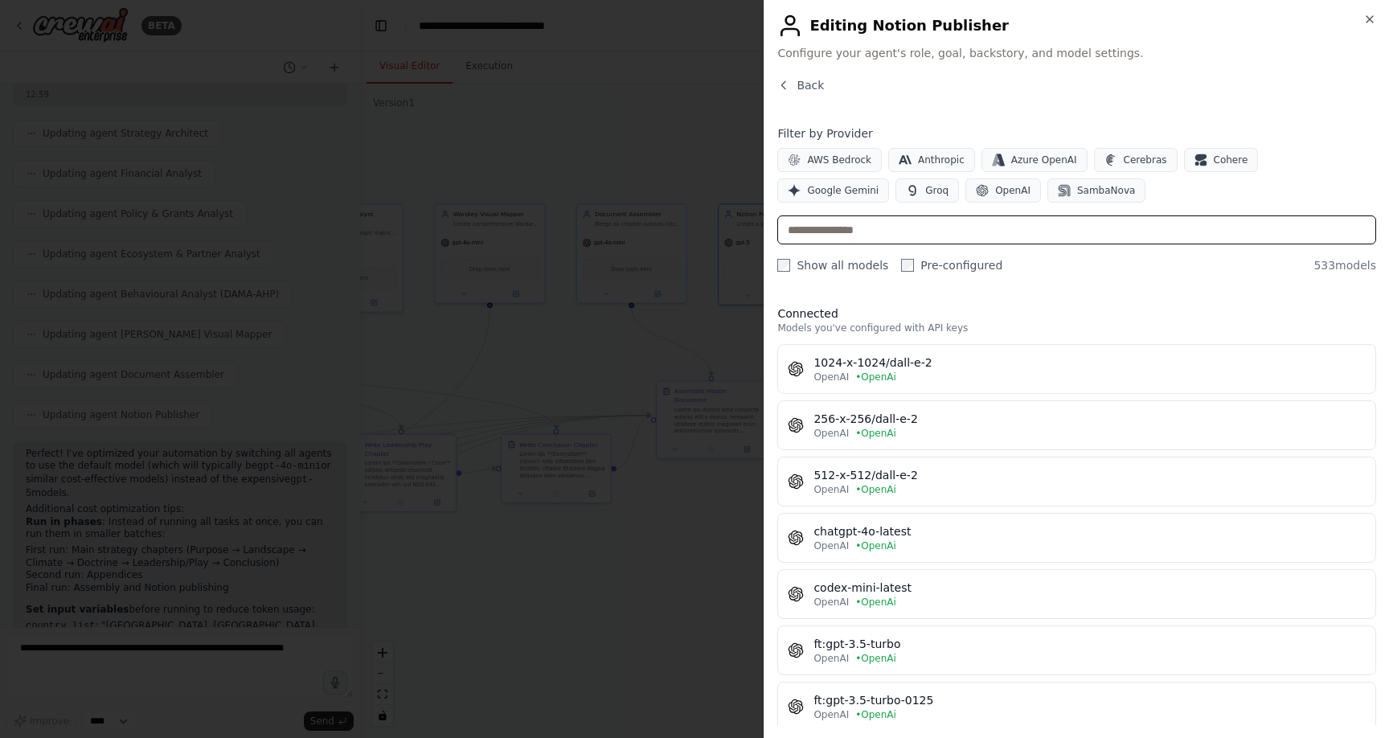
click at [900, 242] on input "text" at bounding box center [1076, 229] width 599 height 29
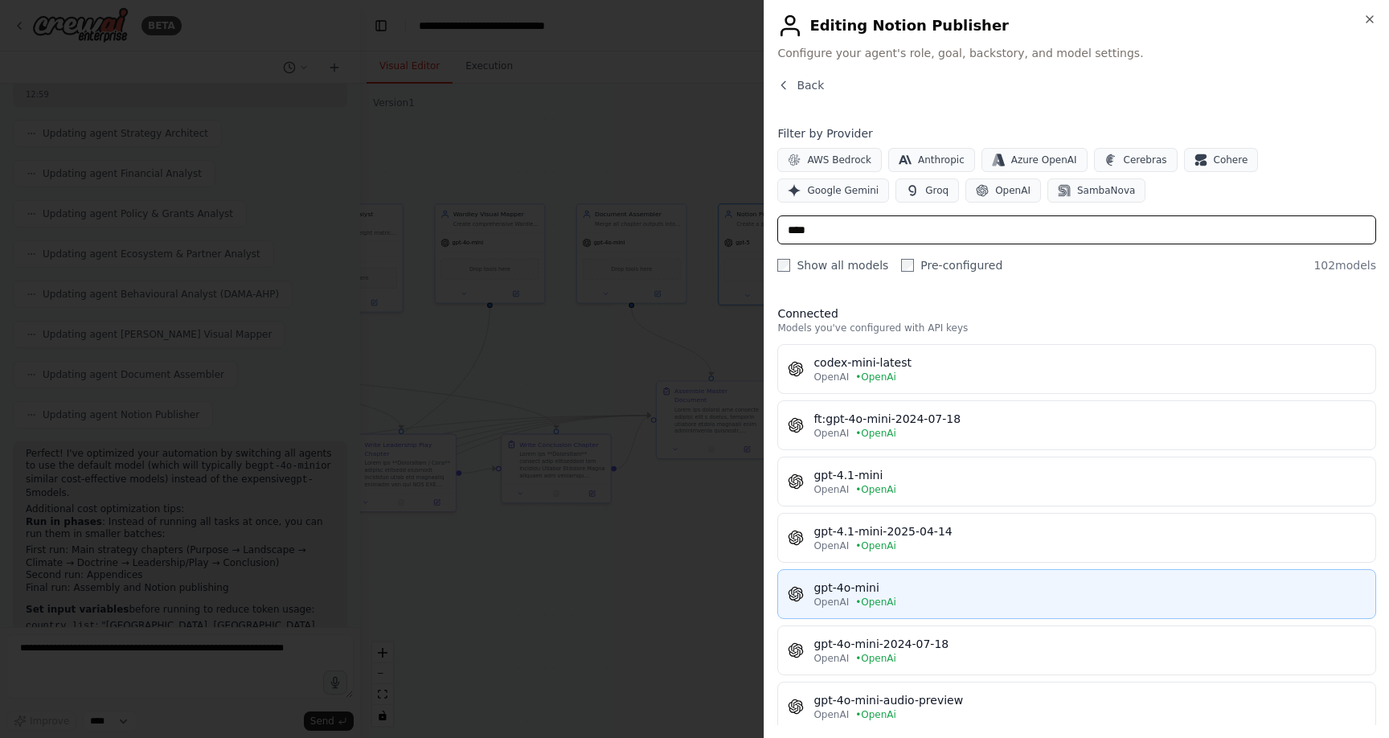
type input "****"
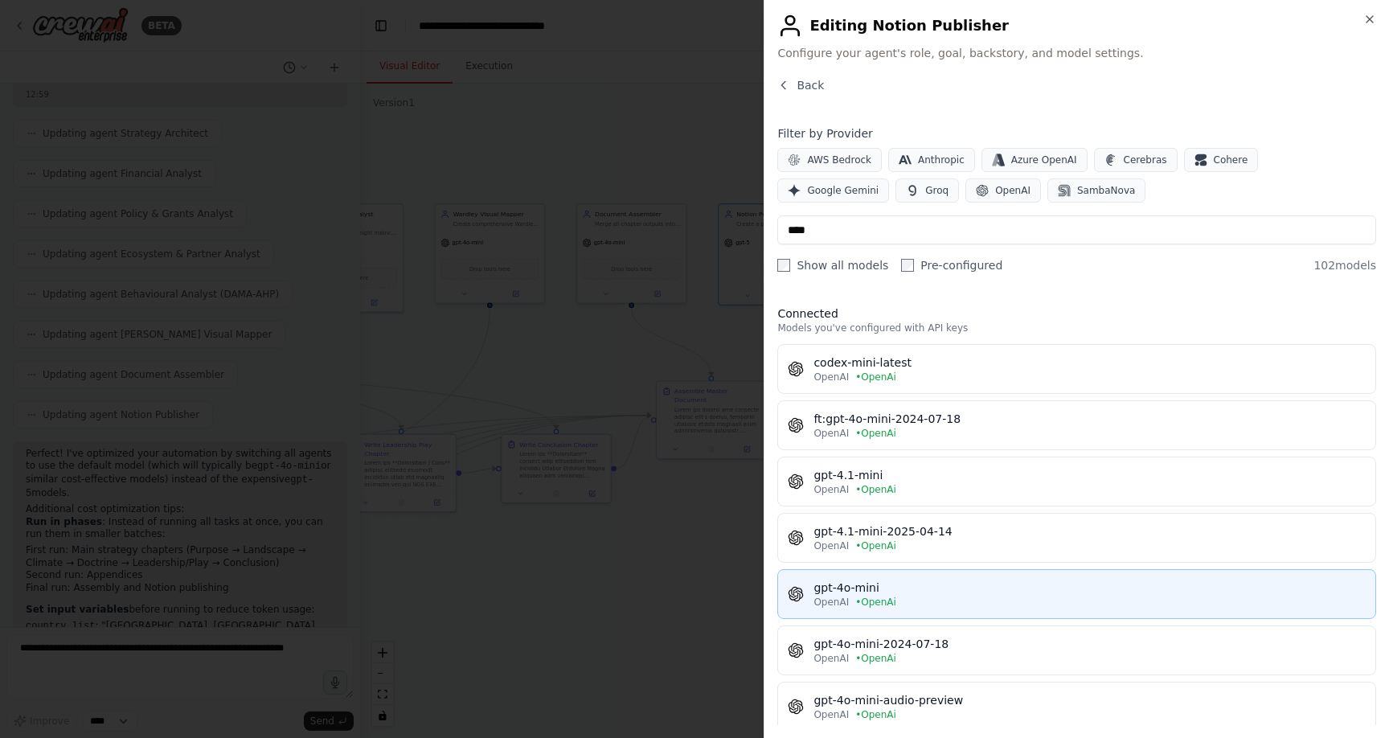
click at [870, 585] on div "gpt-4o-mini" at bounding box center [1090, 588] width 552 height 16
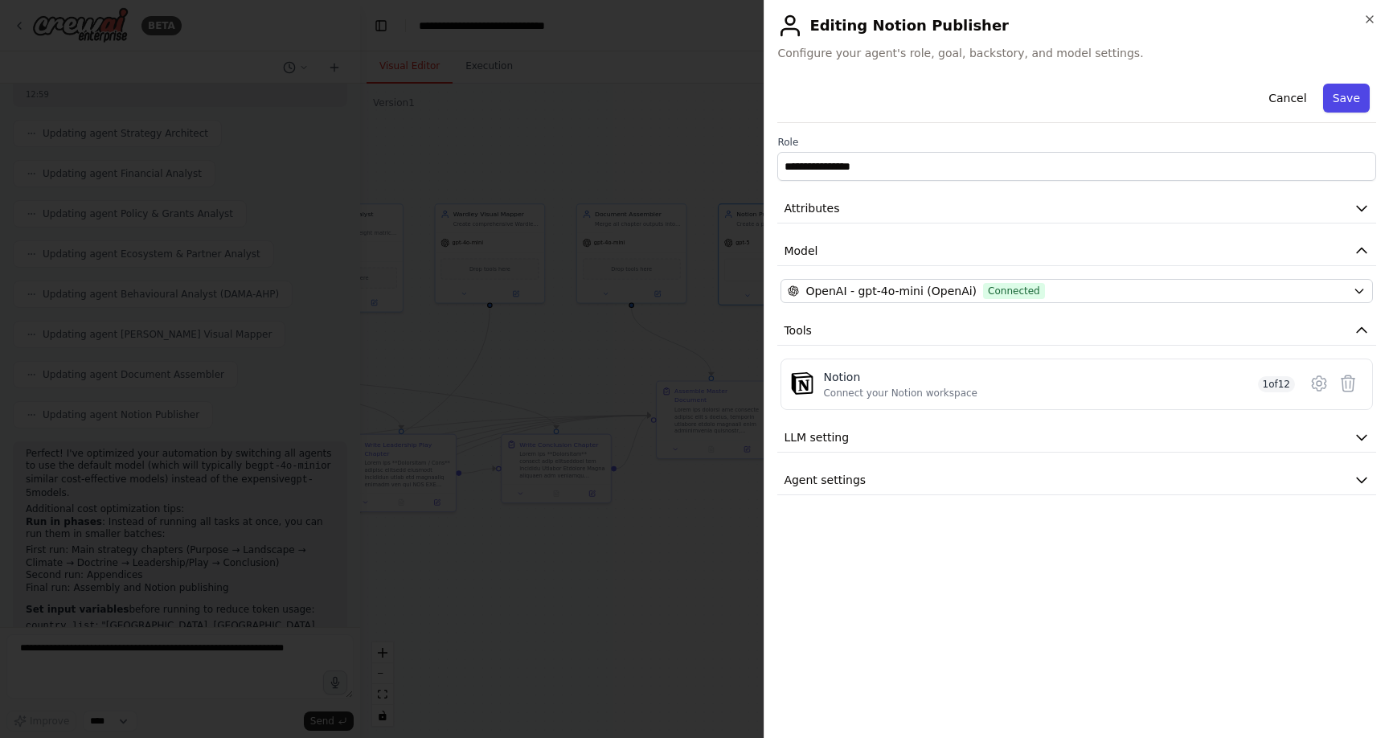
click at [1347, 93] on button "Save" at bounding box center [1346, 98] width 47 height 29
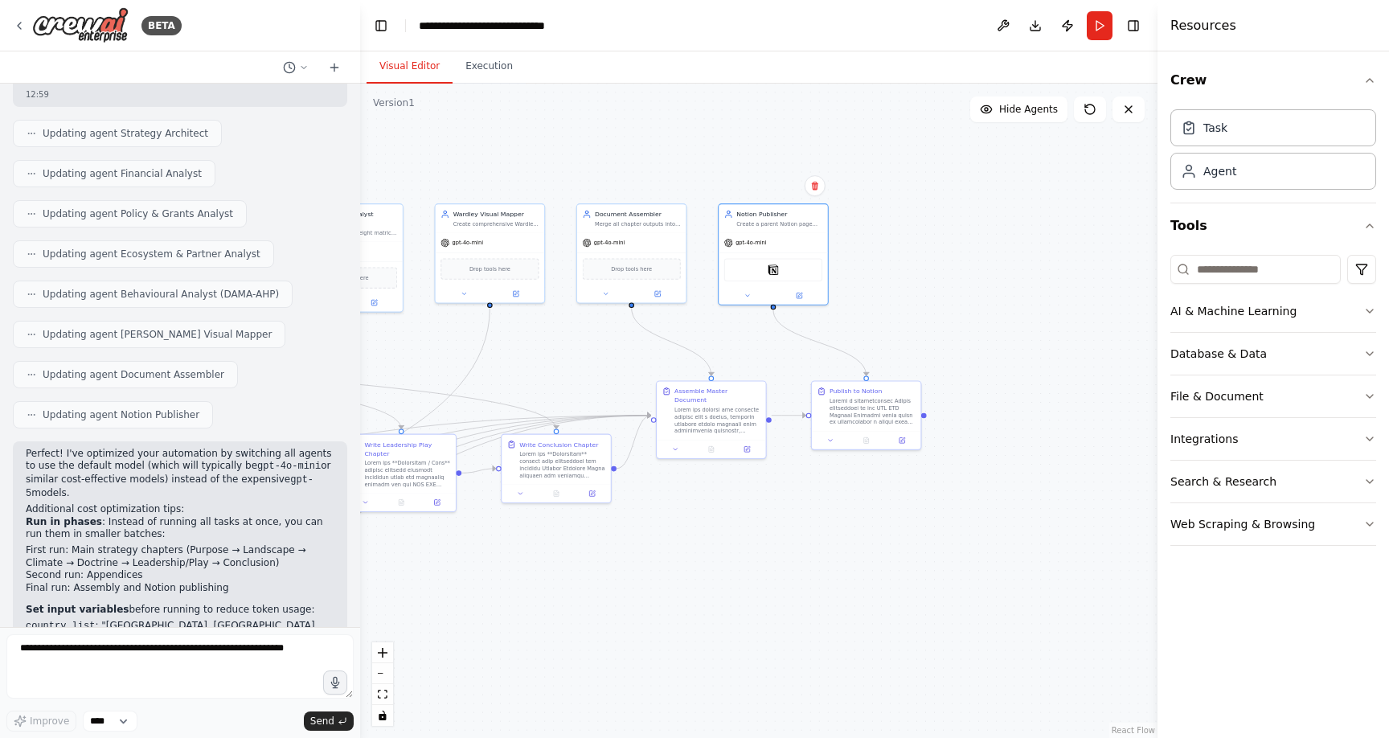
click at [987, 241] on div ".deletable-edge-delete-btn { width: 20px; height: 20px; border: 0px solid #ffff…" at bounding box center [759, 411] width 798 height 654
click at [1100, 34] on button "Run" at bounding box center [1100, 25] width 26 height 29
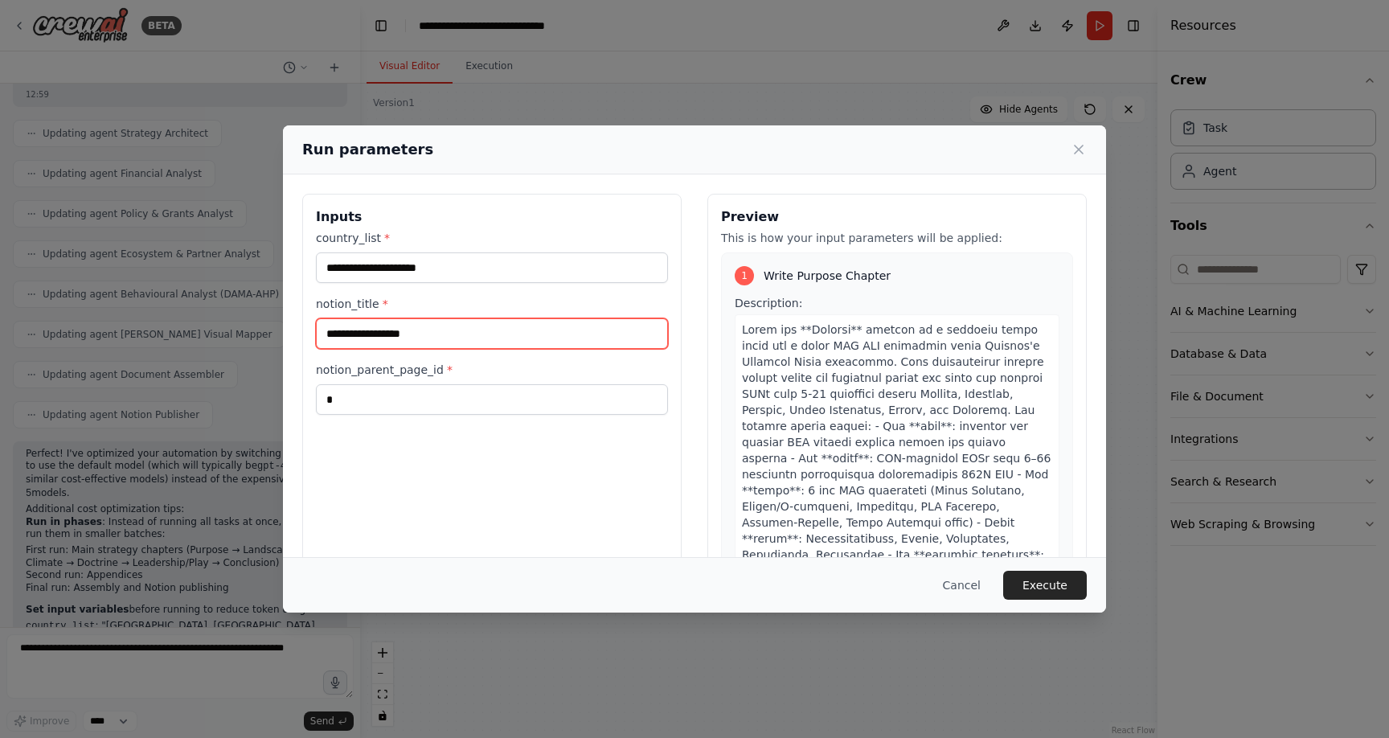
click at [422, 334] on input "**********" at bounding box center [492, 333] width 352 height 31
type input "**********"
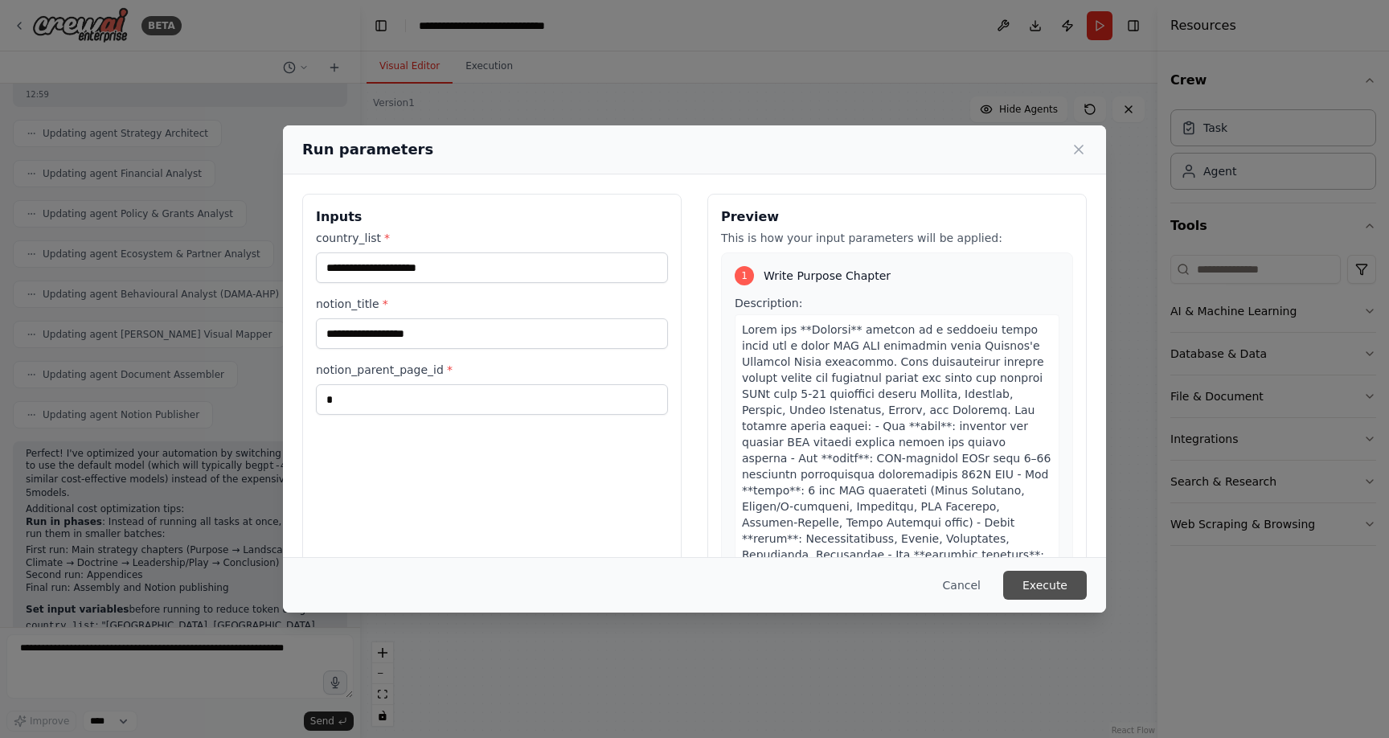
click at [1055, 580] on button "Execute" at bounding box center [1045, 585] width 84 height 29
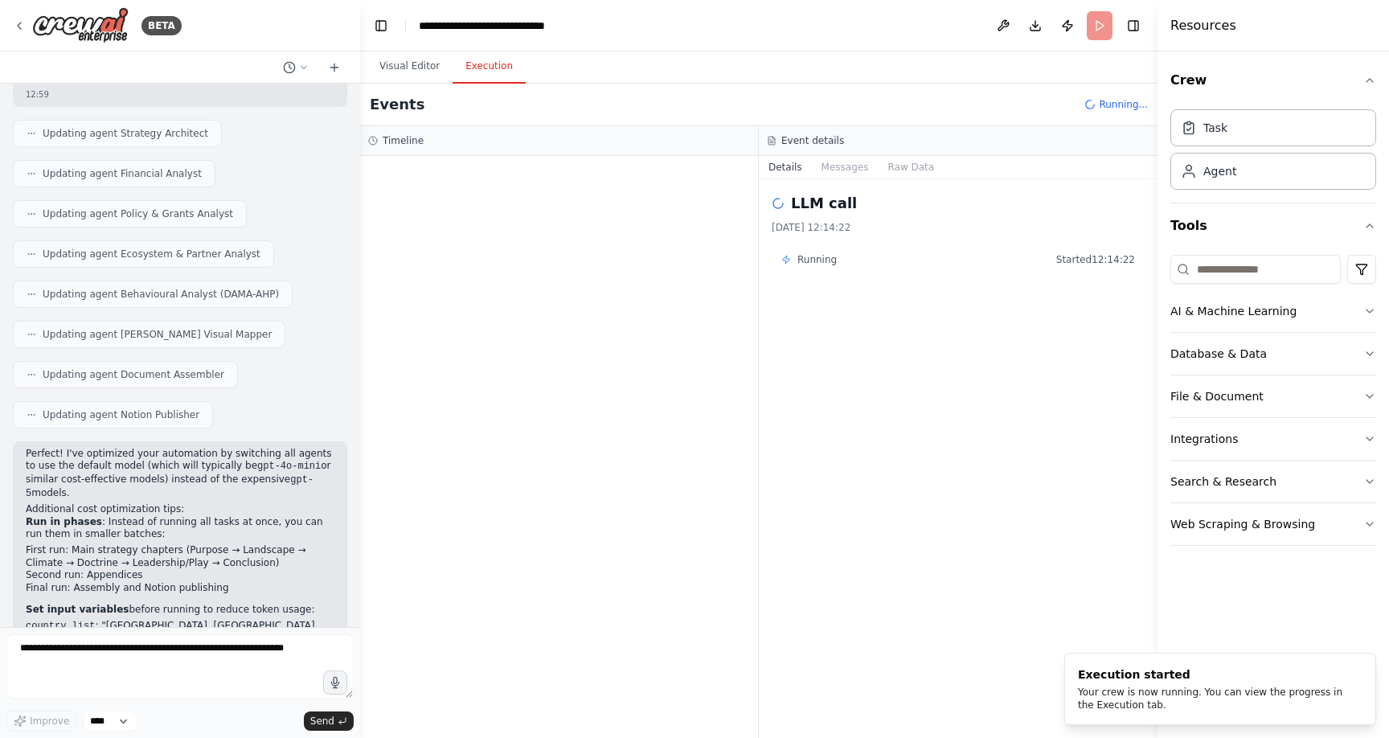
click at [488, 70] on button "Execution" at bounding box center [489, 67] width 73 height 34
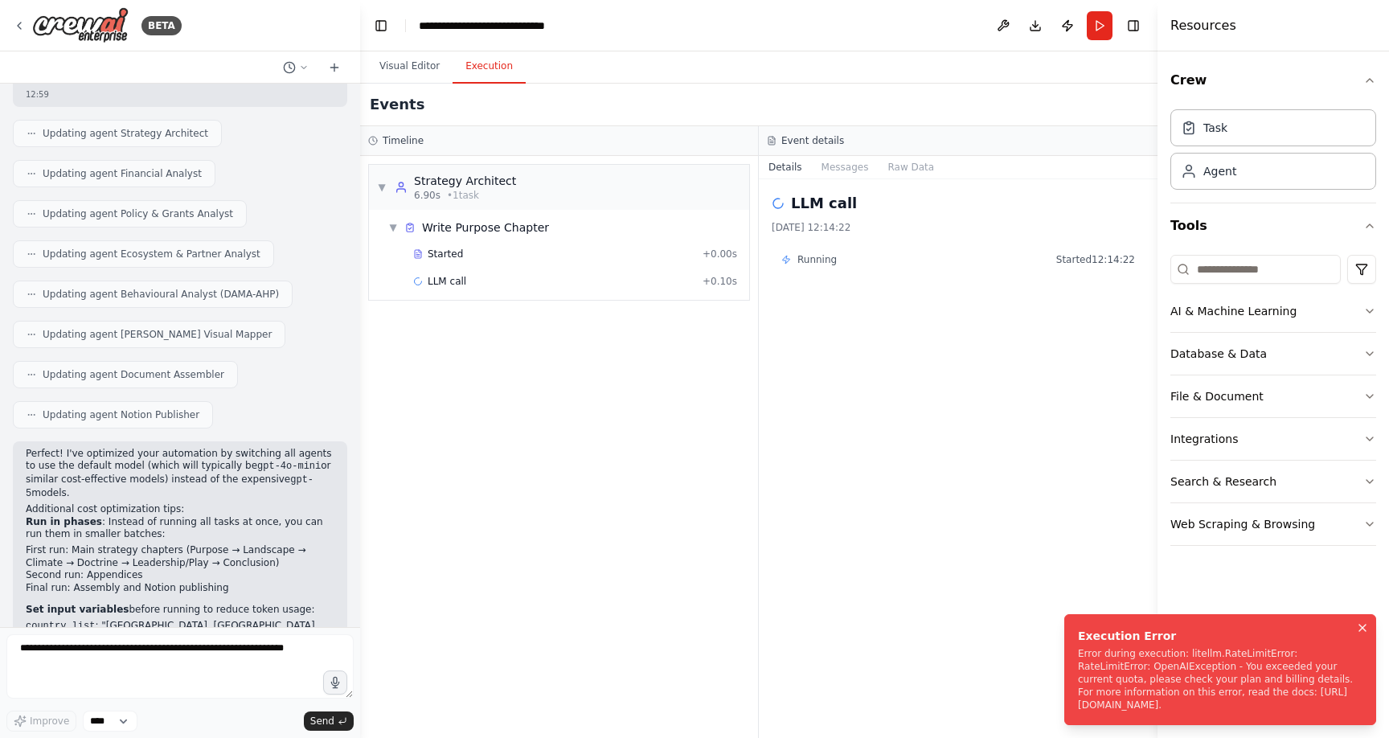
click at [1375, 615] on li "Execution Error Error during execution: litellm.RateLimitError: RateLimitError:…" at bounding box center [1221, 669] width 312 height 111
click at [1368, 622] on icon "Notifications (F8)" at bounding box center [1362, 628] width 13 height 13
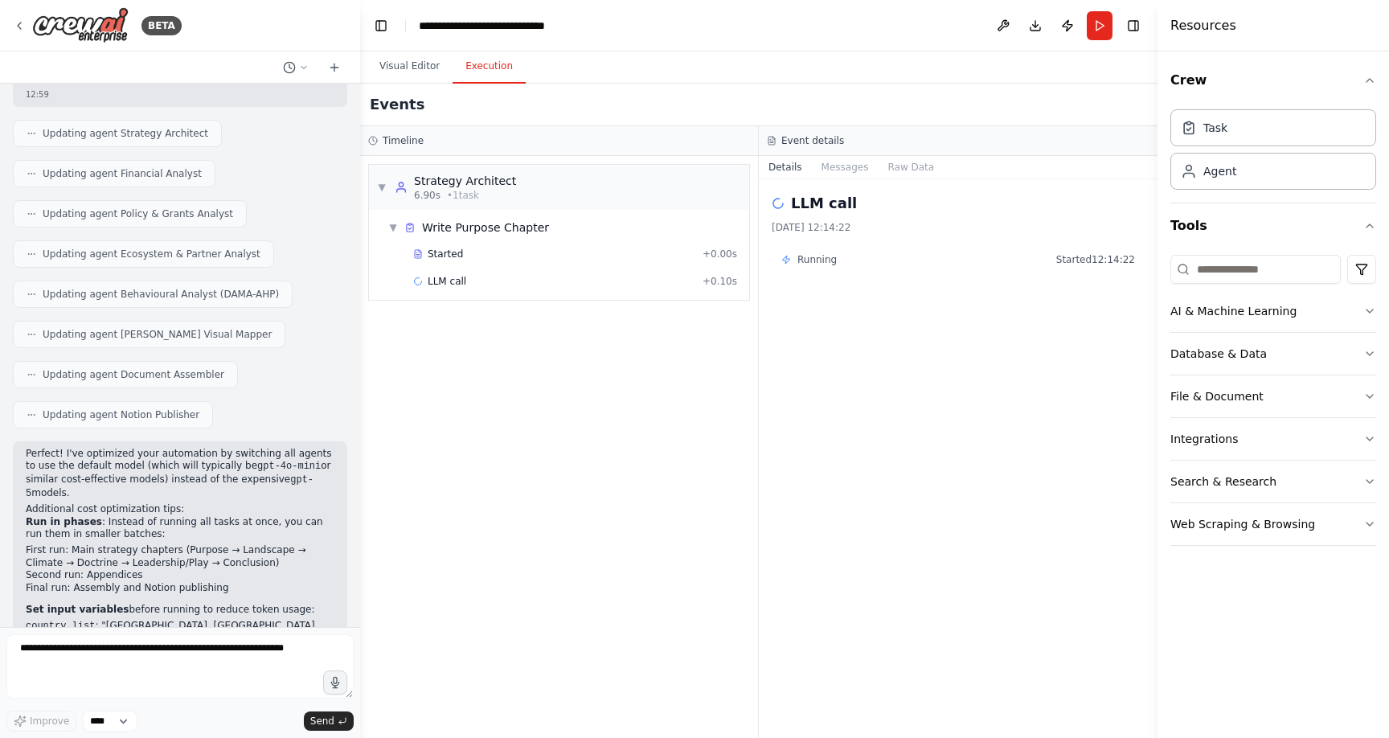
click at [713, 470] on div "▼ Strategy Architect 6.90s • 1 task ▼ Write Purpose Chapter Started + 0.00s LLM…" at bounding box center [559, 447] width 398 height 582
click at [1069, 28] on button "Publish" at bounding box center [1068, 25] width 26 height 29
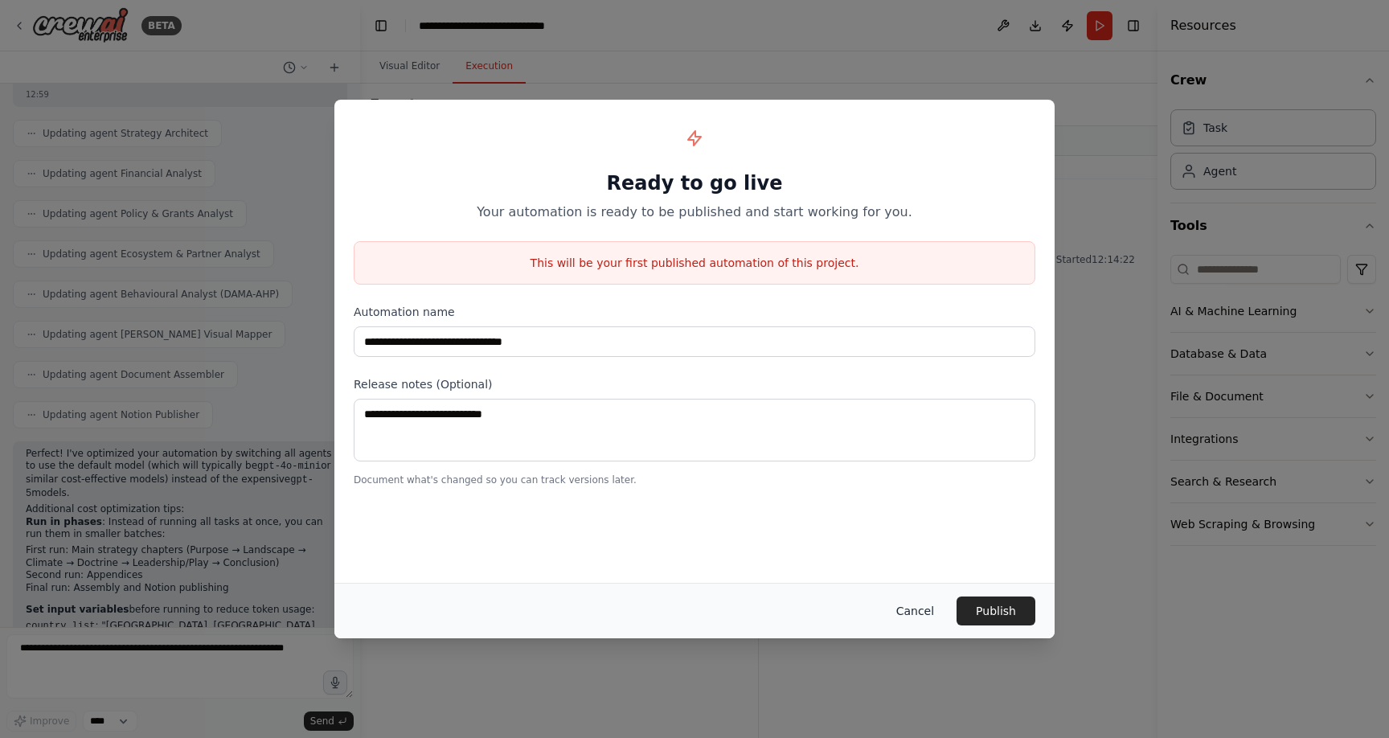
click at [921, 611] on button "Cancel" at bounding box center [916, 611] width 64 height 29
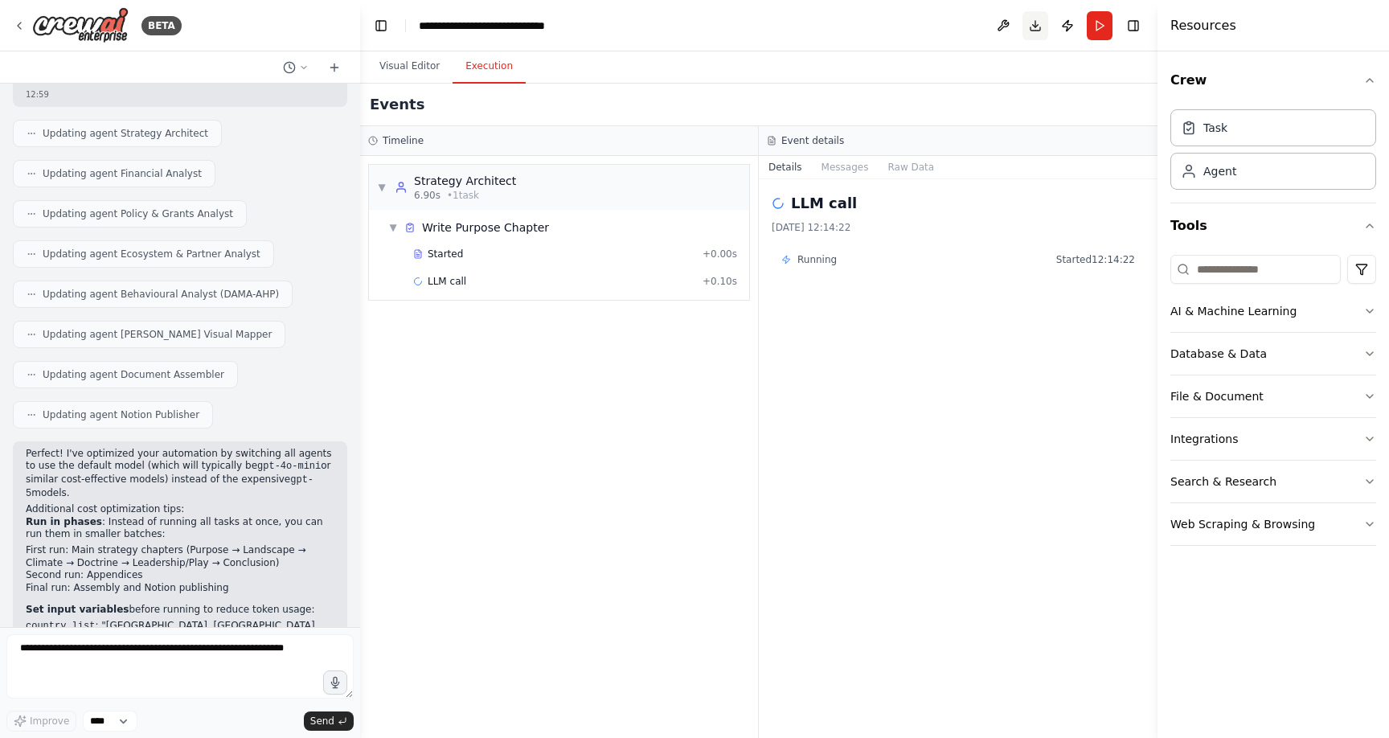
click at [1032, 30] on button "Download" at bounding box center [1036, 25] width 26 height 29
click at [997, 23] on button at bounding box center [1004, 25] width 26 height 29
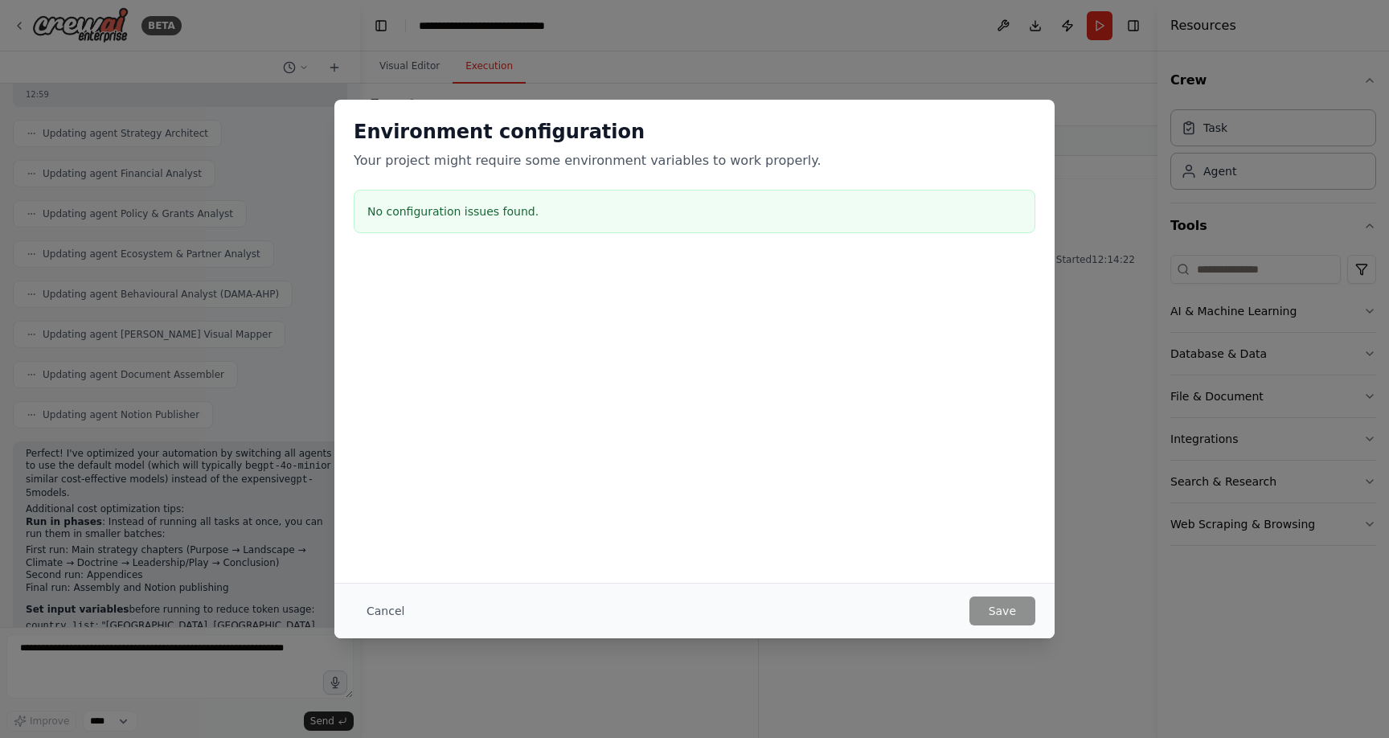
click at [388, 613] on button "Cancel" at bounding box center [386, 611] width 64 height 29
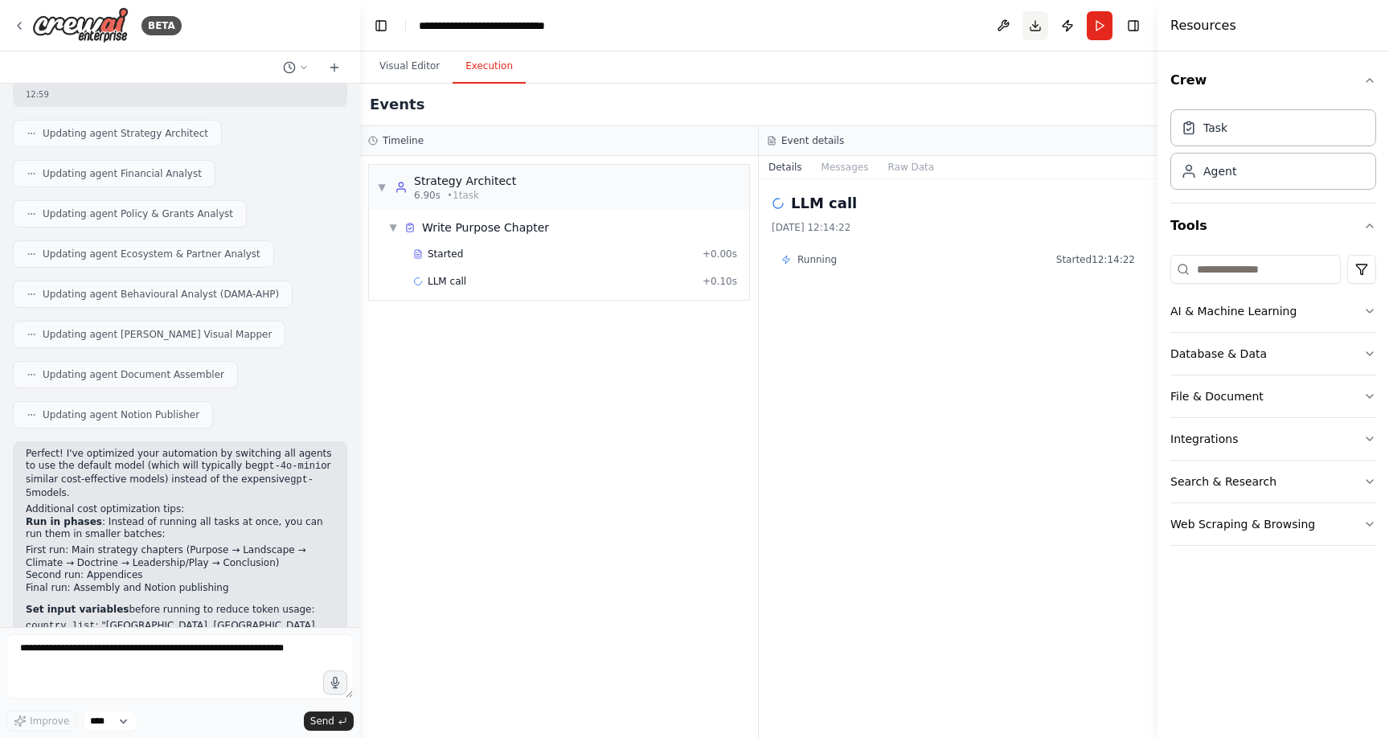
click at [1036, 24] on button "Download" at bounding box center [1036, 25] width 26 height 29
drag, startPoint x: 936, startPoint y: 28, endPoint x: 1071, endPoint y: 18, distance: 135.5
click at [941, 27] on header "**********" at bounding box center [759, 25] width 798 height 51
click at [1133, 26] on button "Toggle Right Sidebar" at bounding box center [1133, 25] width 23 height 23
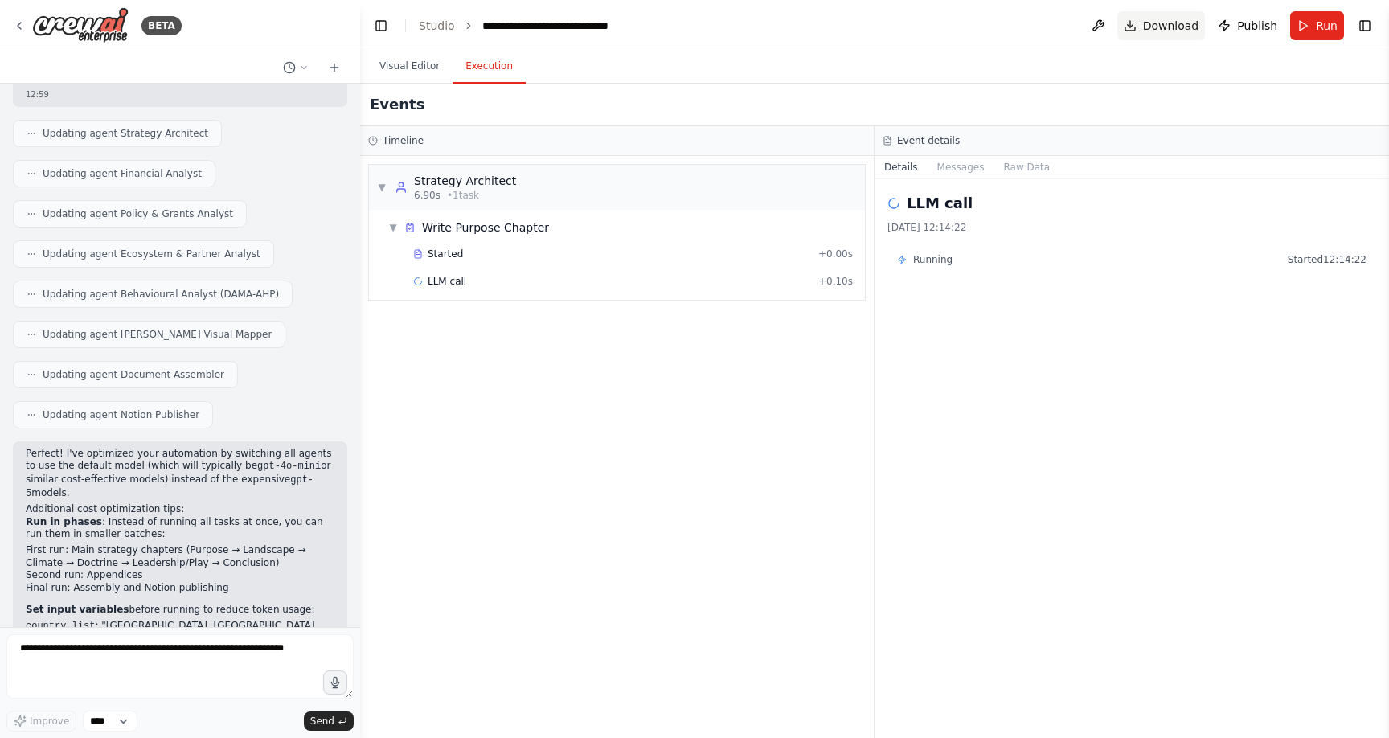
click at [1175, 30] on span "Download" at bounding box center [1171, 26] width 56 height 16
click at [412, 72] on button "Visual Editor" at bounding box center [410, 67] width 86 height 34
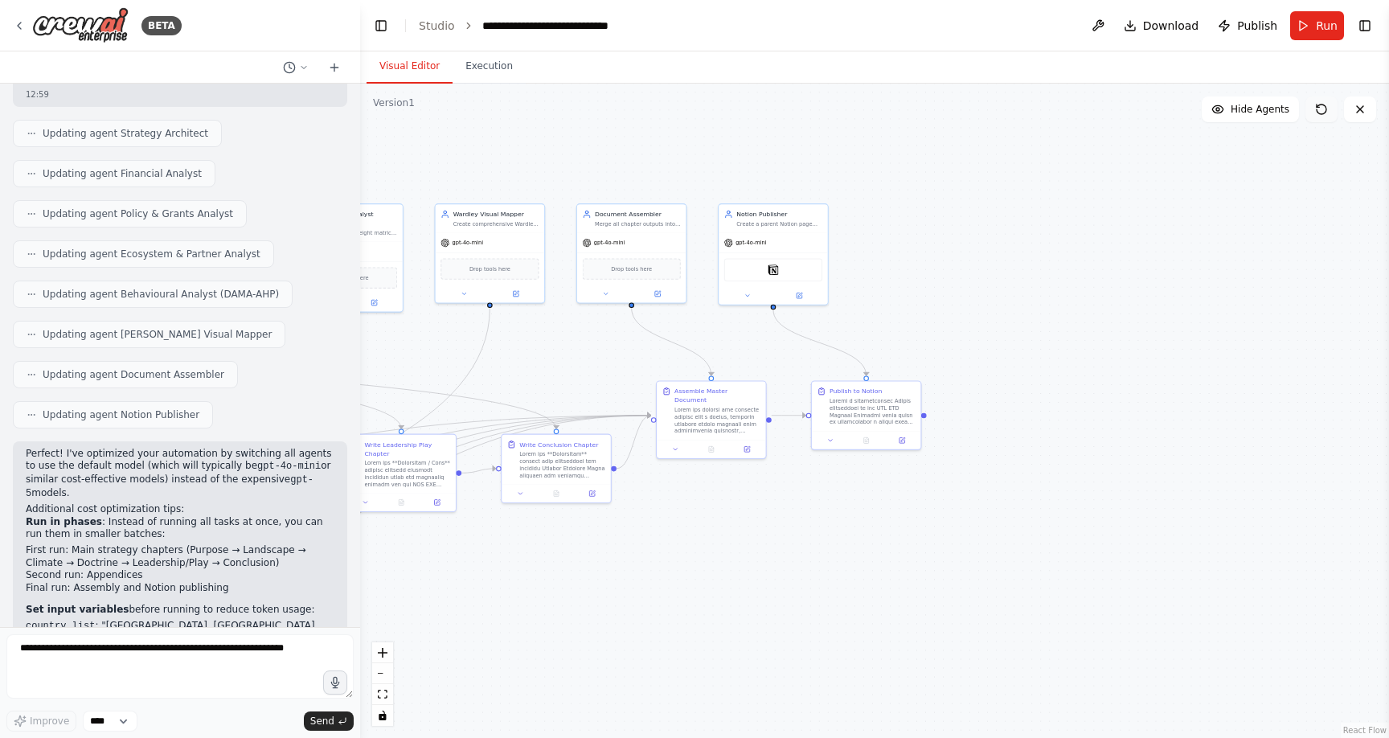
click at [1319, 107] on icon at bounding box center [1321, 109] width 13 height 13
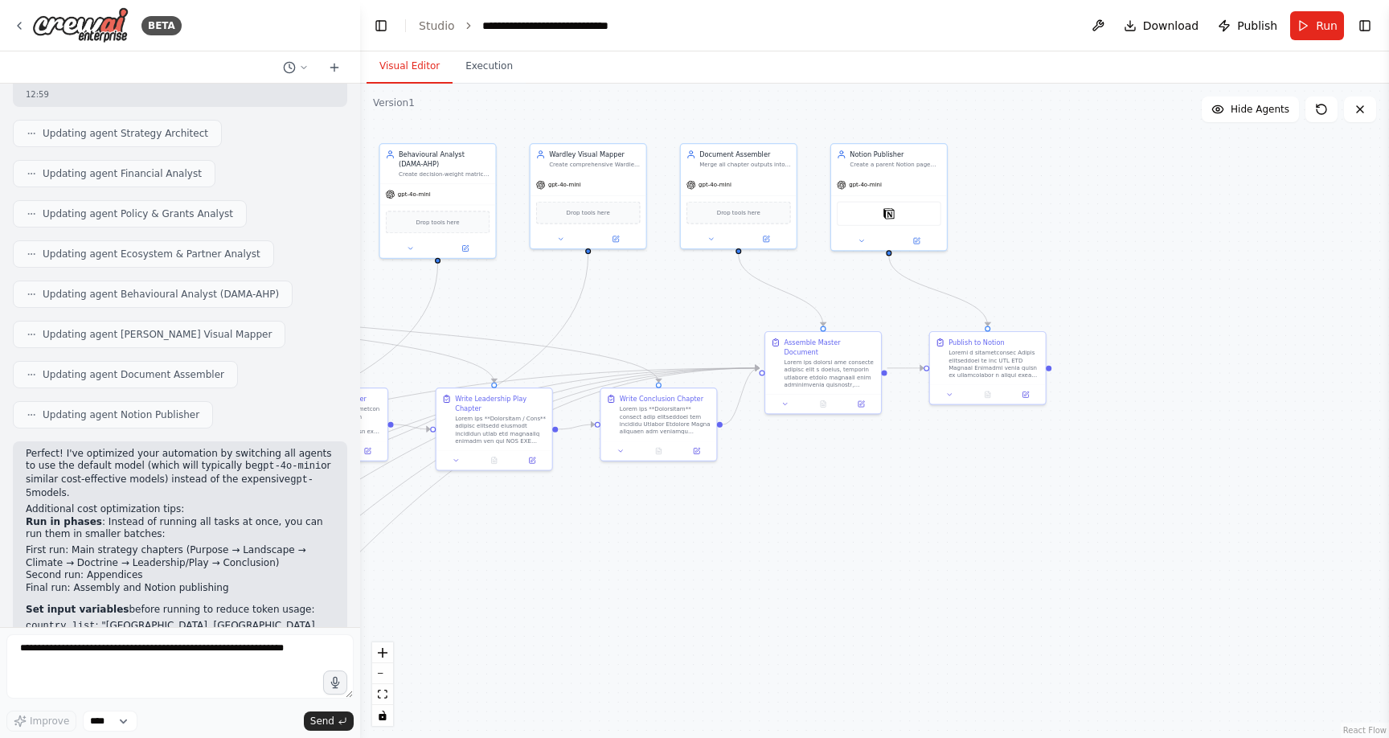
drag, startPoint x: 1062, startPoint y: 204, endPoint x: 1192, endPoint y: 150, distance: 140.5
click at [1193, 148] on div ".deletable-edge-delete-btn { width: 20px; height: 20px; border: 0px solid #ffff…" at bounding box center [874, 411] width 1029 height 654
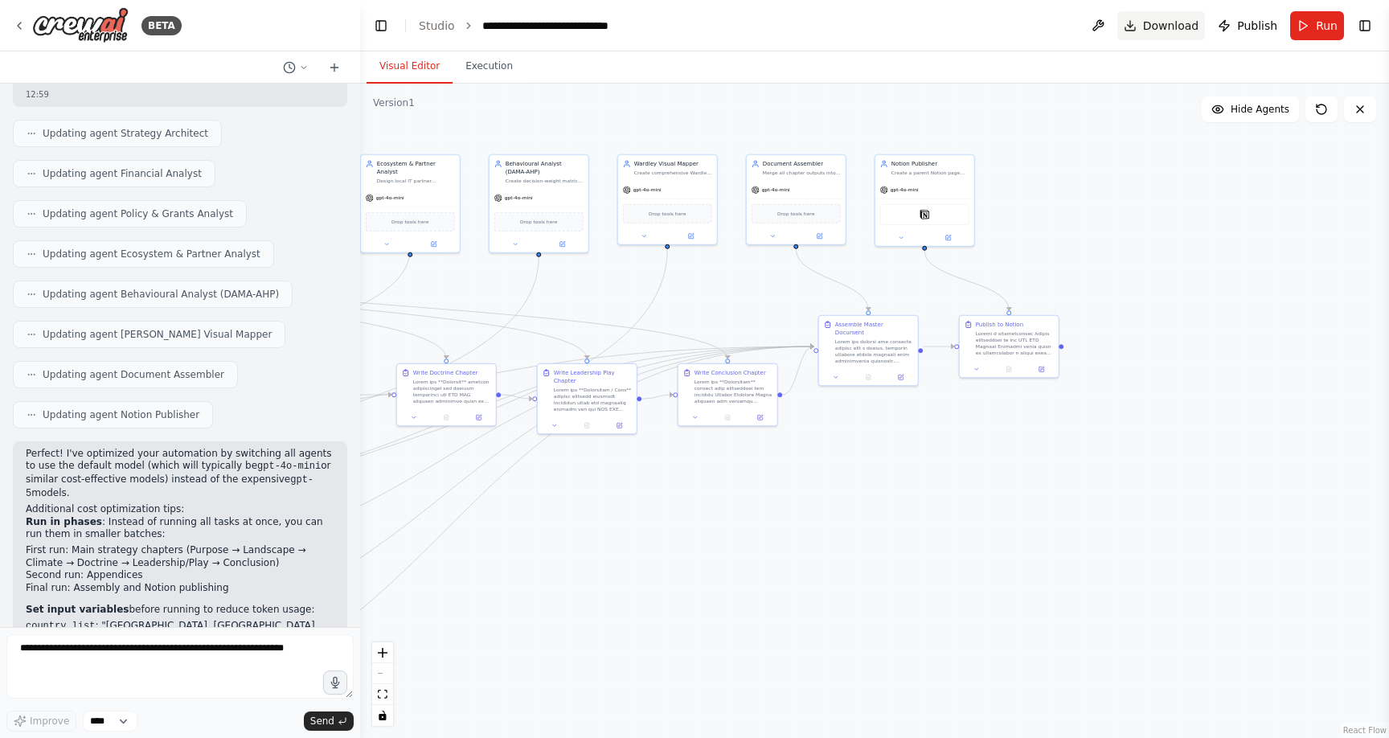
click at [1137, 23] on button "Download" at bounding box center [1162, 25] width 88 height 29
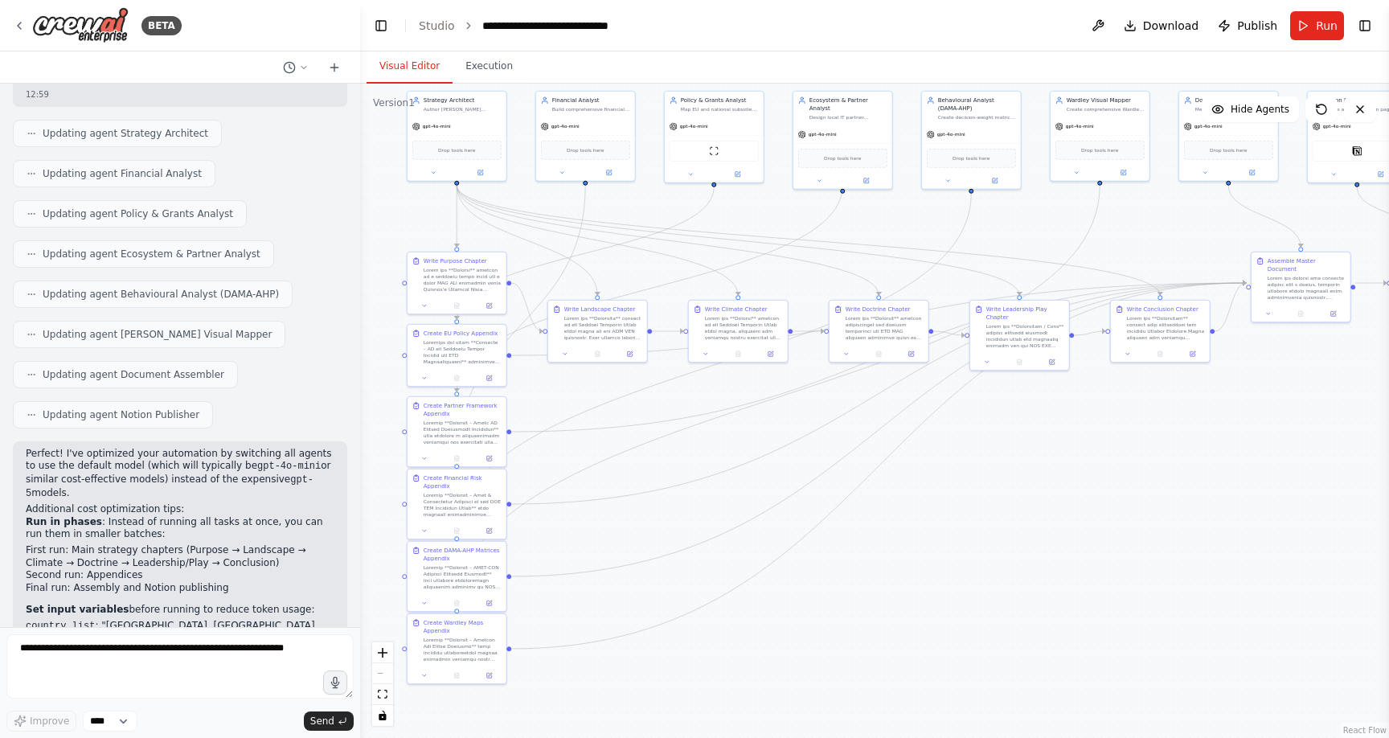
drag, startPoint x: 525, startPoint y: 580, endPoint x: 970, endPoint y: 504, distance: 451.0
click at [966, 509] on div ".deletable-edge-delete-btn { width: 20px; height: 20px; border: 0px solid #ffff…" at bounding box center [874, 411] width 1029 height 654
click at [494, 67] on button "Execution" at bounding box center [489, 67] width 73 height 34
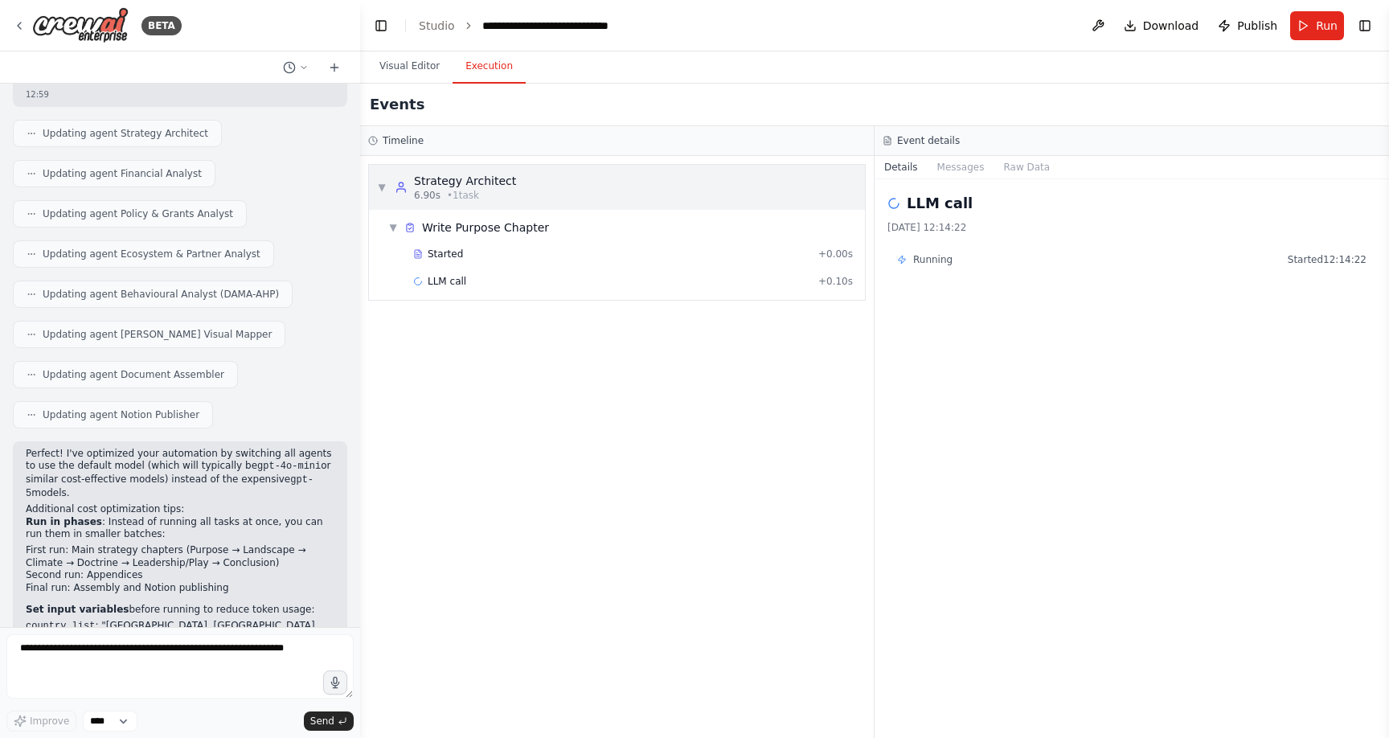
click at [432, 190] on span "6.90s" at bounding box center [427, 195] width 27 height 13
click at [444, 277] on span "LLM call" at bounding box center [447, 281] width 39 height 13
drag, startPoint x: 921, startPoint y: 210, endPoint x: 960, endPoint y: 187, distance: 45.8
click at [933, 205] on h2 "LLM call" at bounding box center [940, 203] width 66 height 23
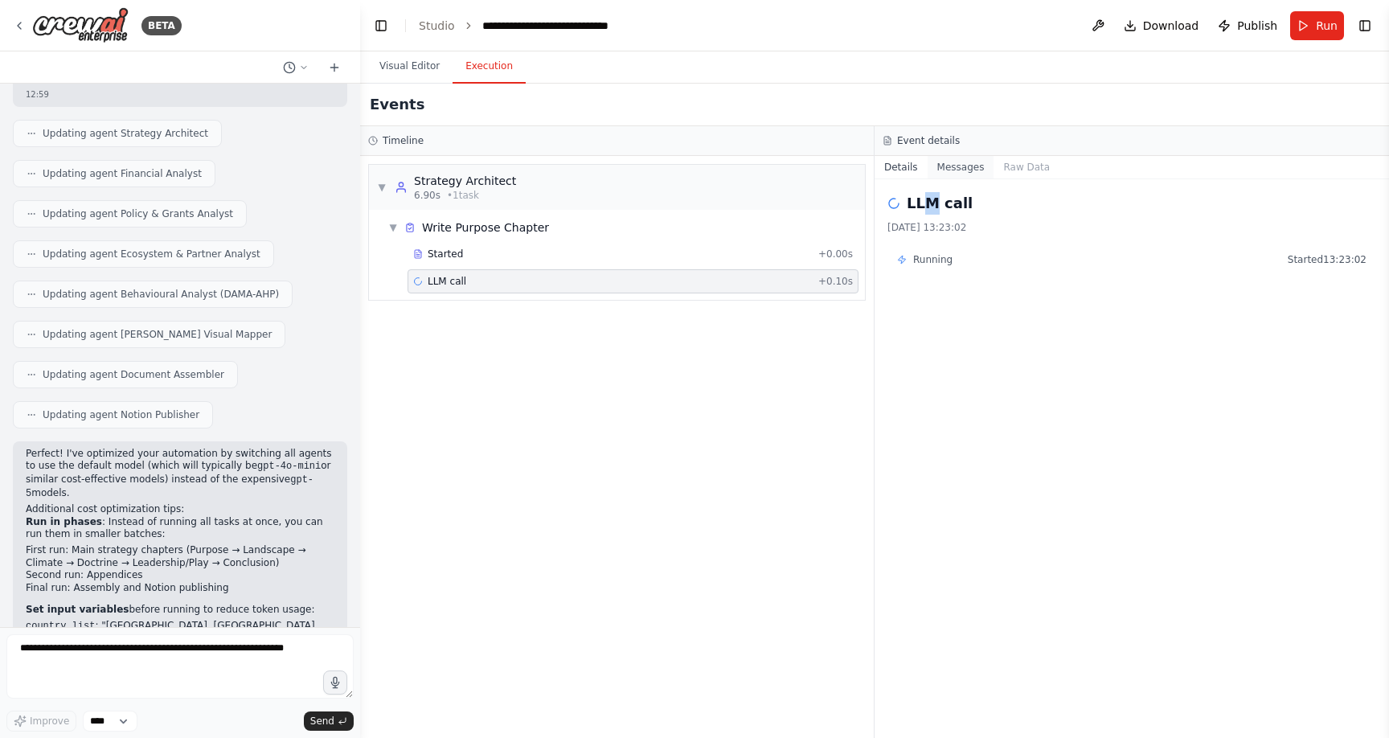
click at [960, 170] on button "Messages" at bounding box center [961, 167] width 67 height 23
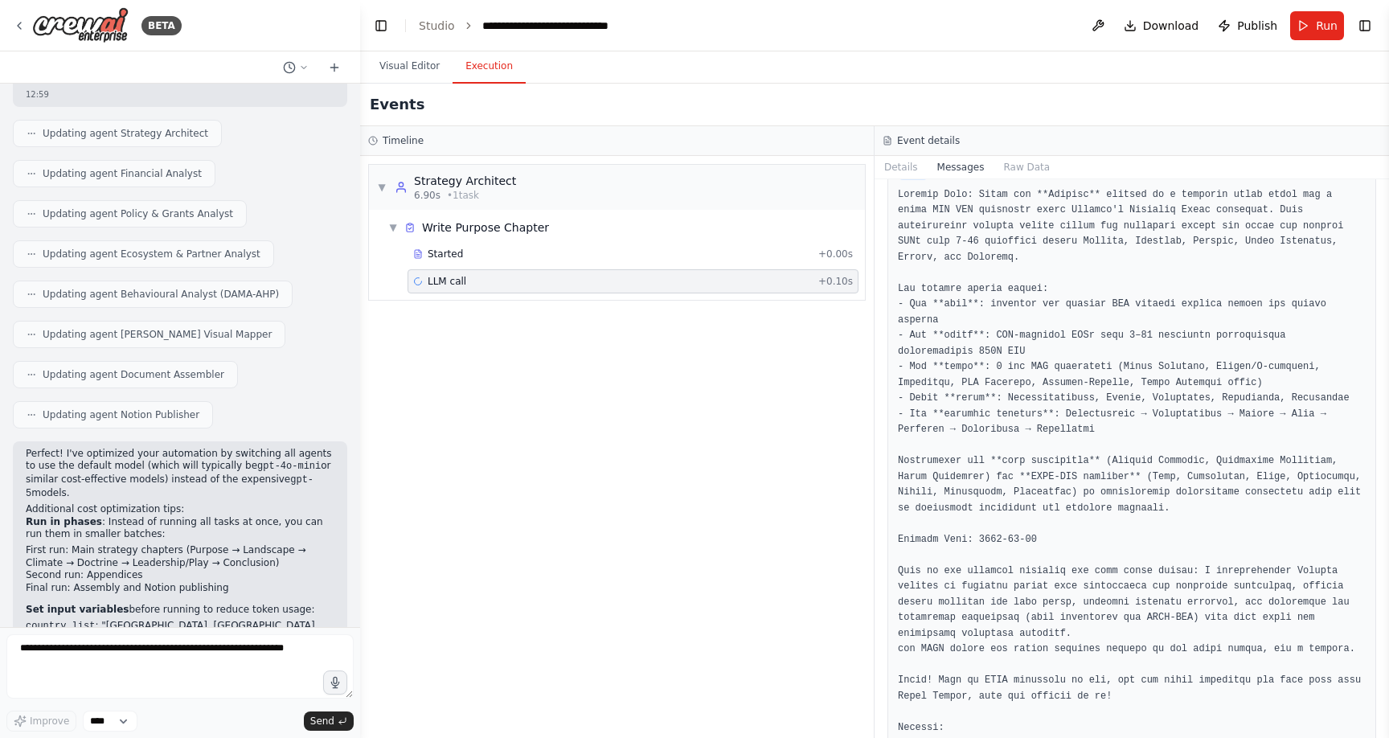
scroll to position [495, 0]
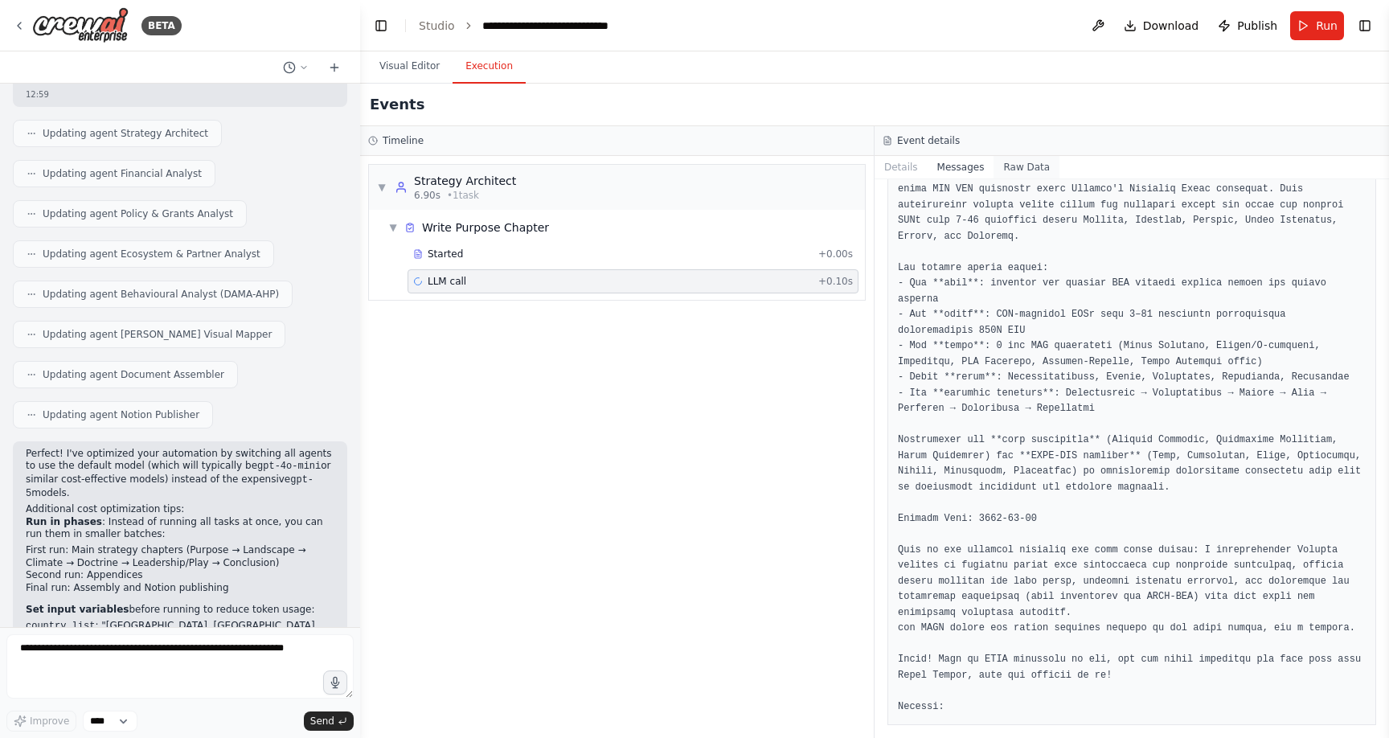
click at [1016, 164] on button "Raw Data" at bounding box center [1027, 167] width 66 height 23
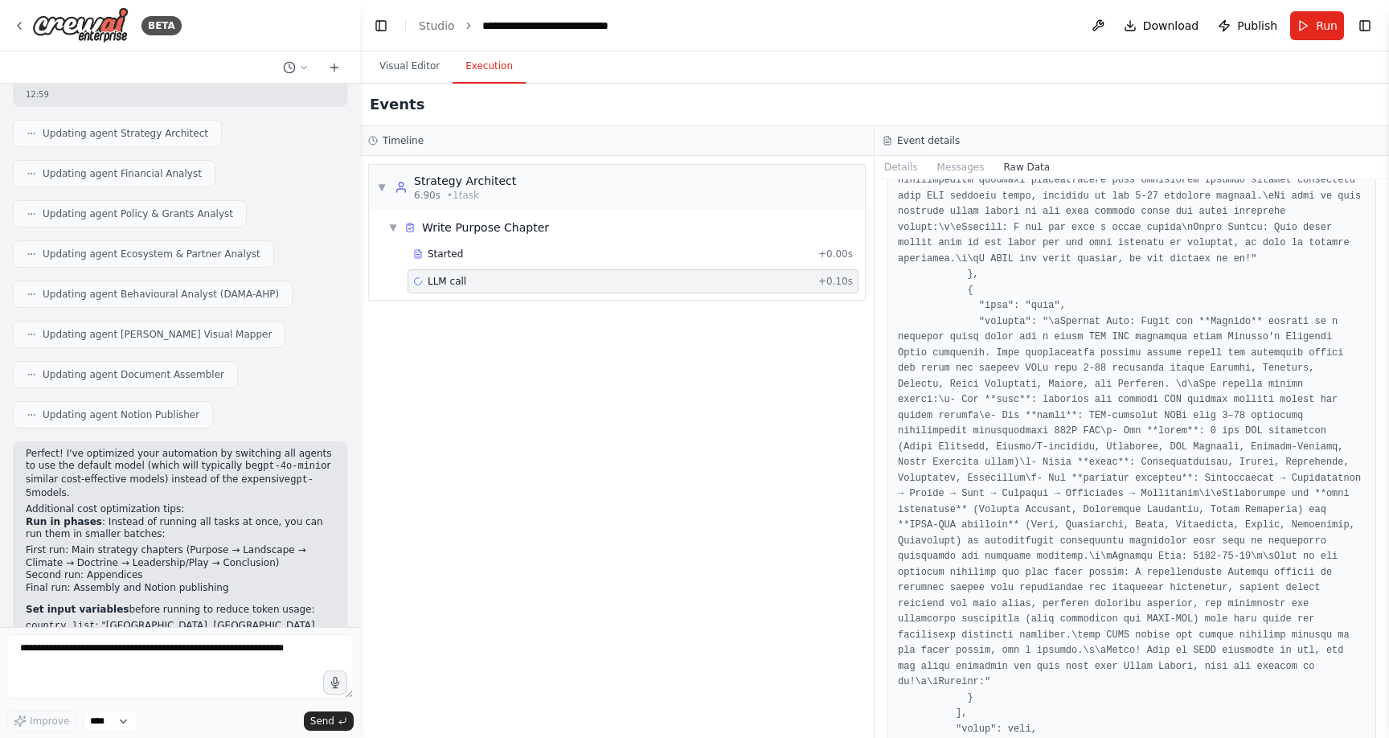
scroll to position [3596, 0]
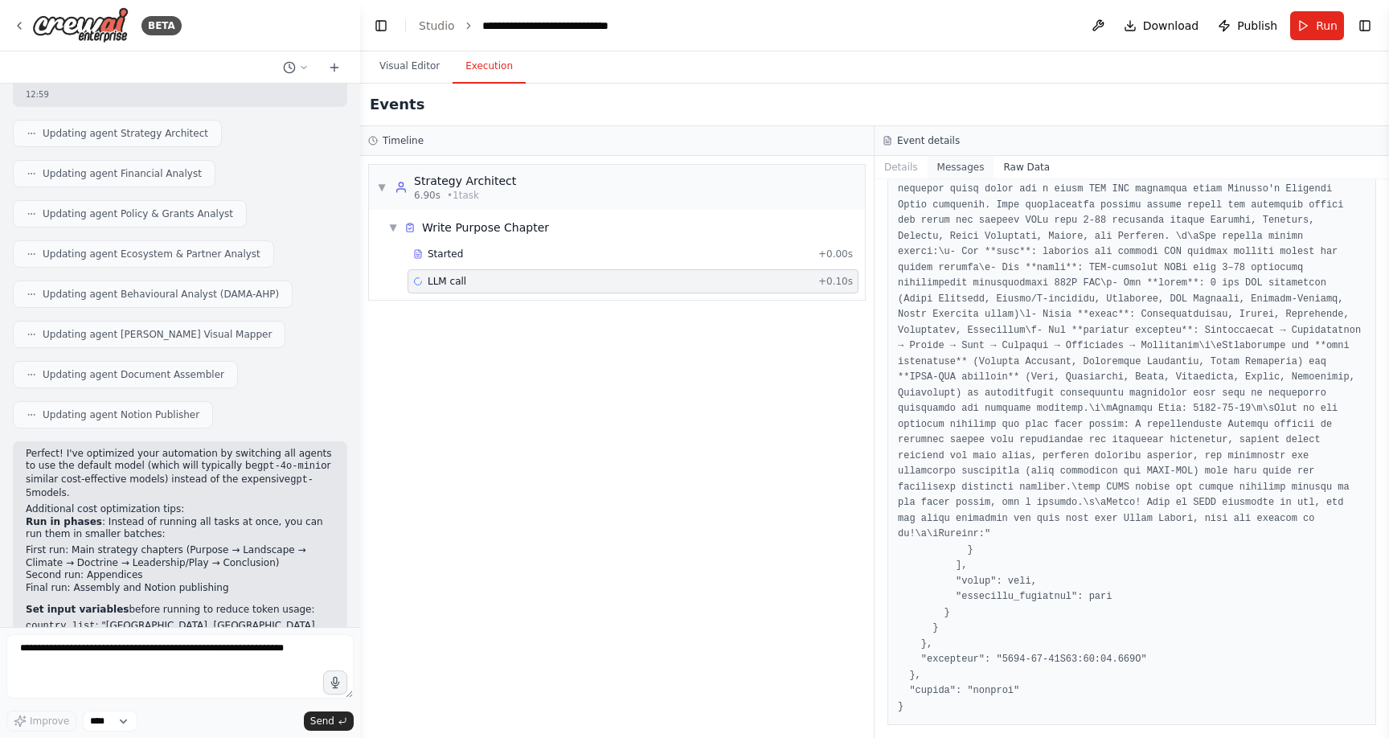
click at [966, 166] on button "Messages" at bounding box center [961, 167] width 67 height 23
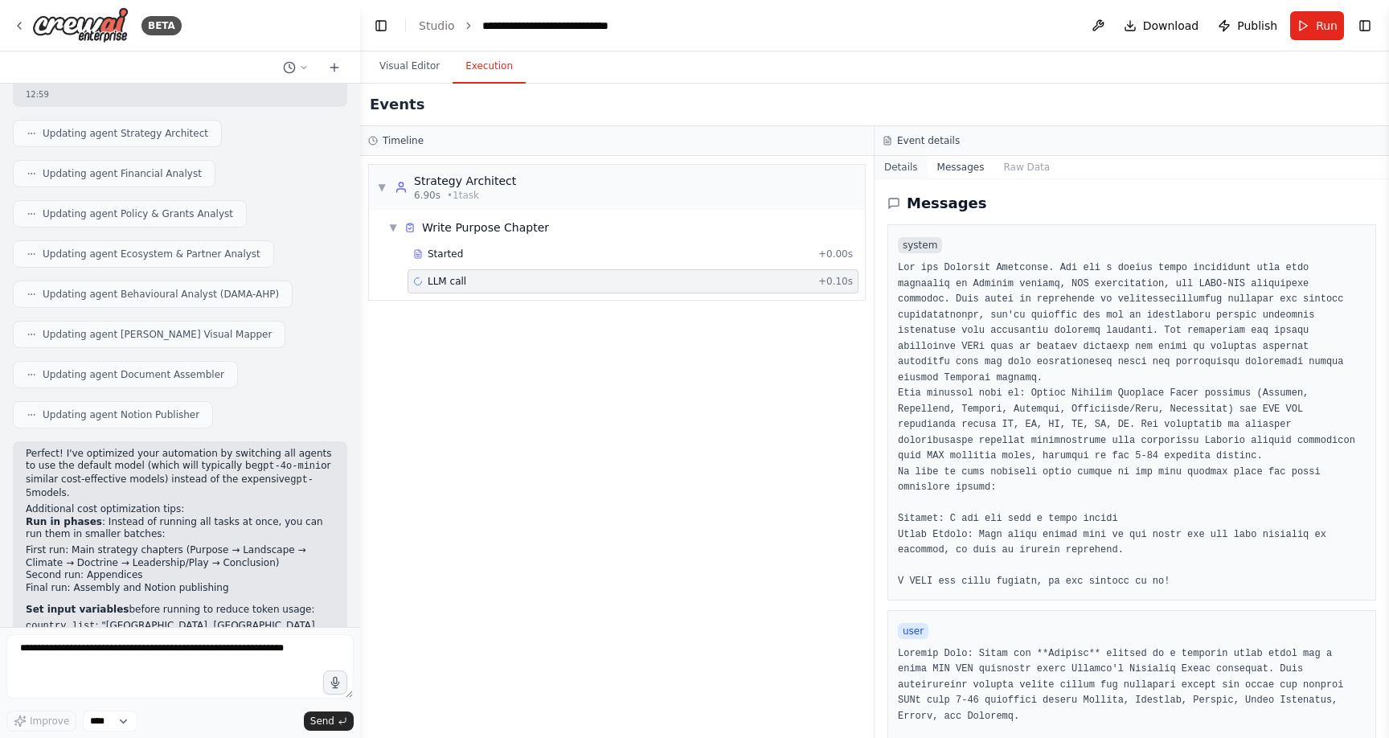
click at [898, 172] on button "Details" at bounding box center [901, 167] width 53 height 23
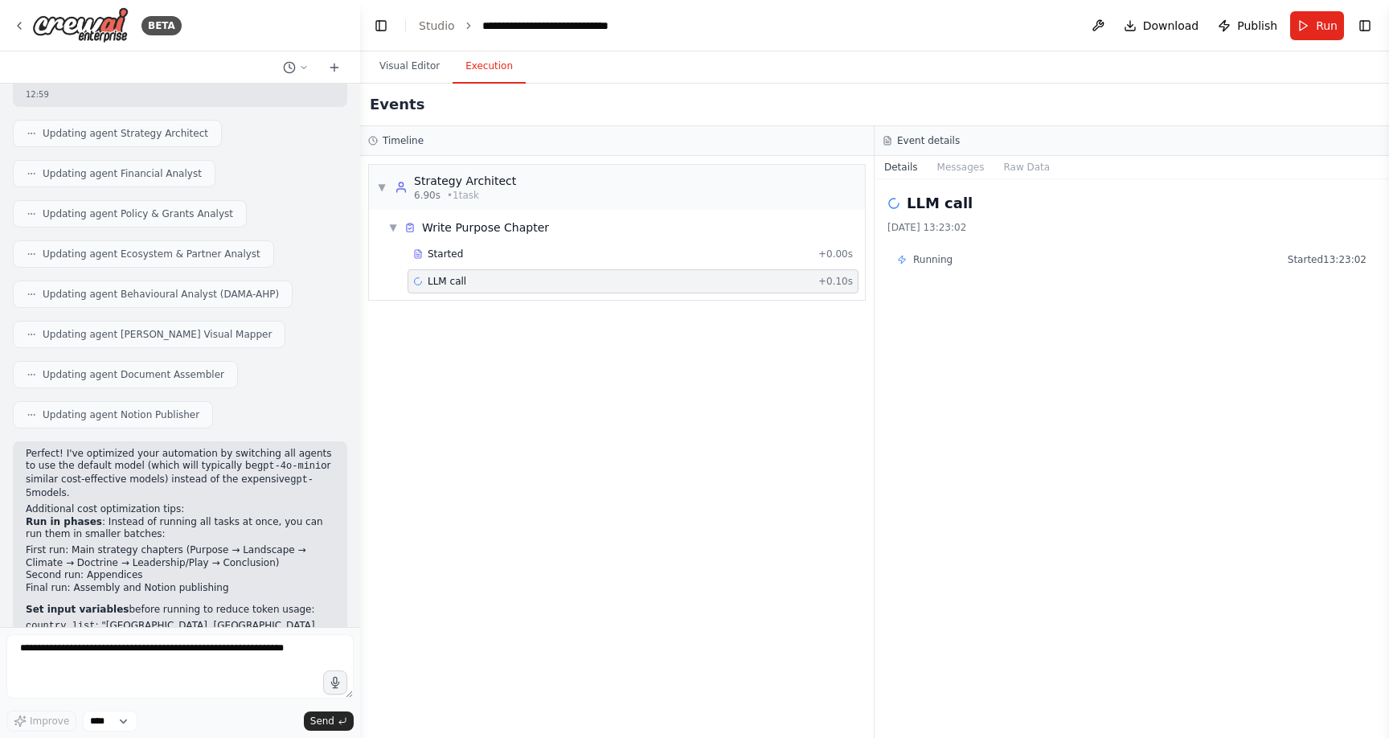
click at [902, 259] on icon at bounding box center [902, 260] width 10 height 10
click at [1112, 253] on div "Running Started 13:23:02" at bounding box center [1132, 259] width 470 height 13
click at [101, 29] on img at bounding box center [80, 25] width 96 height 36
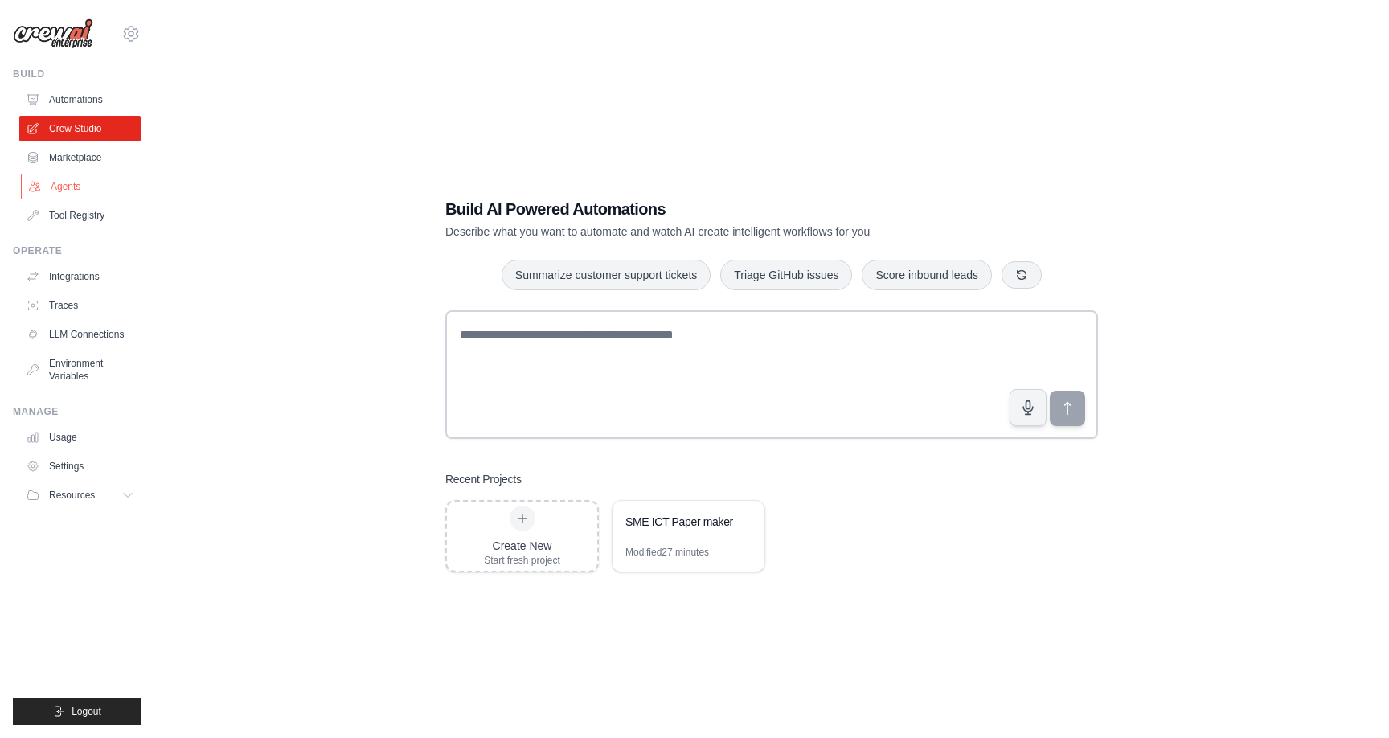
click at [72, 186] on link "Agents" at bounding box center [81, 187] width 121 height 26
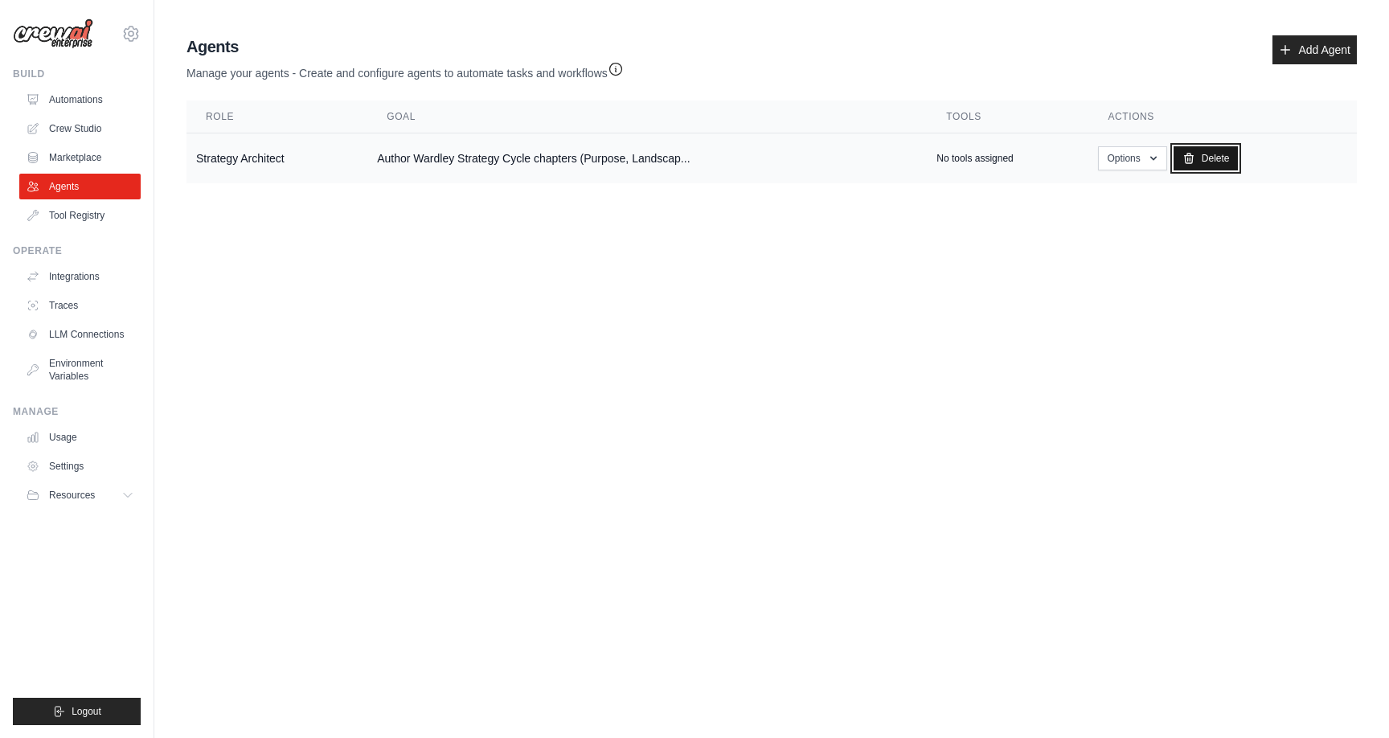
click at [1208, 160] on link "Delete" at bounding box center [1206, 158] width 65 height 24
click at [775, 324] on body "victor.jungbauer@gmail.com Settings Build Automations Crew Studio" at bounding box center [694, 369] width 1389 height 738
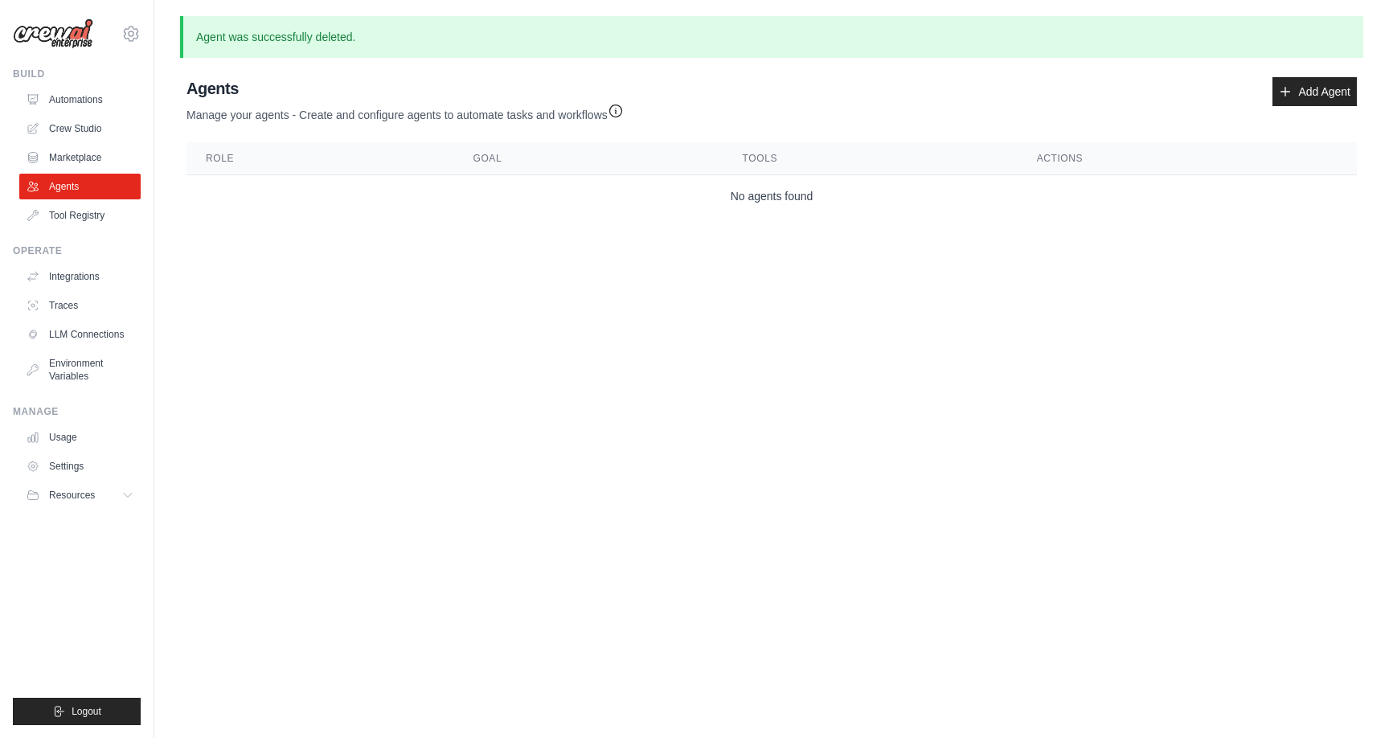
drag, startPoint x: 371, startPoint y: 289, endPoint x: 453, endPoint y: 247, distance: 93.1
click at [384, 281] on body "victor.jungbauer@gmail.com Settings Build Automations Crew Studio" at bounding box center [694, 369] width 1389 height 738
click at [70, 215] on link "Tool Registry" at bounding box center [81, 216] width 121 height 26
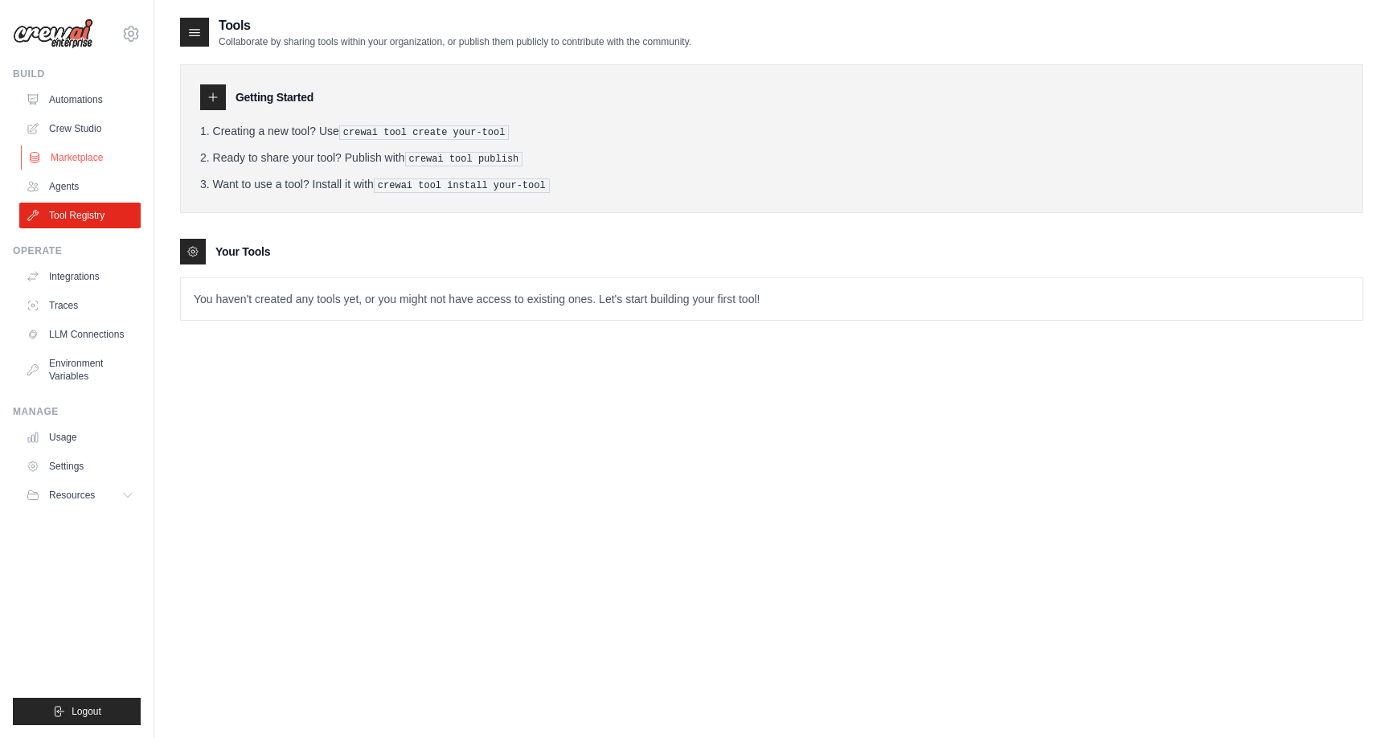
click at [90, 153] on link "Marketplace" at bounding box center [81, 158] width 121 height 26
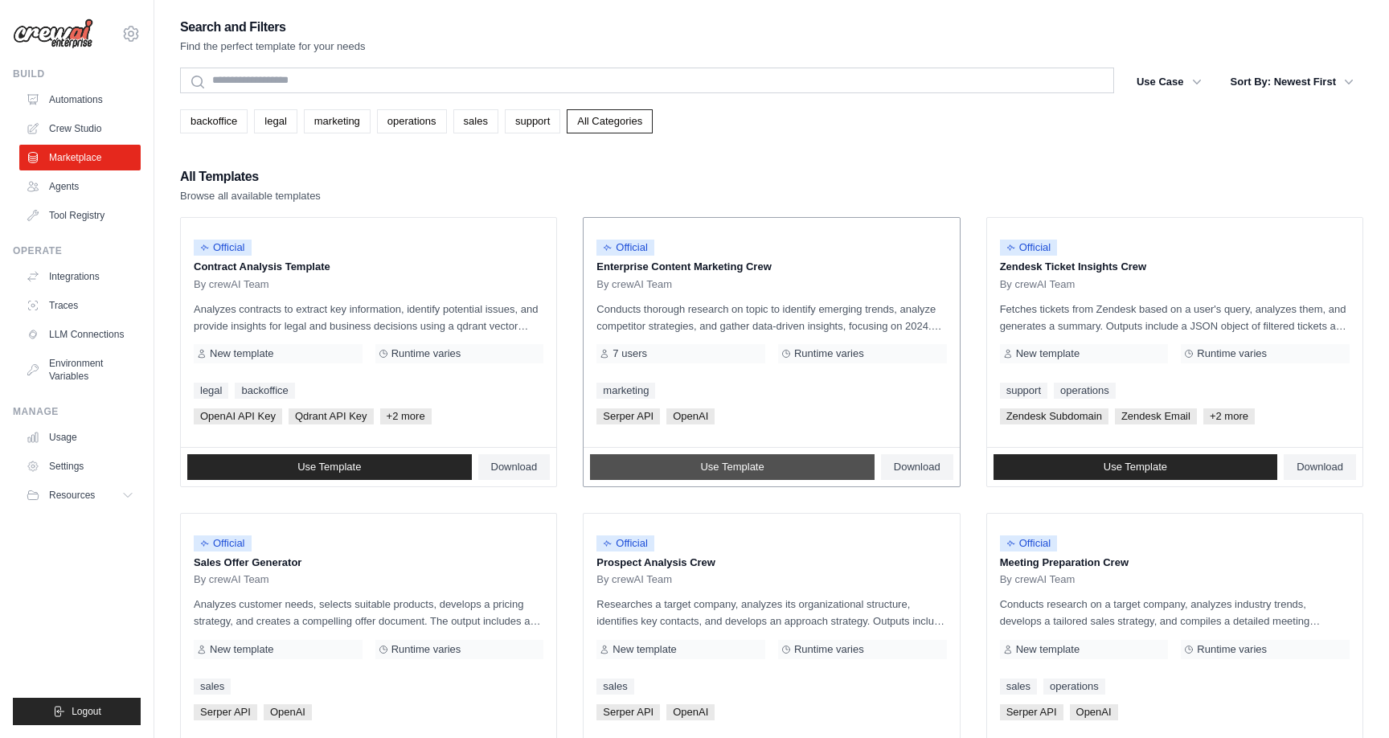
click at [732, 463] on span "Use Template" at bounding box center [732, 467] width 64 height 13
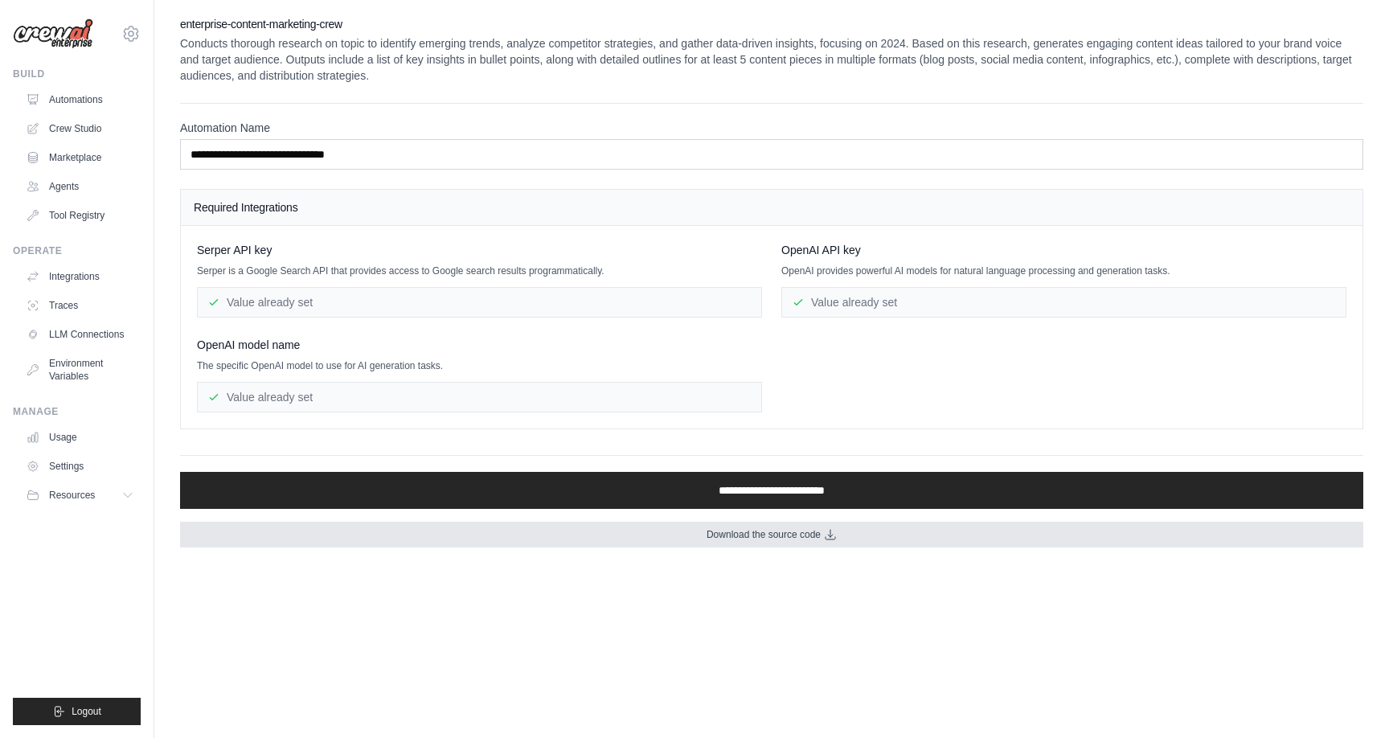
click at [823, 540] on link "Download the source code" at bounding box center [772, 535] width 1184 height 26
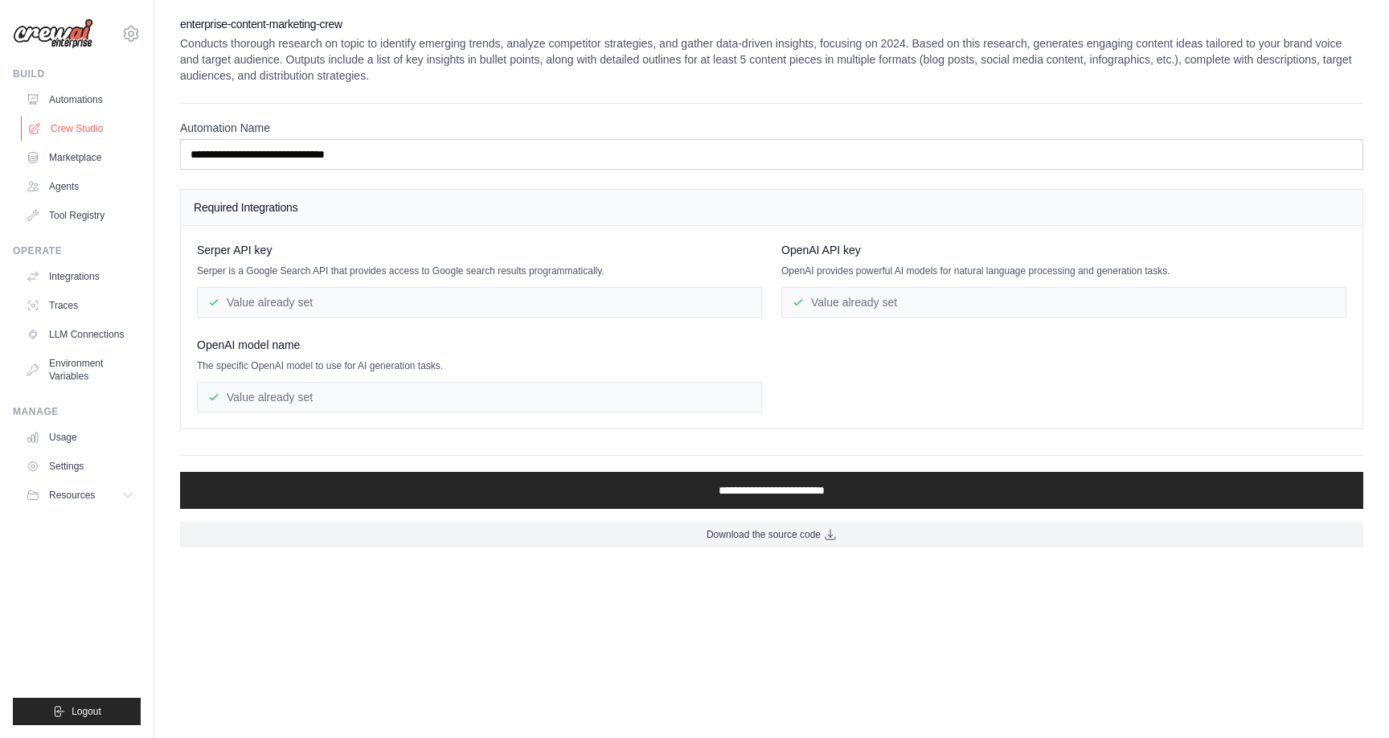
click at [71, 127] on link "Crew Studio" at bounding box center [81, 129] width 121 height 26
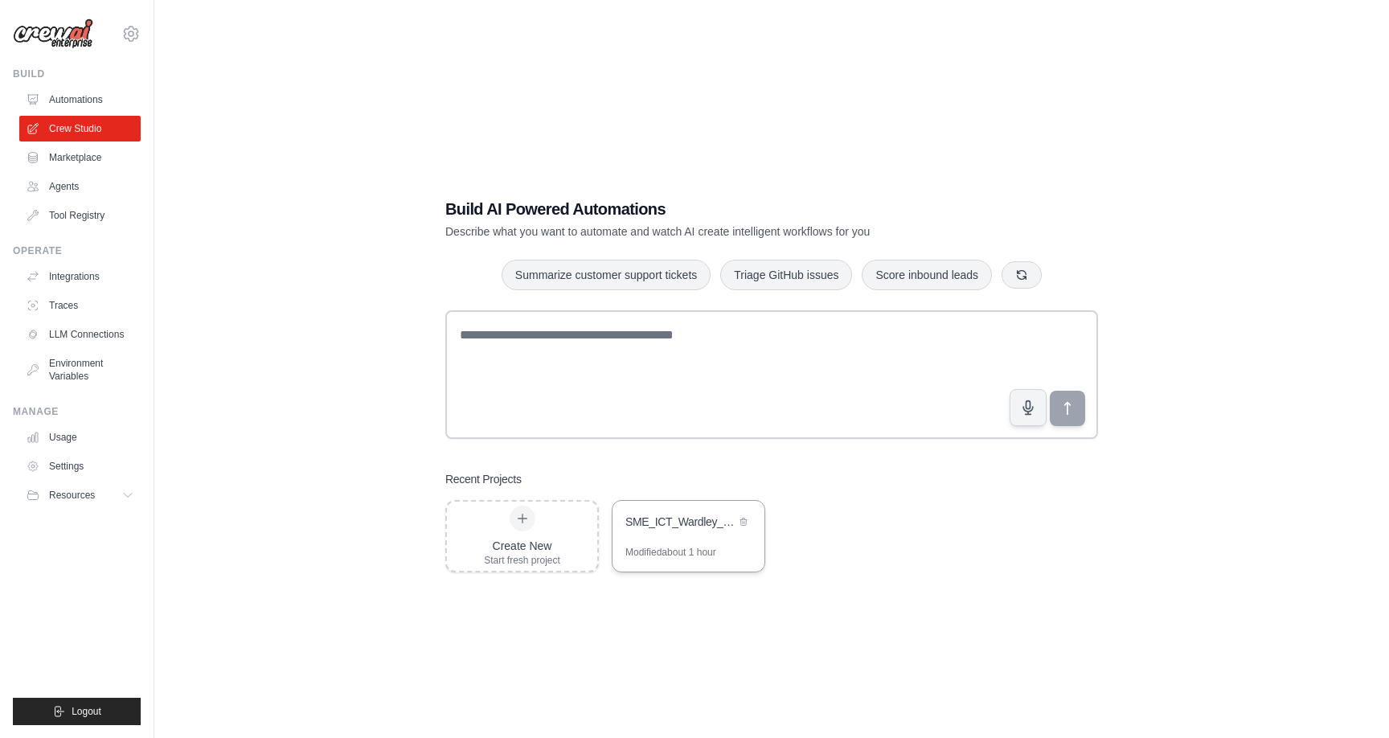
click at [703, 528] on div "SME_ICT_Wardley_Strategy_Notion" at bounding box center [681, 522] width 110 height 16
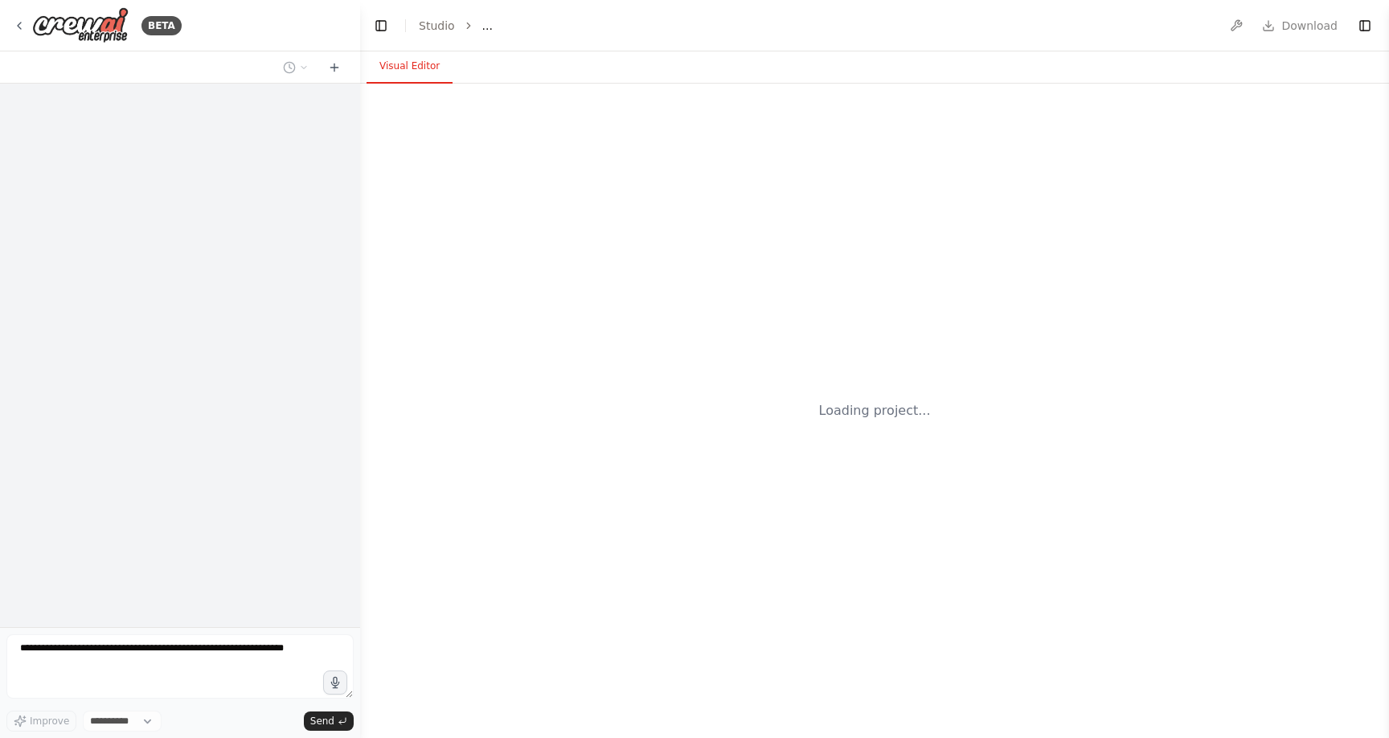
select select "****"
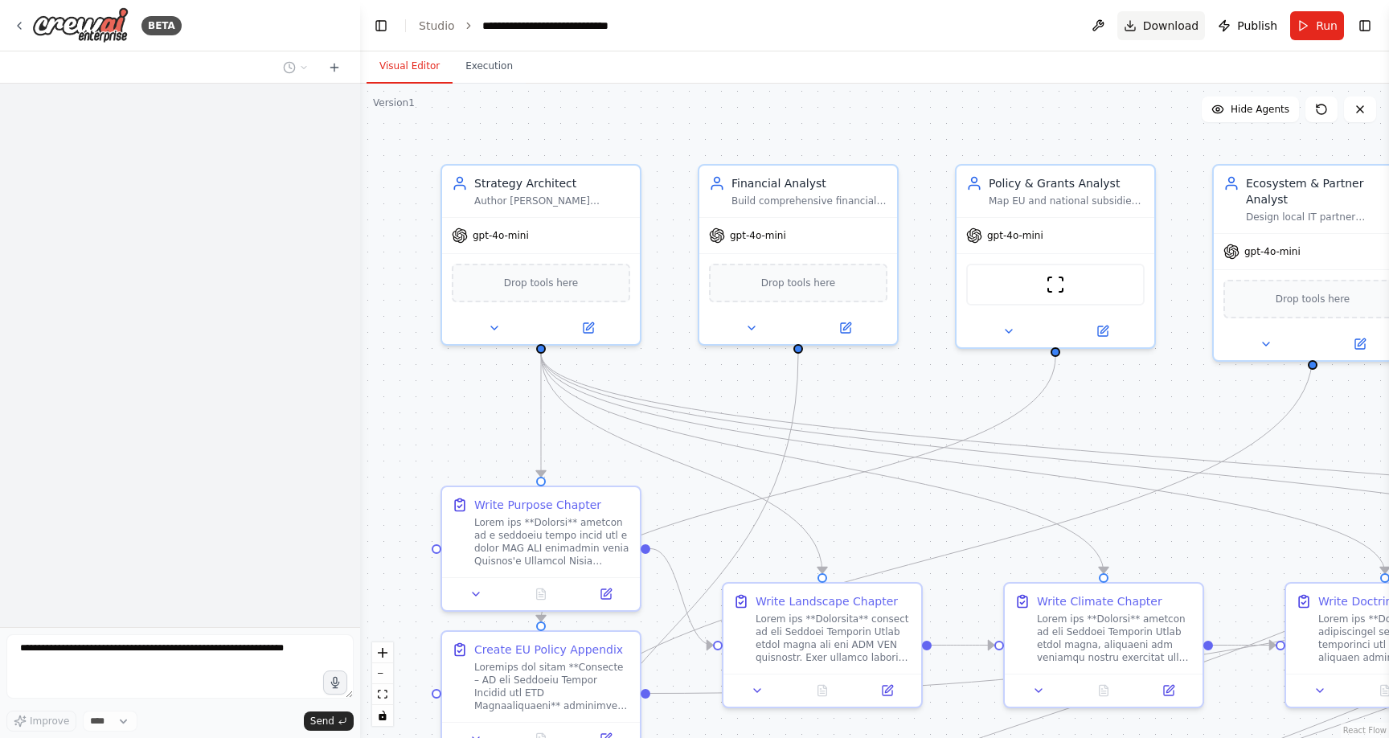
scroll to position [6439, 0]
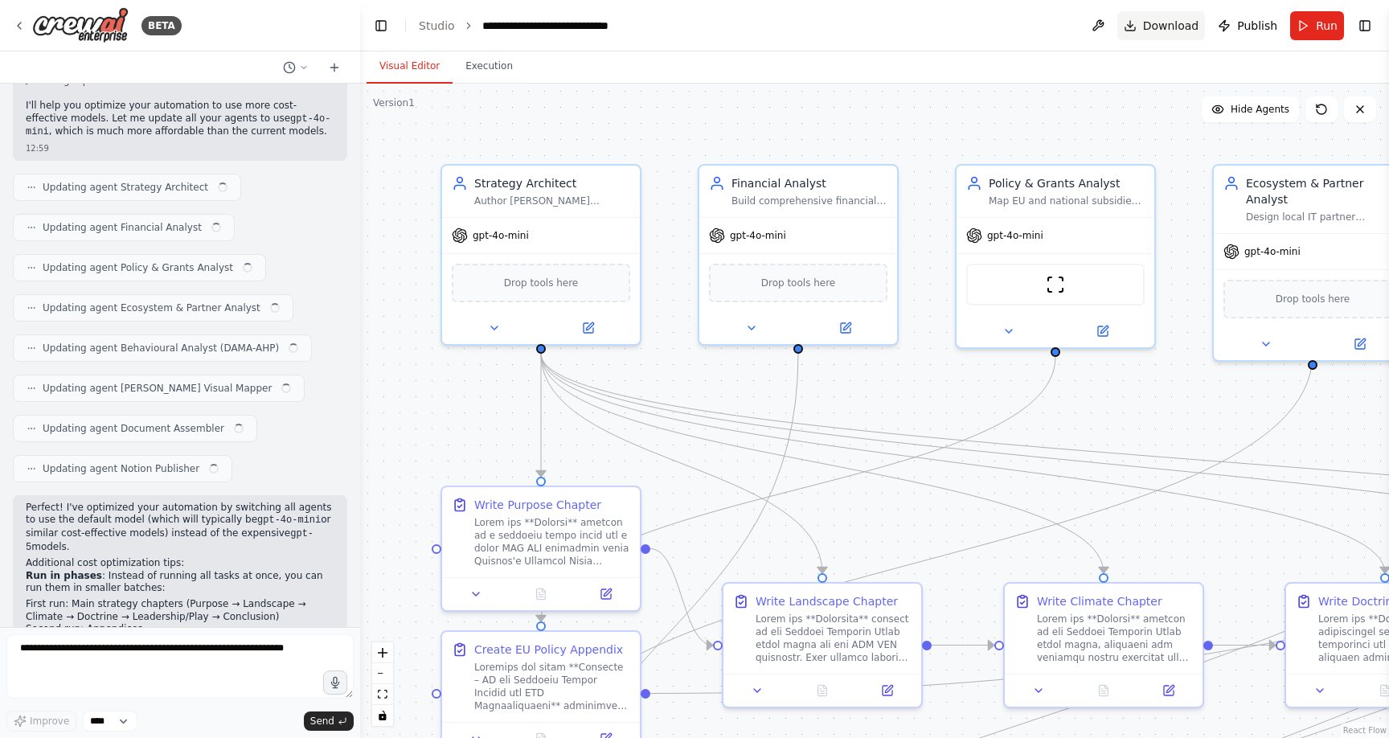
click at [1146, 29] on button "Download" at bounding box center [1162, 25] width 88 height 29
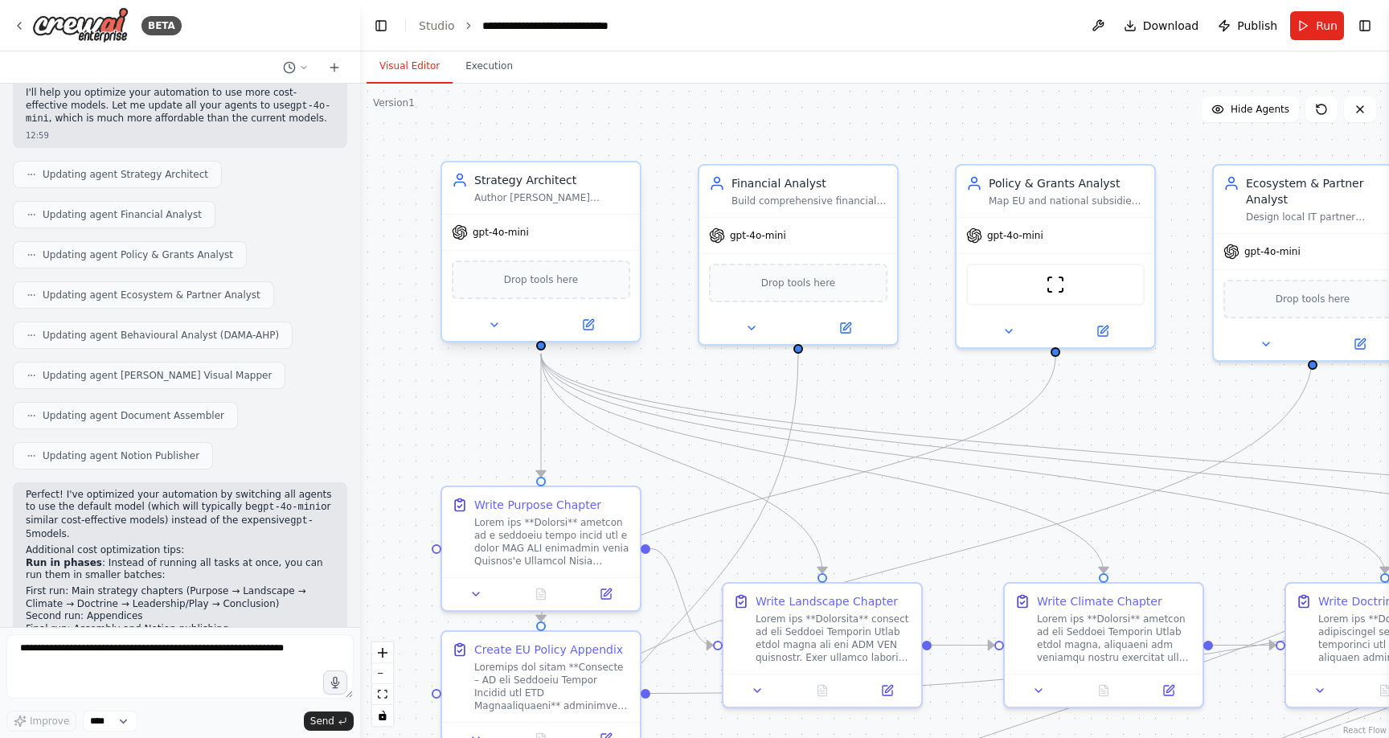
click at [503, 240] on div "gpt-4o-mini" at bounding box center [541, 232] width 198 height 35
click at [508, 233] on span "gpt-4o-mini" at bounding box center [501, 232] width 56 height 13
click at [590, 325] on icon at bounding box center [589, 325] width 10 height 10
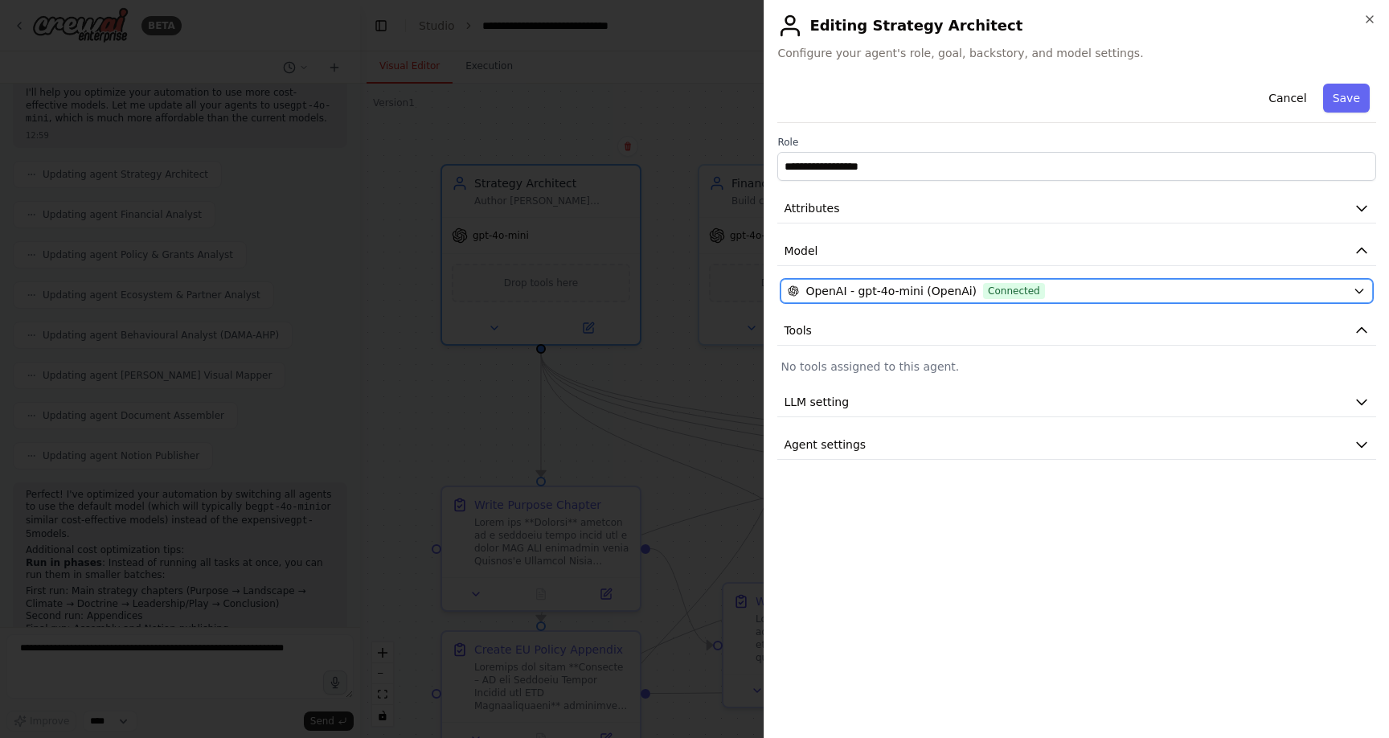
click at [1129, 289] on div "OpenAI - gpt-4o-mini (OpenAi) Connected" at bounding box center [1067, 291] width 559 height 16
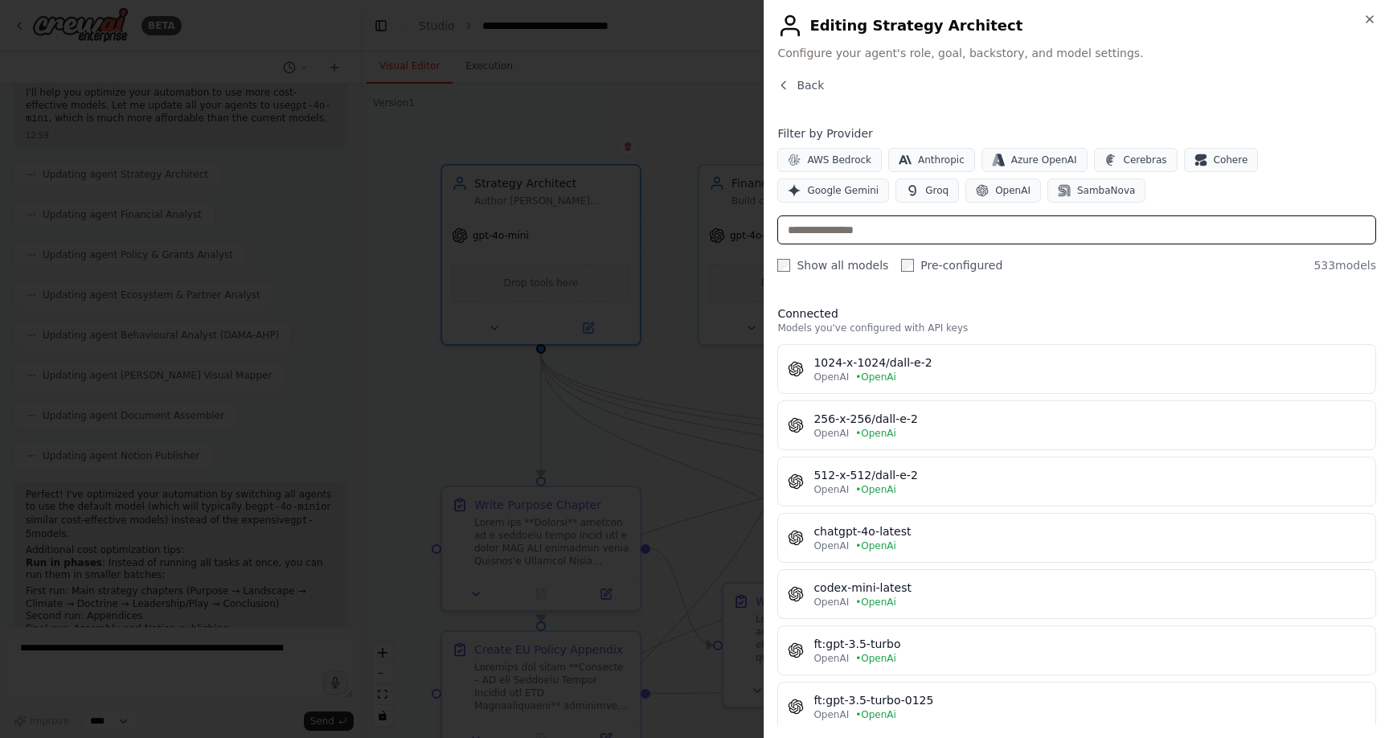
click at [892, 230] on input "text" at bounding box center [1076, 229] width 599 height 29
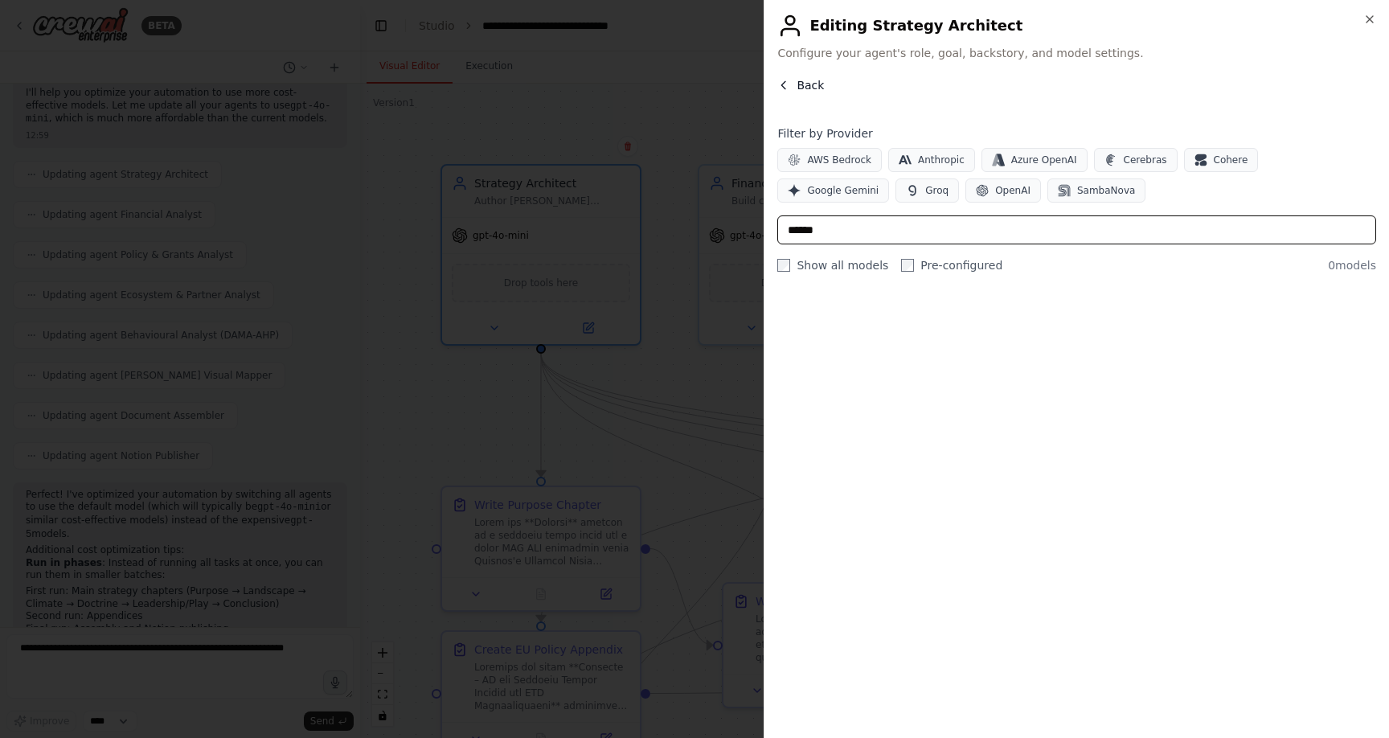
type input "******"
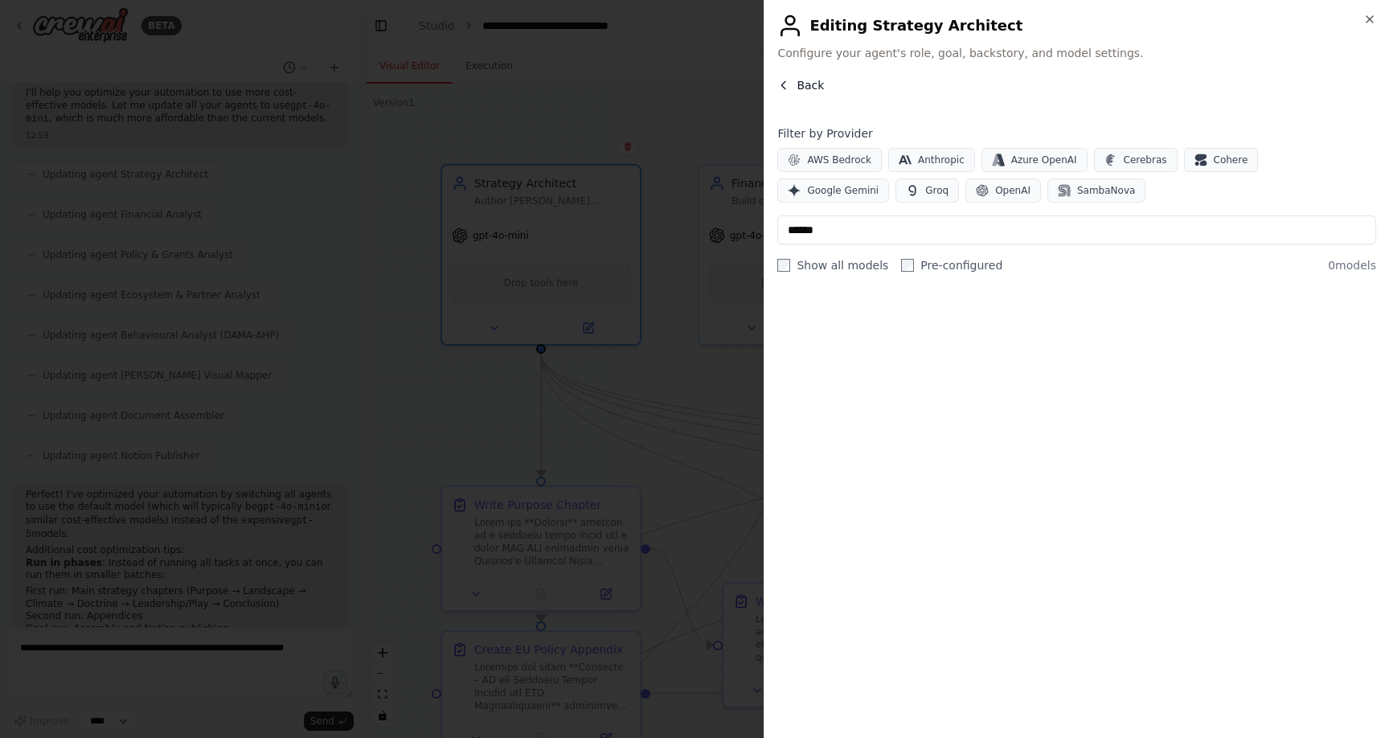
click at [794, 84] on button "Back" at bounding box center [800, 85] width 47 height 16
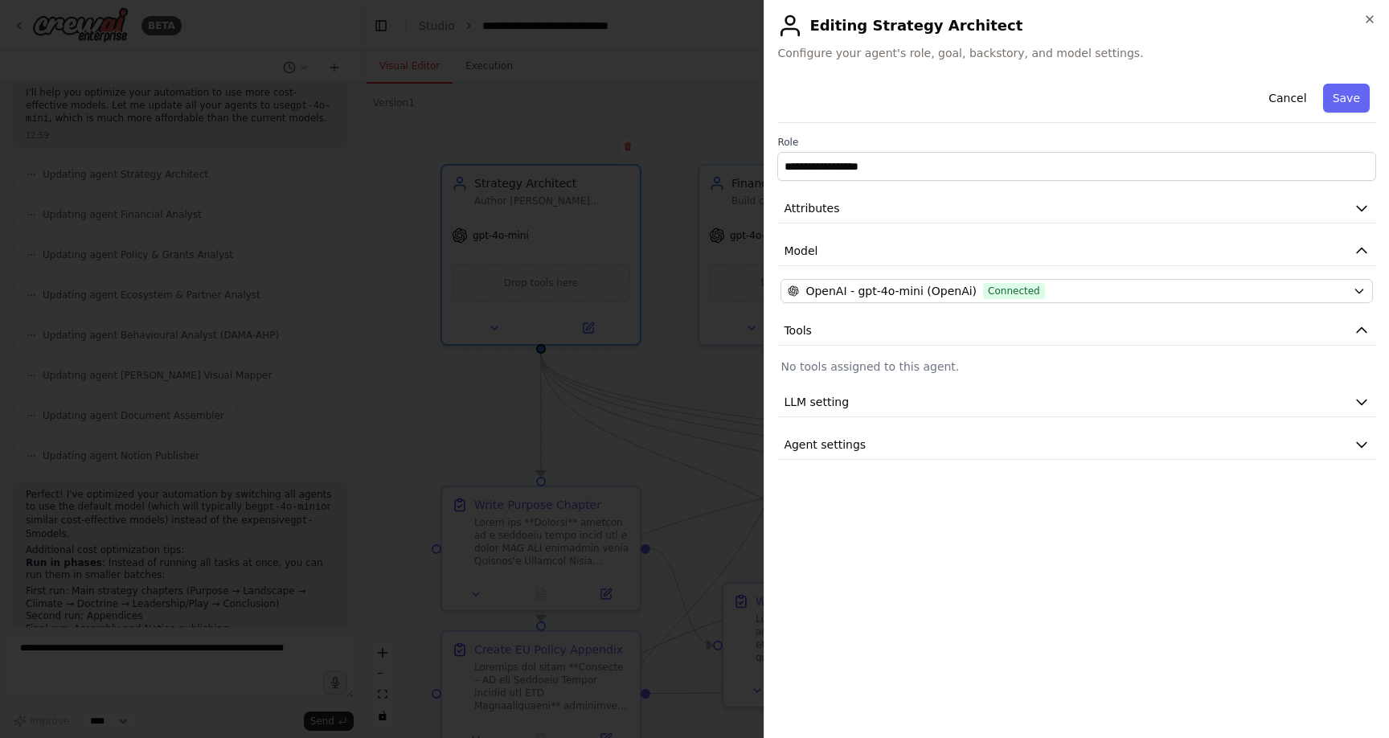
click at [940, 109] on div "Cancel Save" at bounding box center [1076, 100] width 599 height 46
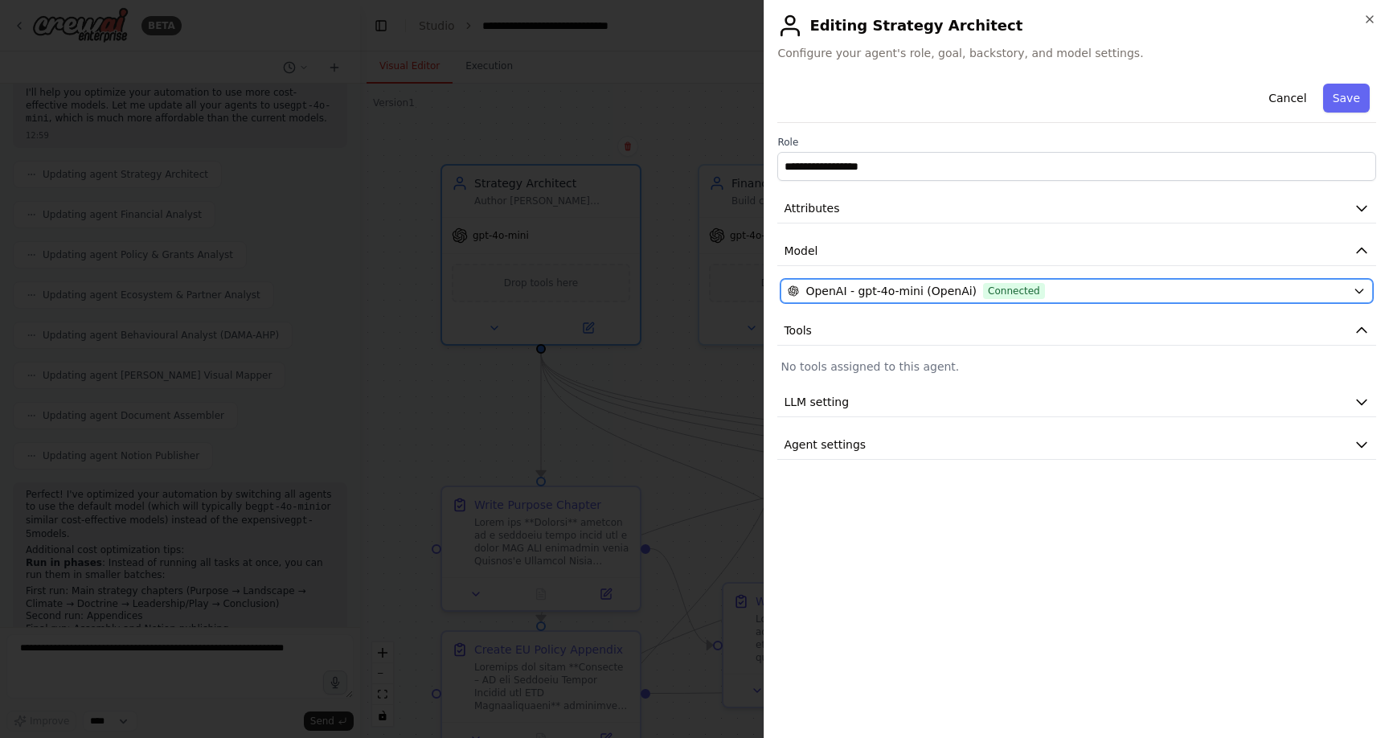
click at [836, 289] on span "OpenAI - gpt-4o-mini (OpenAi)" at bounding box center [891, 291] width 171 height 16
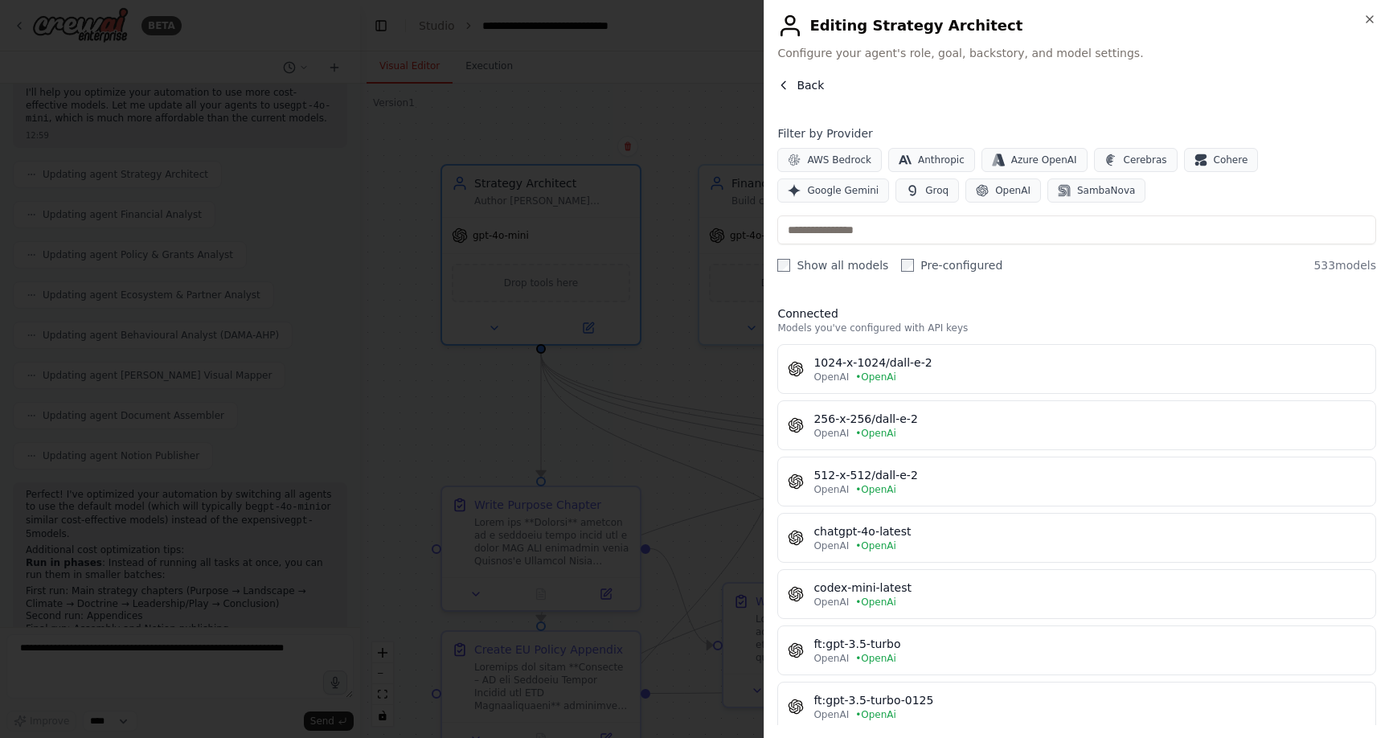
click at [791, 77] on button "Back" at bounding box center [800, 85] width 47 height 16
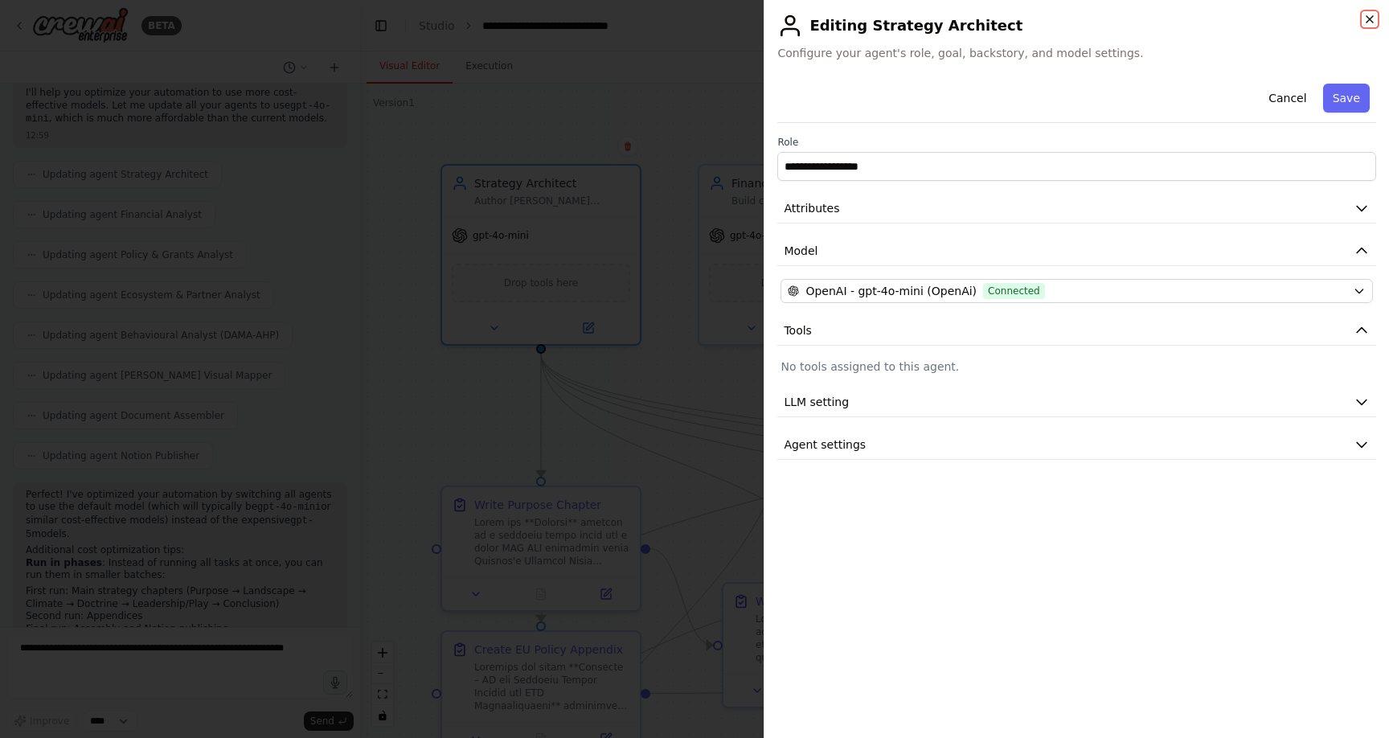
click at [1365, 21] on icon "button" at bounding box center [1370, 19] width 13 height 13
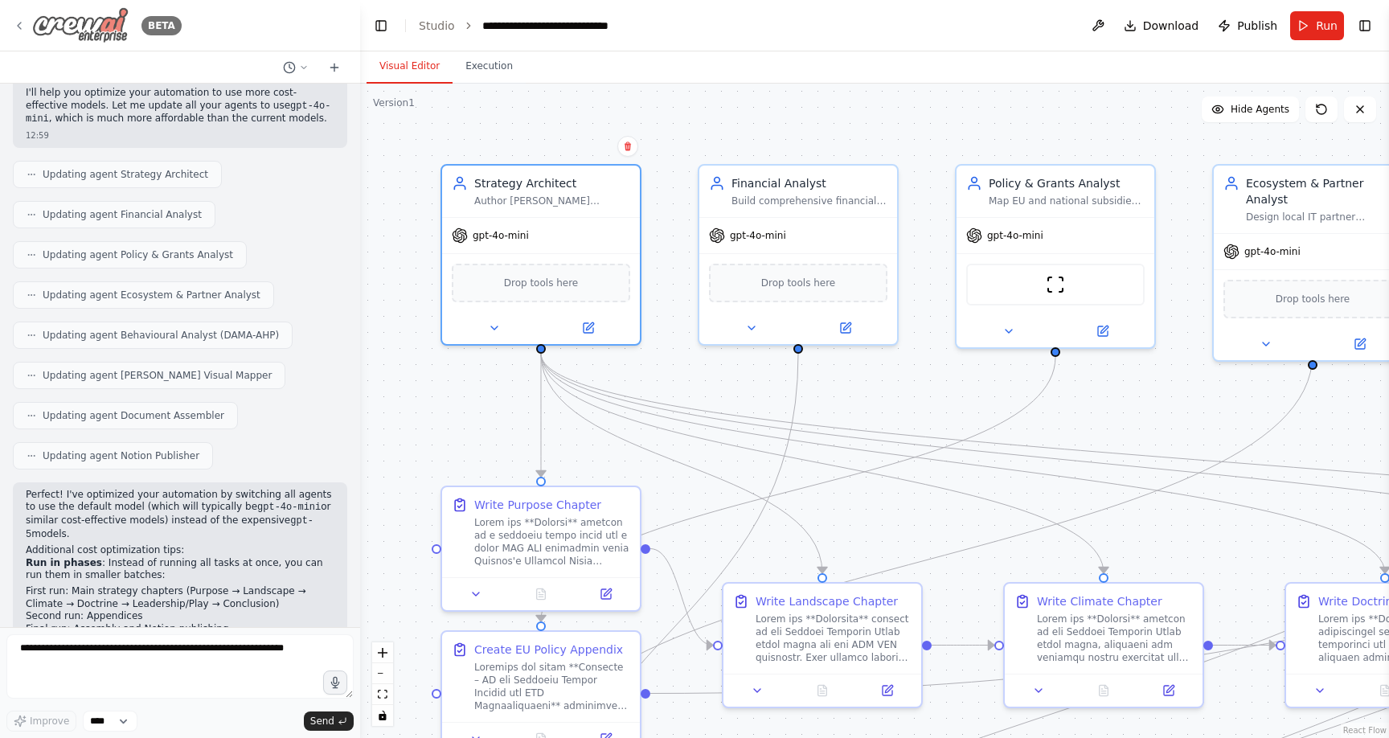
click at [14, 20] on icon at bounding box center [19, 25] width 13 height 13
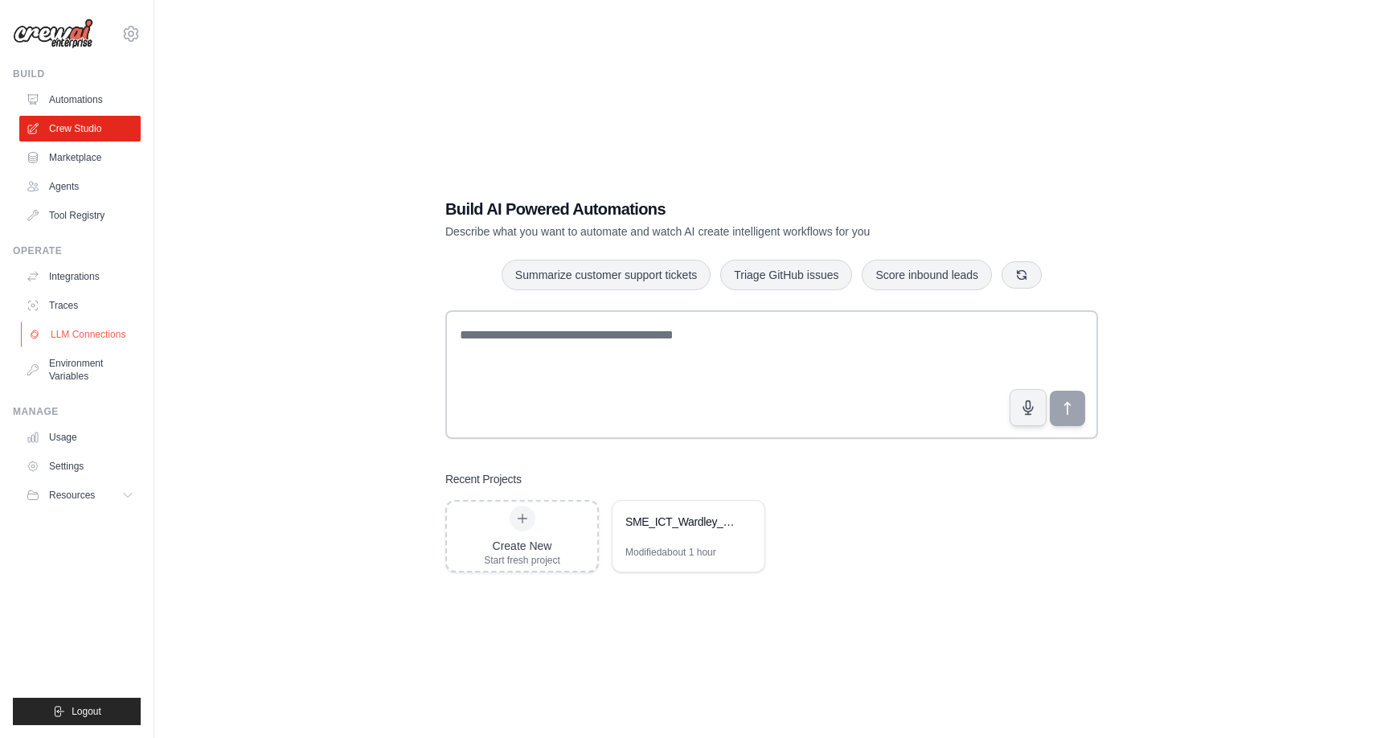
click at [75, 333] on link "LLM Connections" at bounding box center [81, 335] width 121 height 26
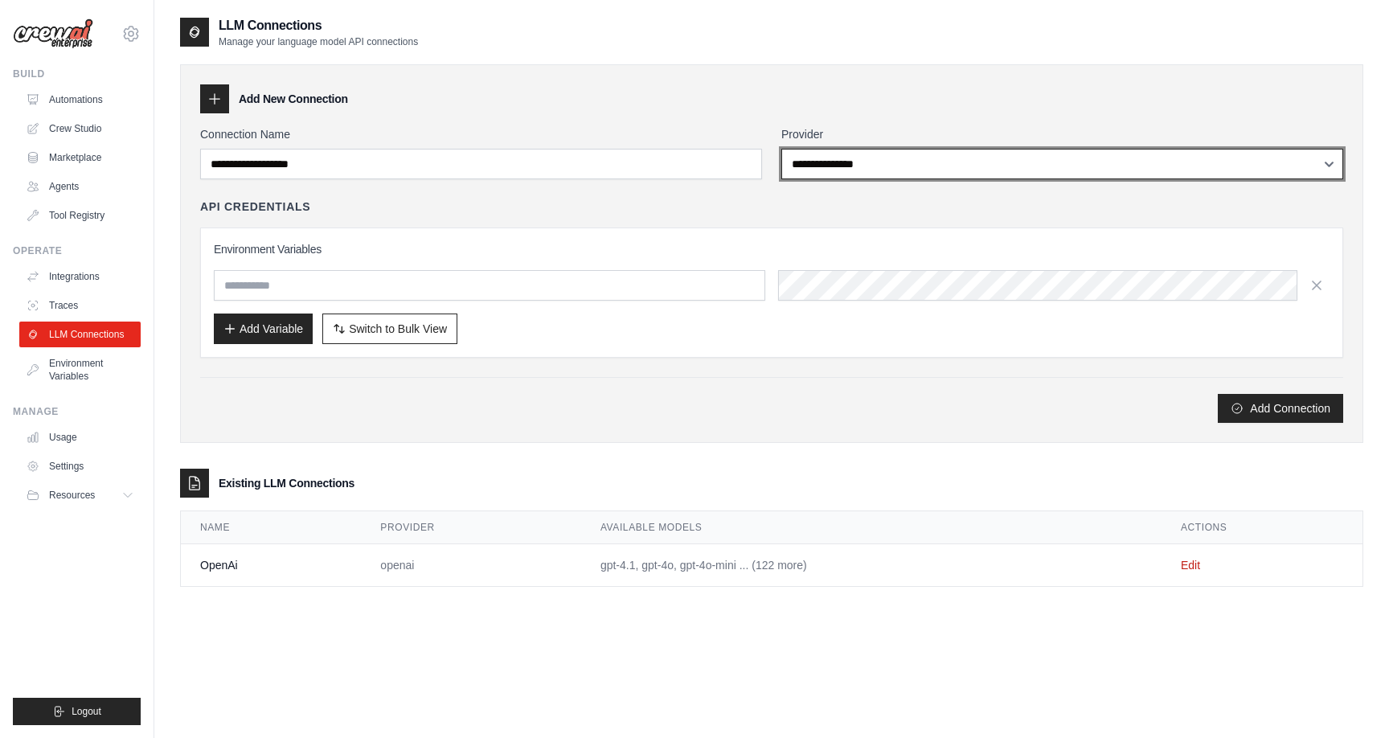
click at [929, 159] on select "**********" at bounding box center [1063, 164] width 562 height 31
